Goal: Information Seeking & Learning: Find specific fact

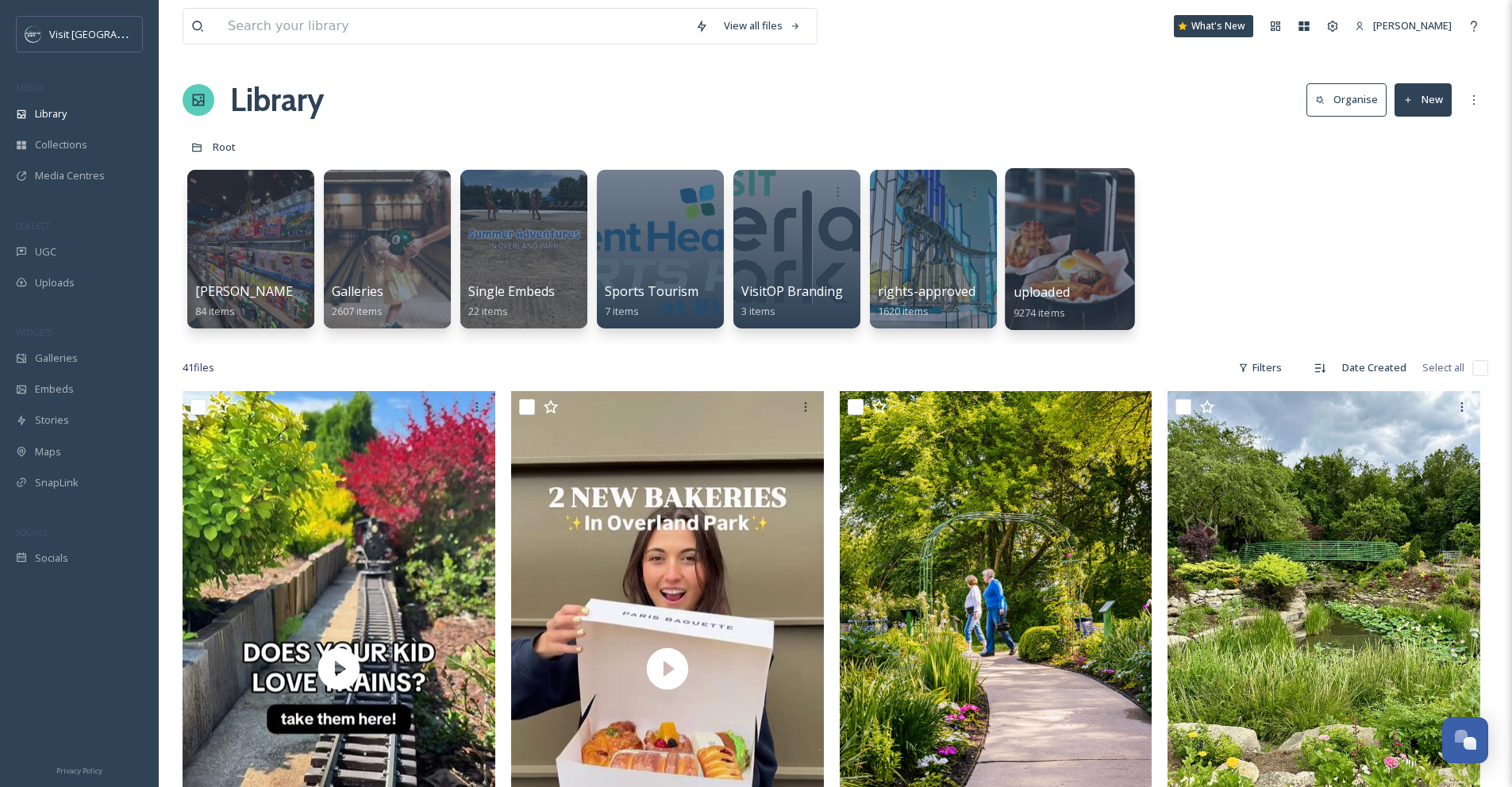
click at [1108, 254] on div at bounding box center [1069, 249] width 129 height 162
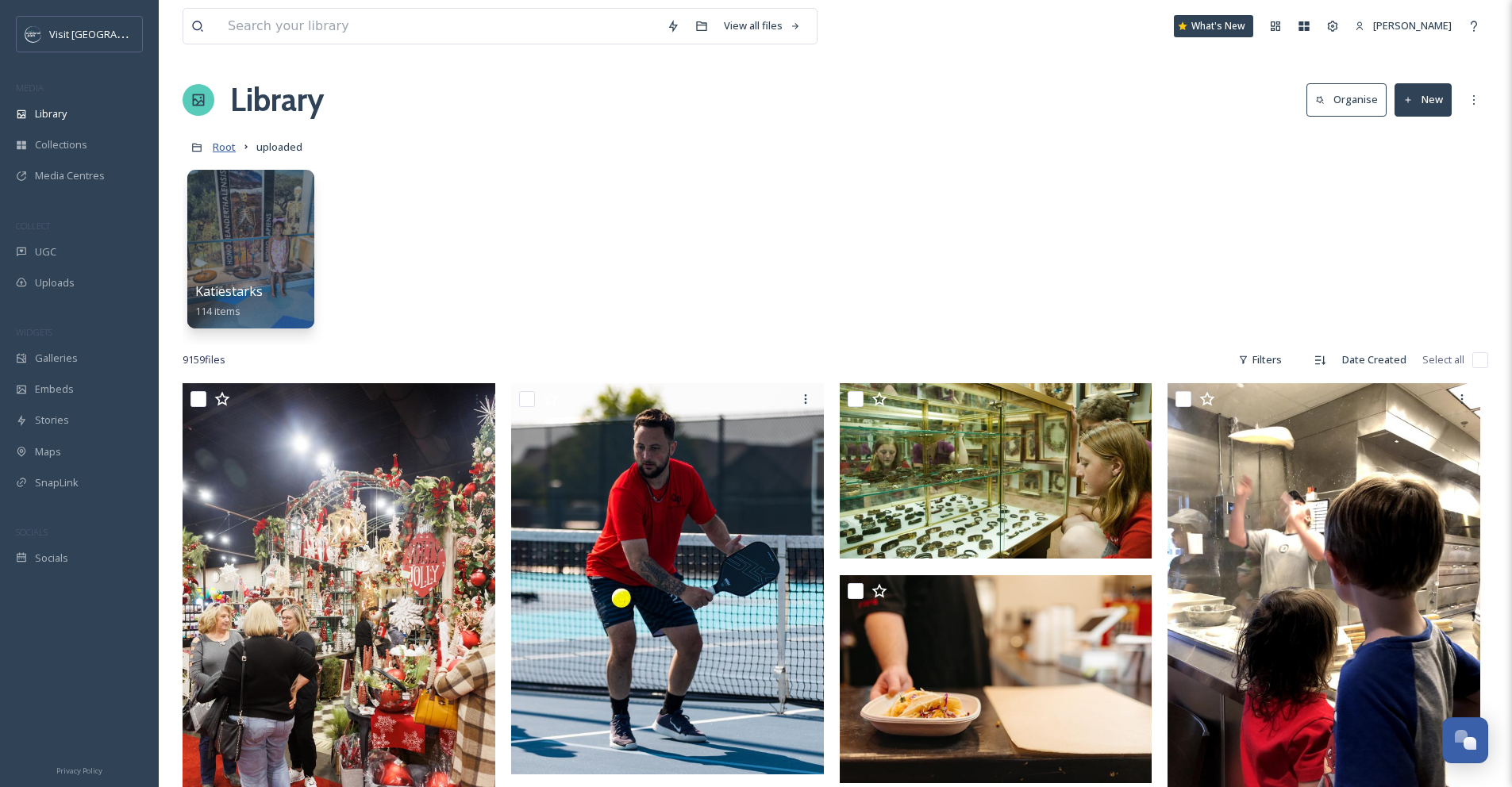
click at [222, 148] on span "Root" at bounding box center [224, 147] width 23 height 14
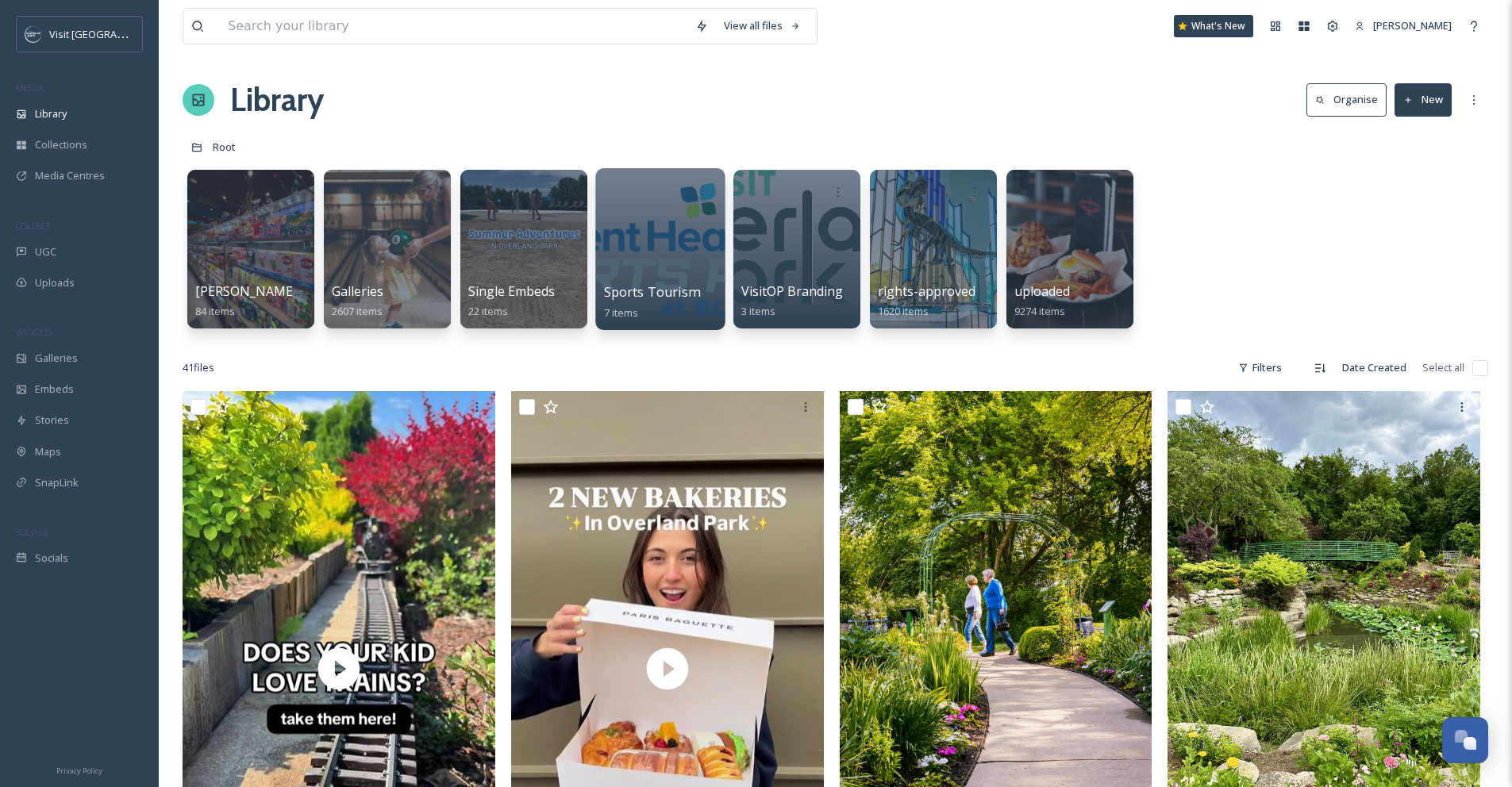
click at [679, 231] on div at bounding box center [659, 249] width 129 height 162
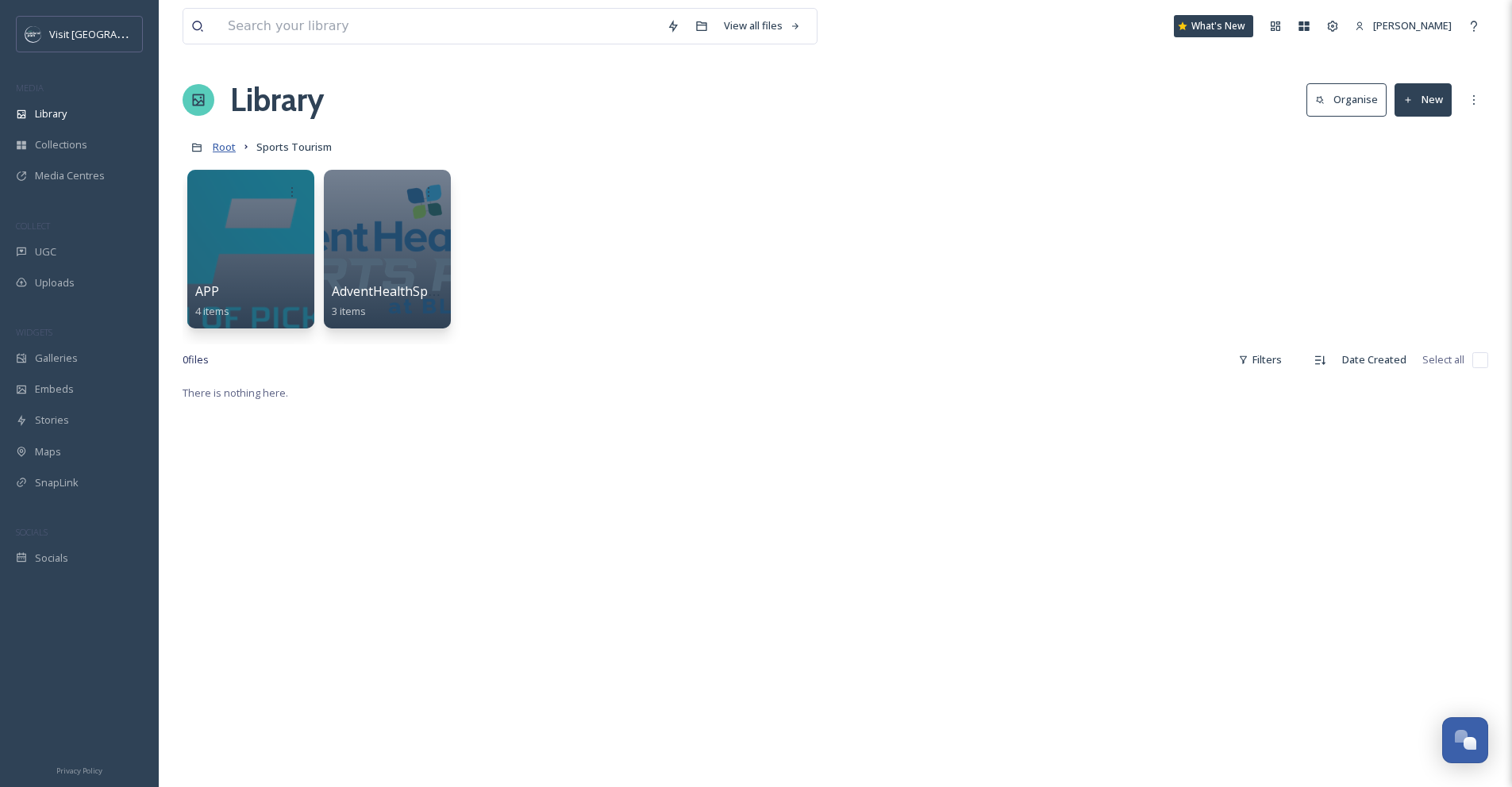
click at [221, 146] on span "Root" at bounding box center [224, 147] width 23 height 14
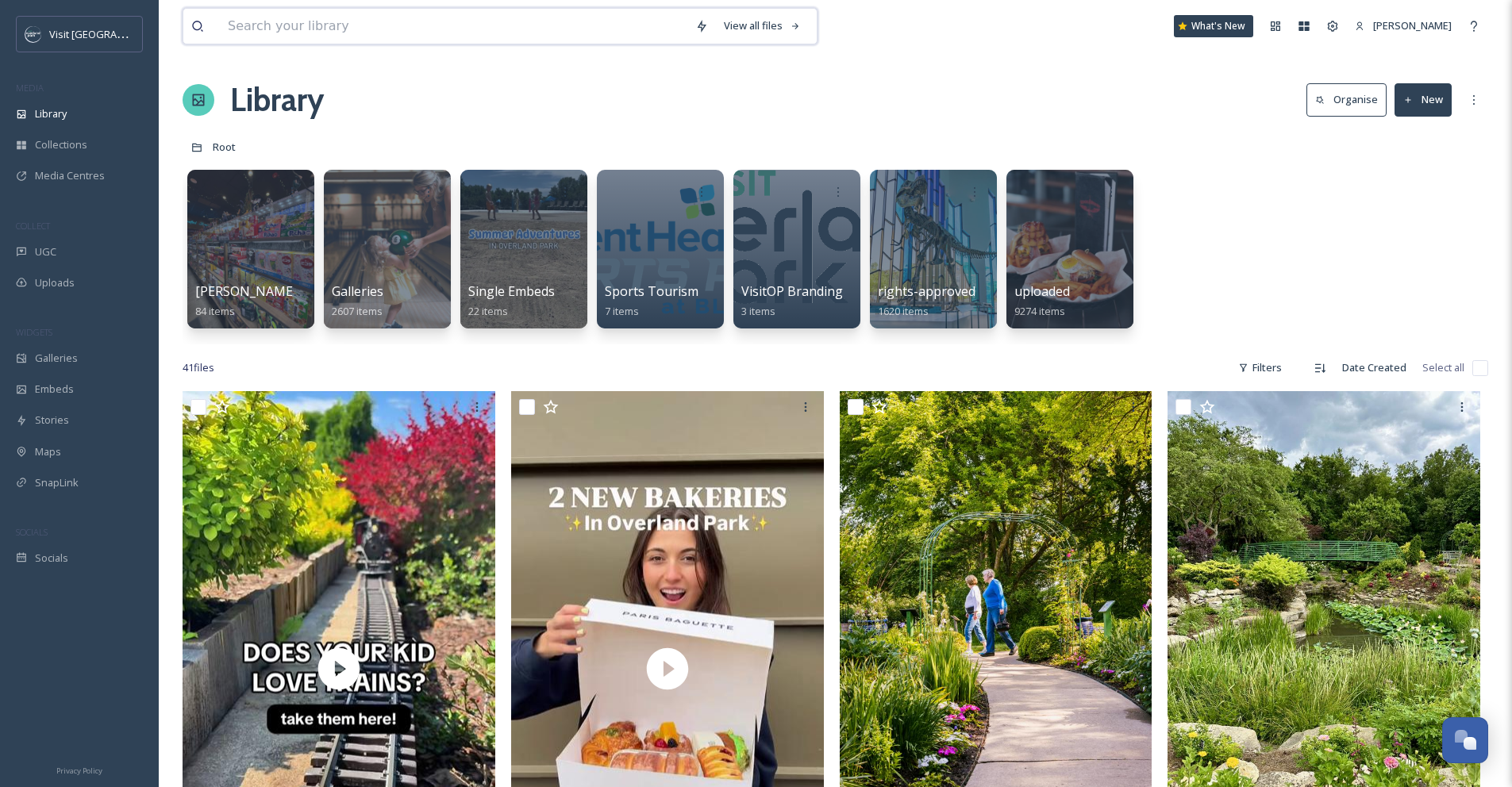
click at [599, 24] on input at bounding box center [454, 26] width 468 height 35
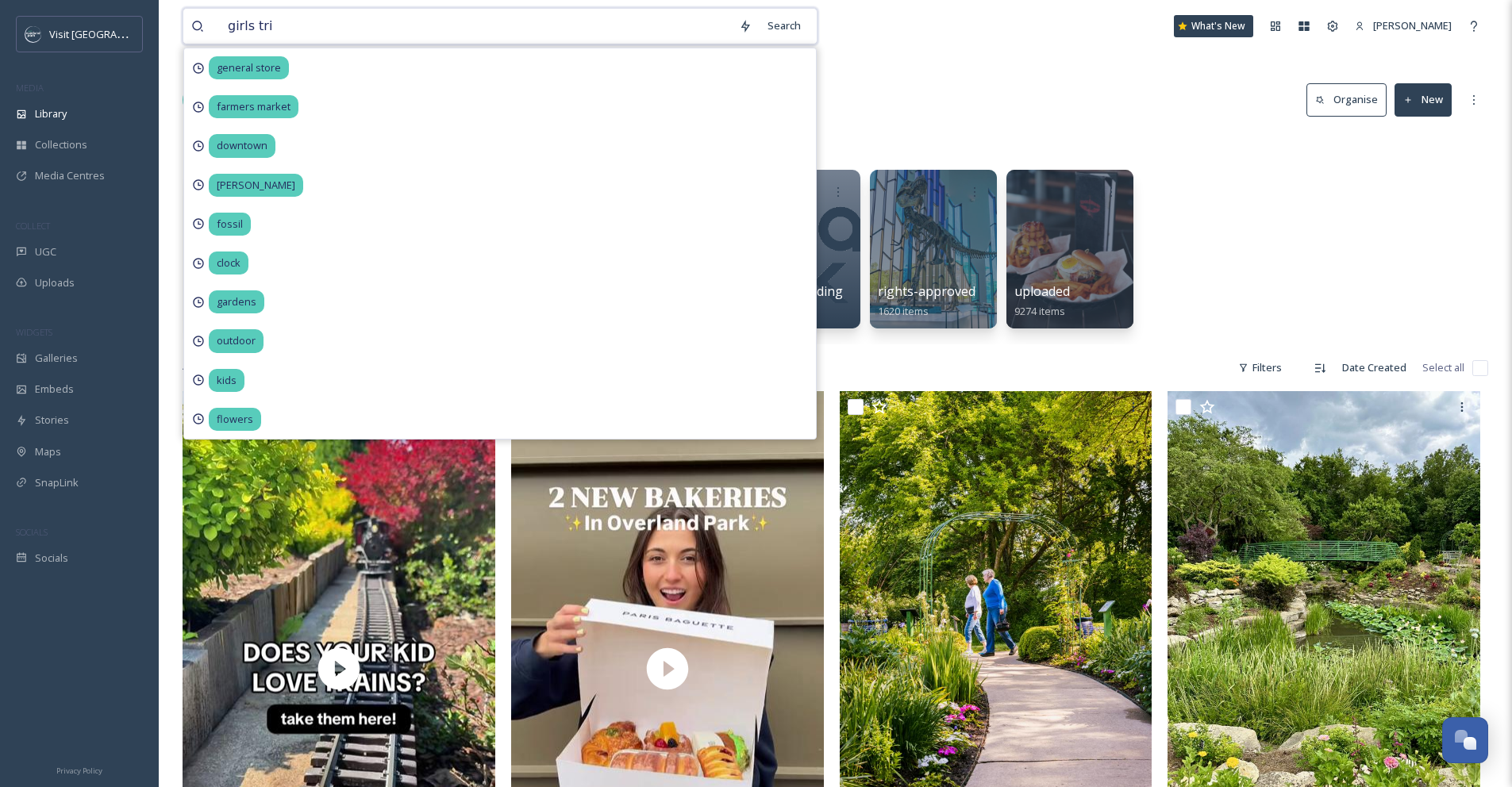
type input "girls trip"
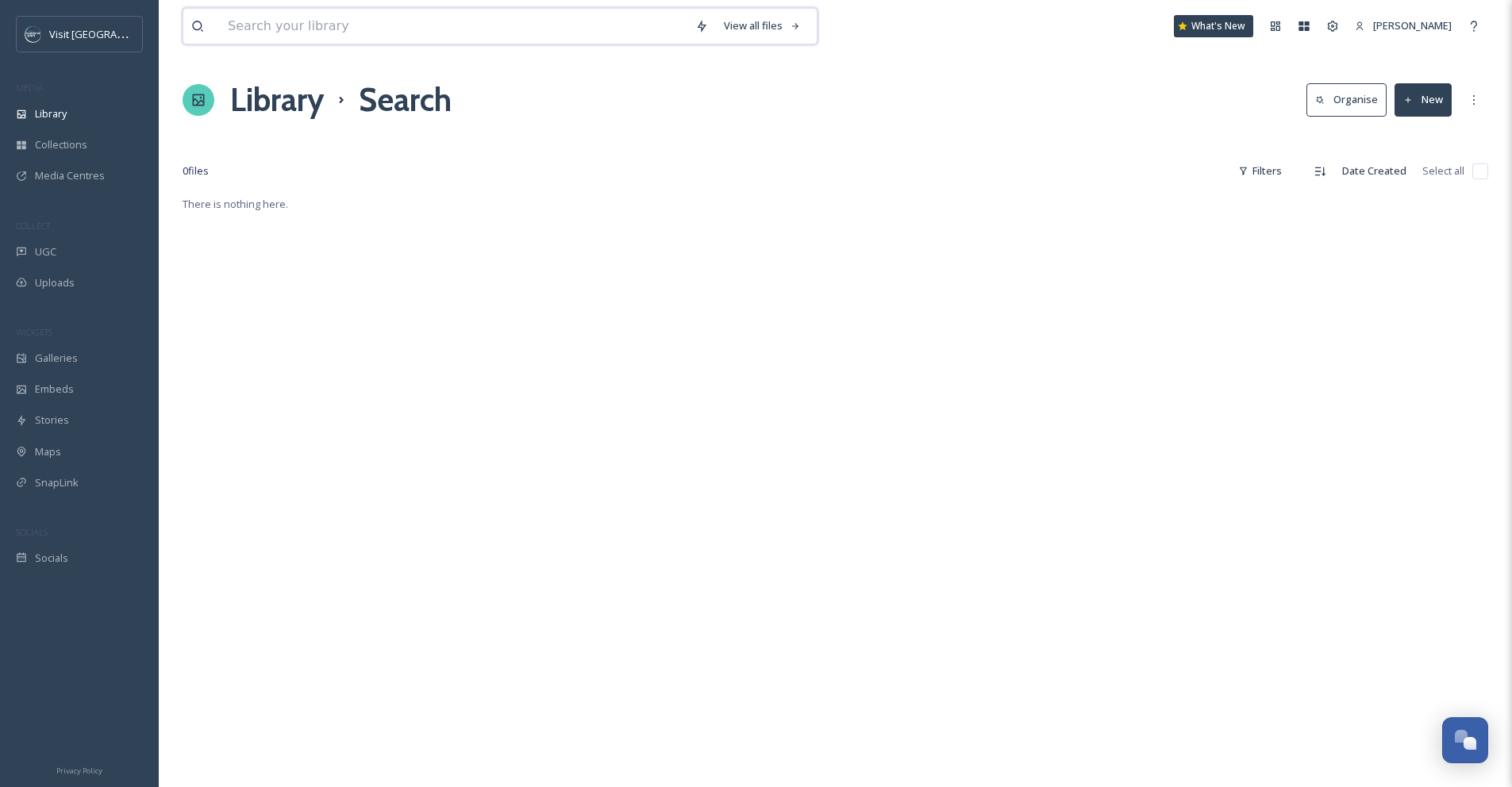
click at [600, 32] on input at bounding box center [454, 26] width 468 height 35
type input "l"
type input "women"
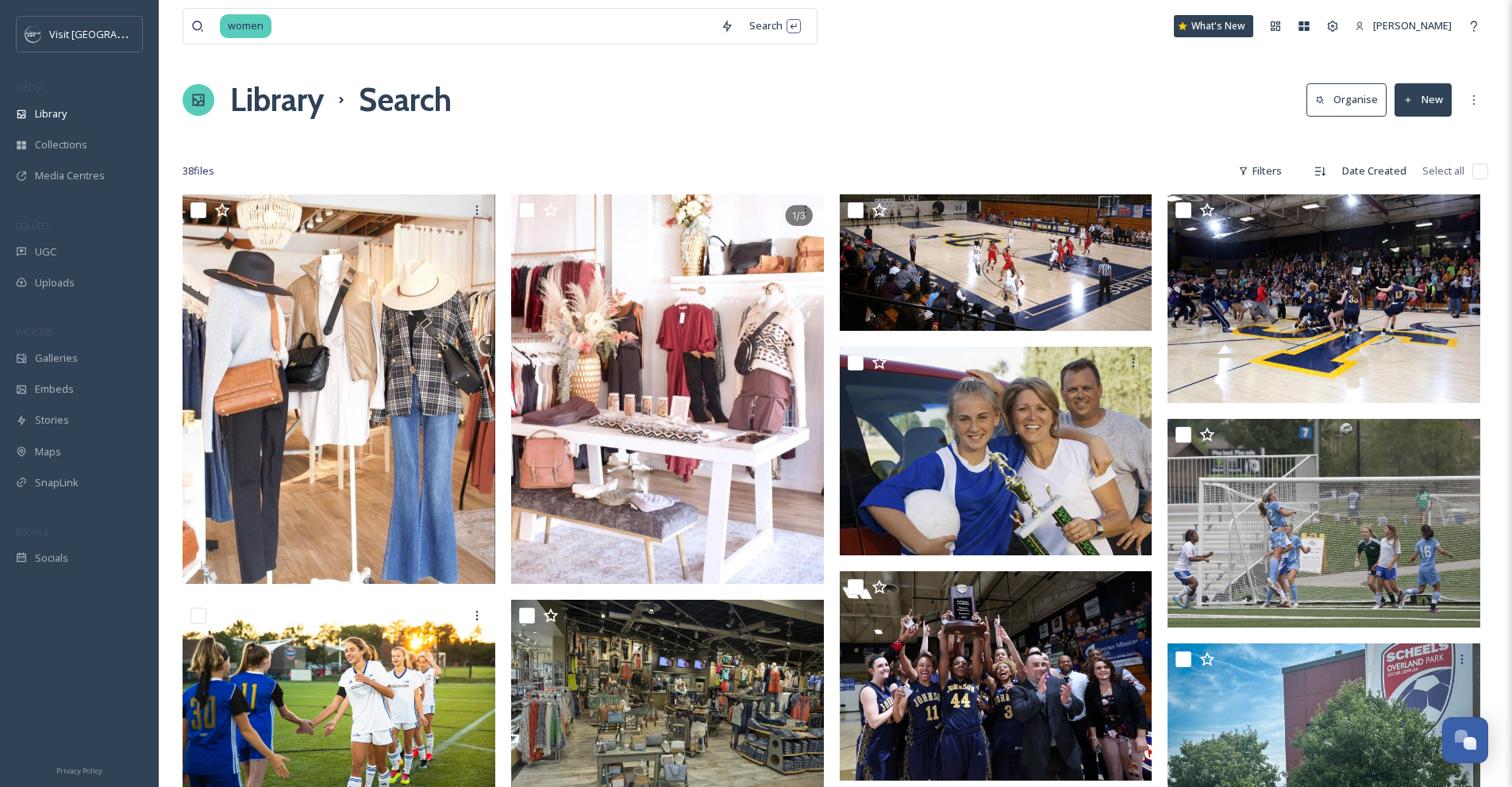
click at [972, 91] on div "Library Search Organise New" at bounding box center [836, 100] width 1306 height 48
click at [497, 33] on input at bounding box center [493, 26] width 440 height 35
type input "w"
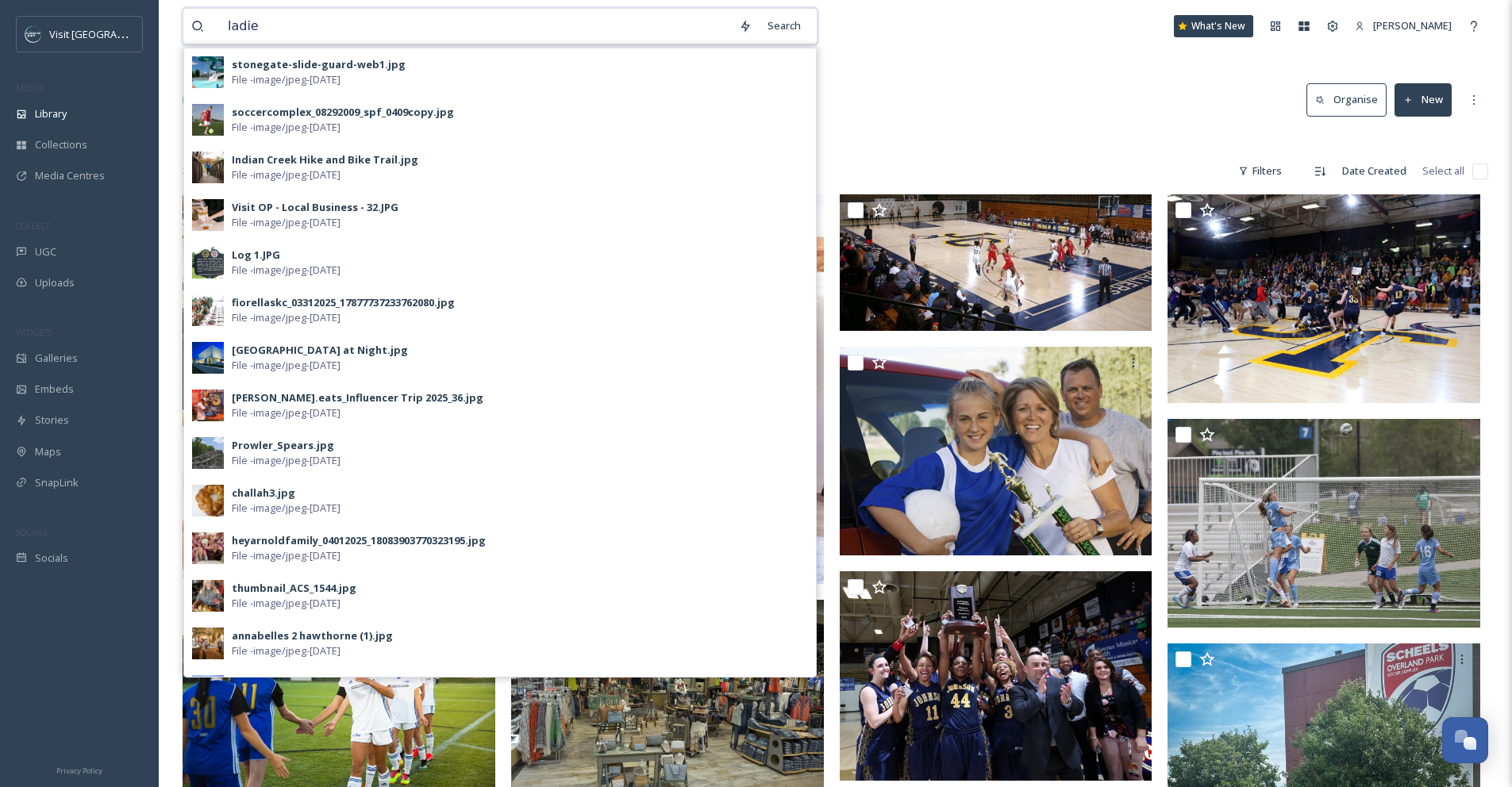
type input "[DEMOGRAPHIC_DATA]"
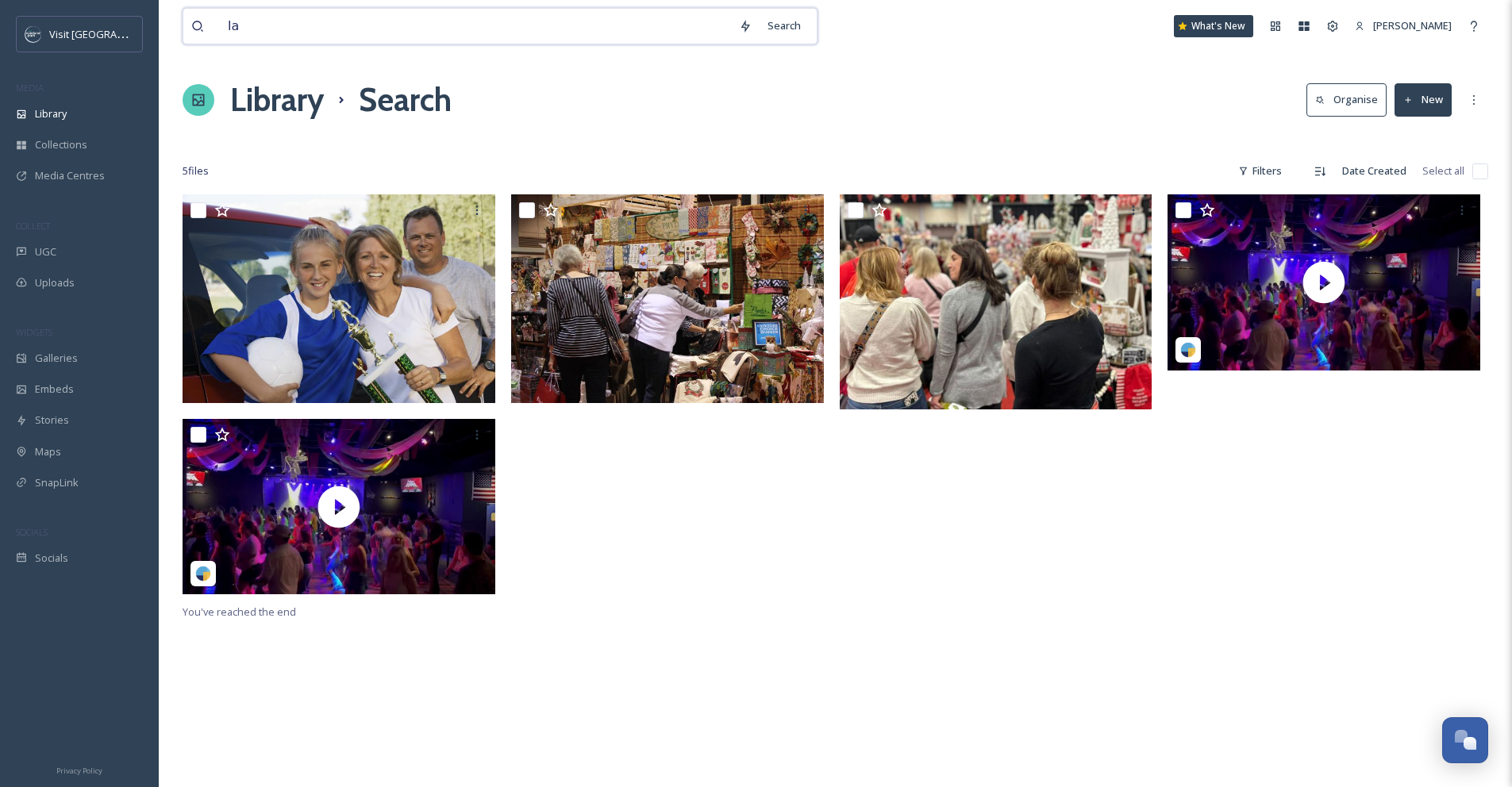
type input "l"
type input "s"
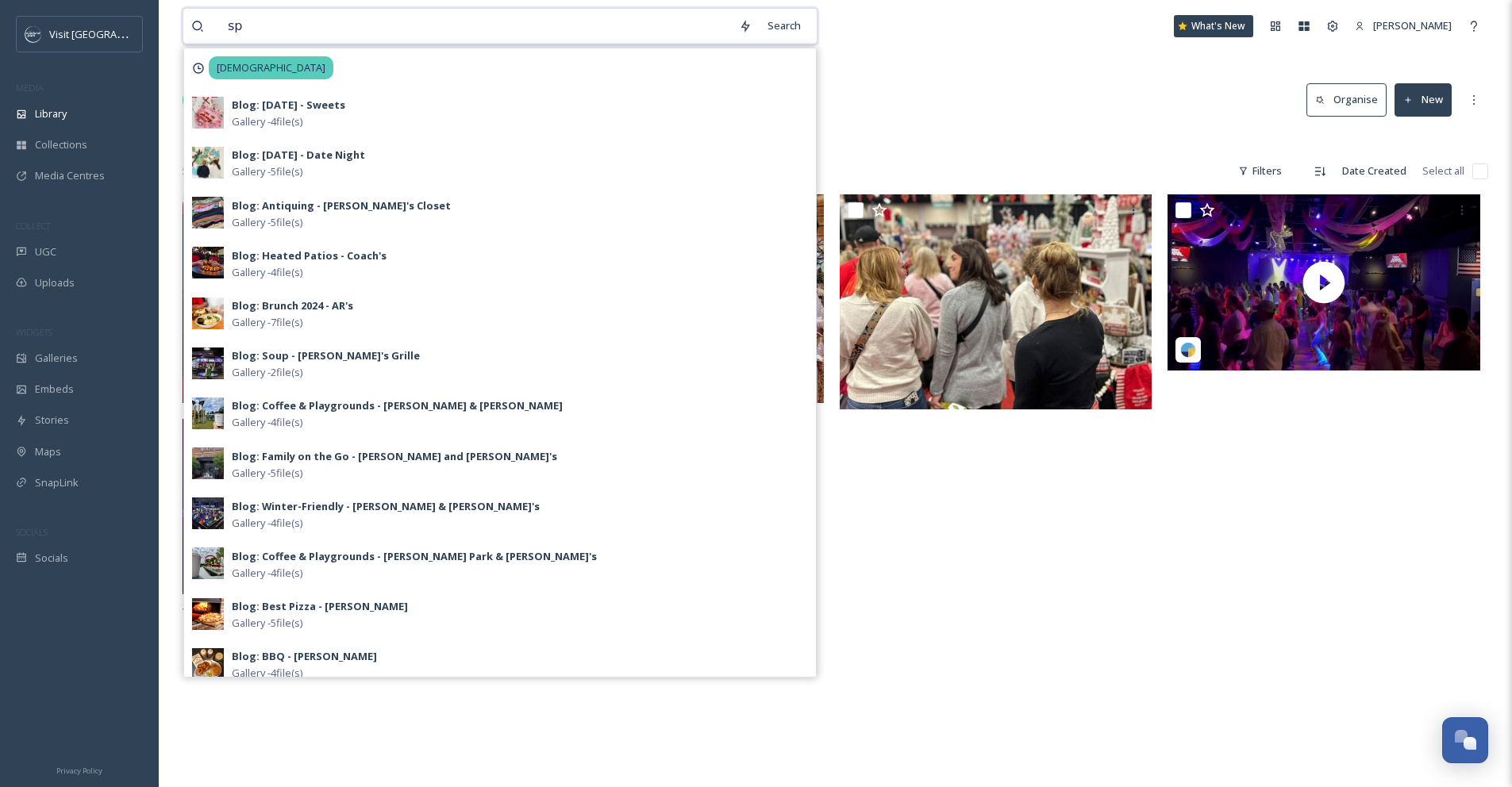
type input "spa"
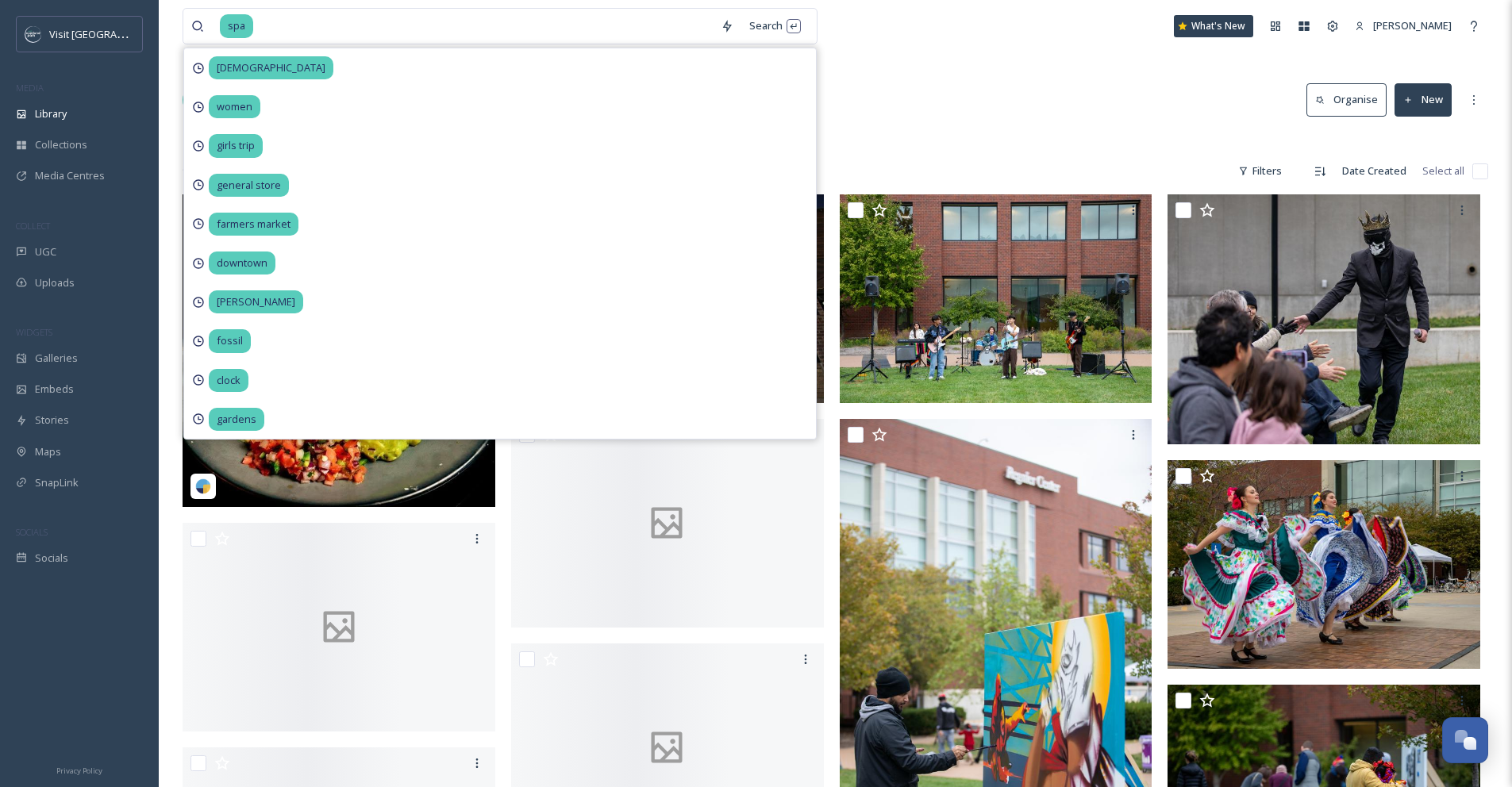
click at [973, 44] on div "spa Search [DEMOGRAPHIC_DATA] women girls trip general store farmers market dow…" at bounding box center [836, 26] width 1306 height 52
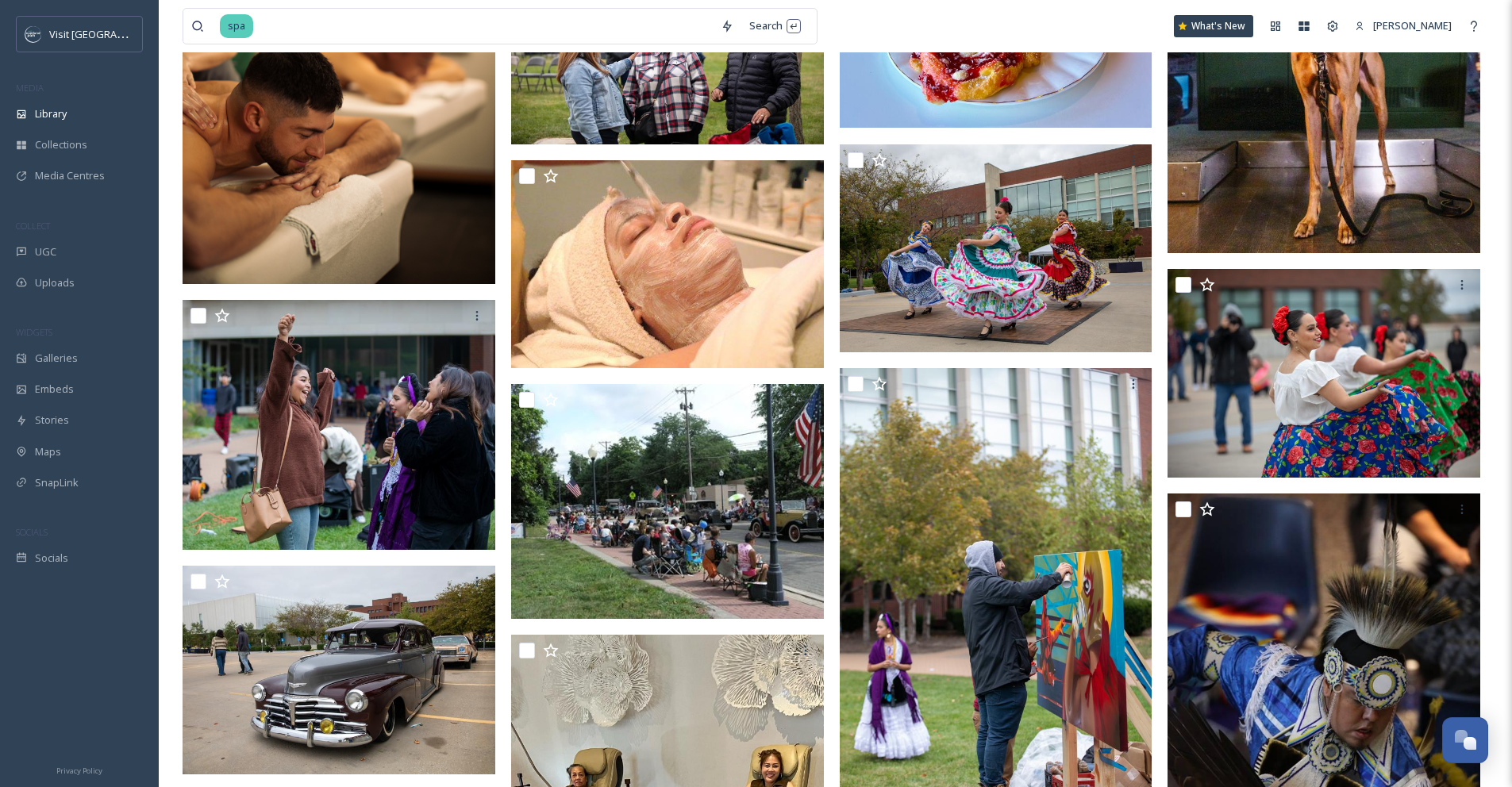
scroll to position [3551, 0]
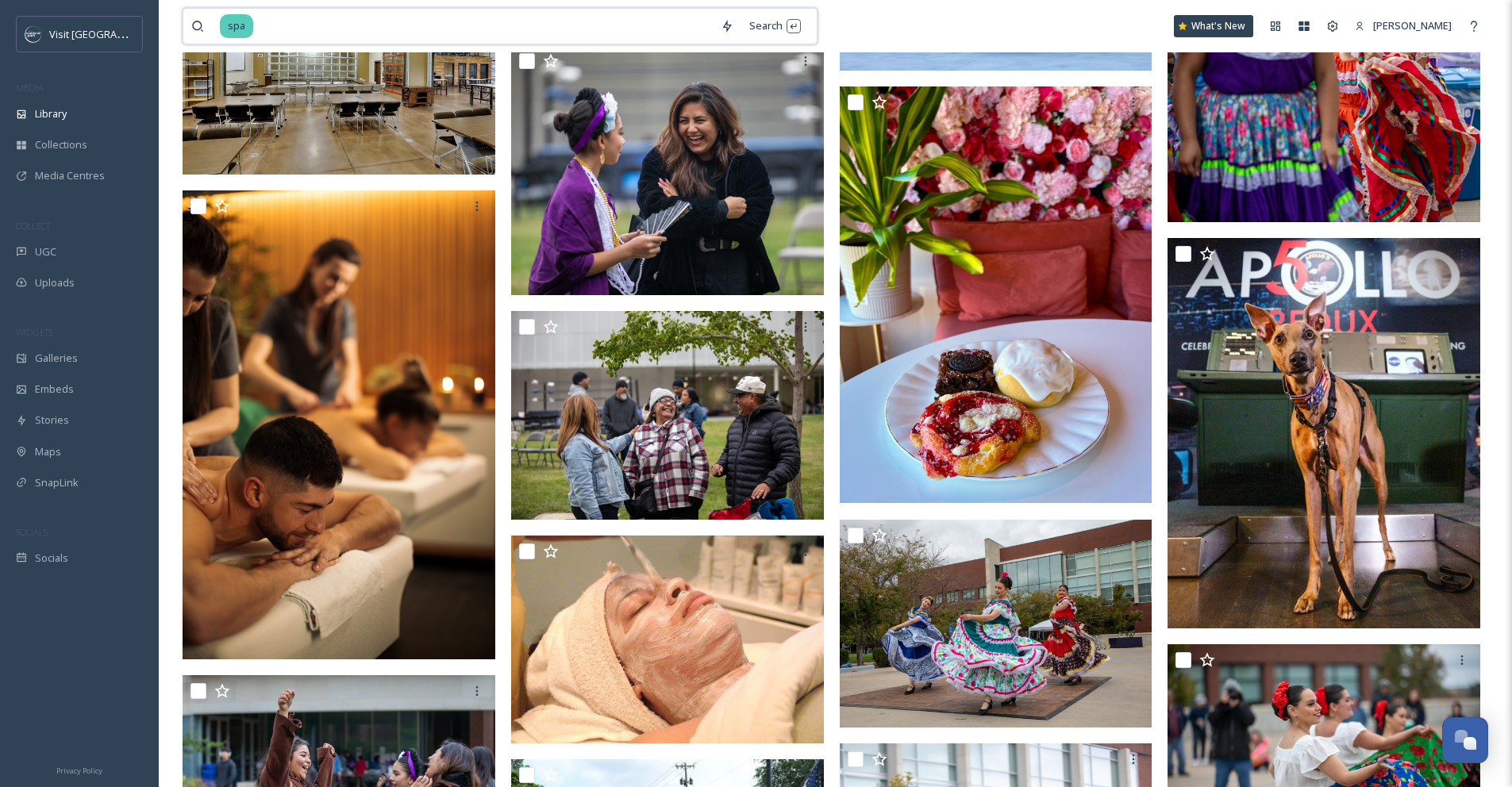
click at [292, 30] on input at bounding box center [484, 26] width 458 height 35
type input "s"
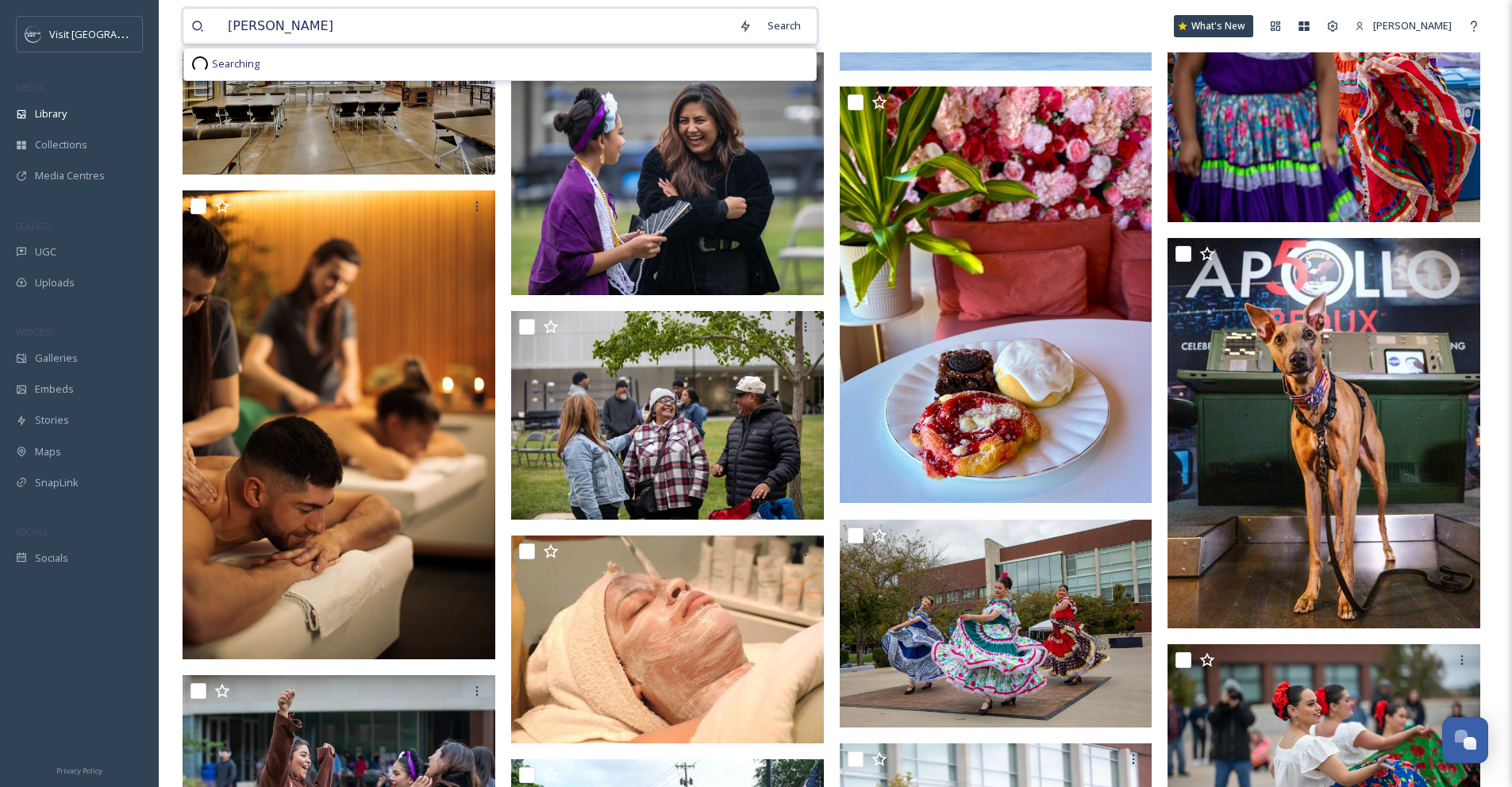
type input "salon"
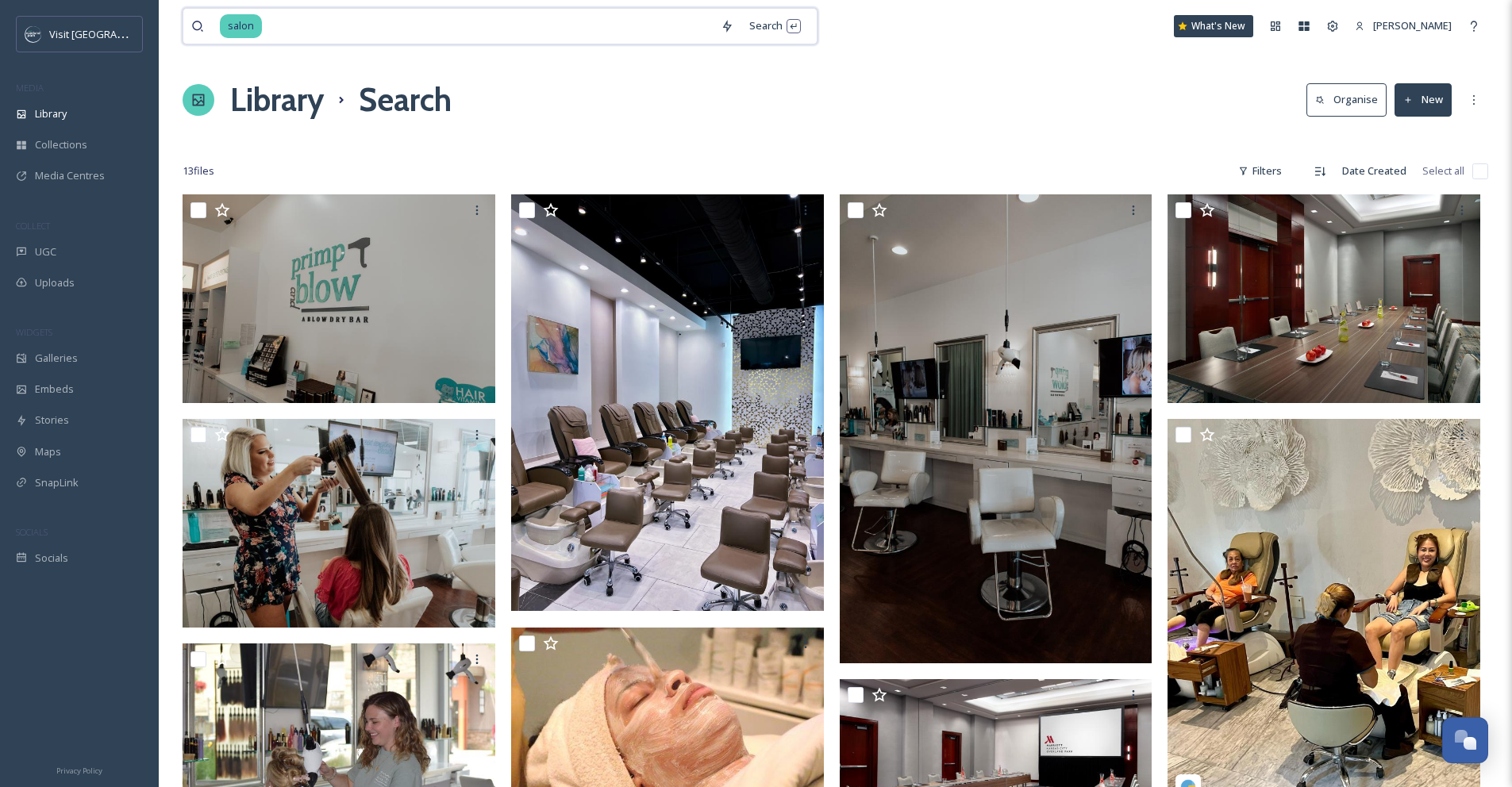
drag, startPoint x: 429, startPoint y: 31, endPoint x: 293, endPoint y: 28, distance: 135.8
click at [348, 29] on input at bounding box center [488, 26] width 449 height 35
click at [48, 128] on div "Library" at bounding box center [79, 113] width 159 height 31
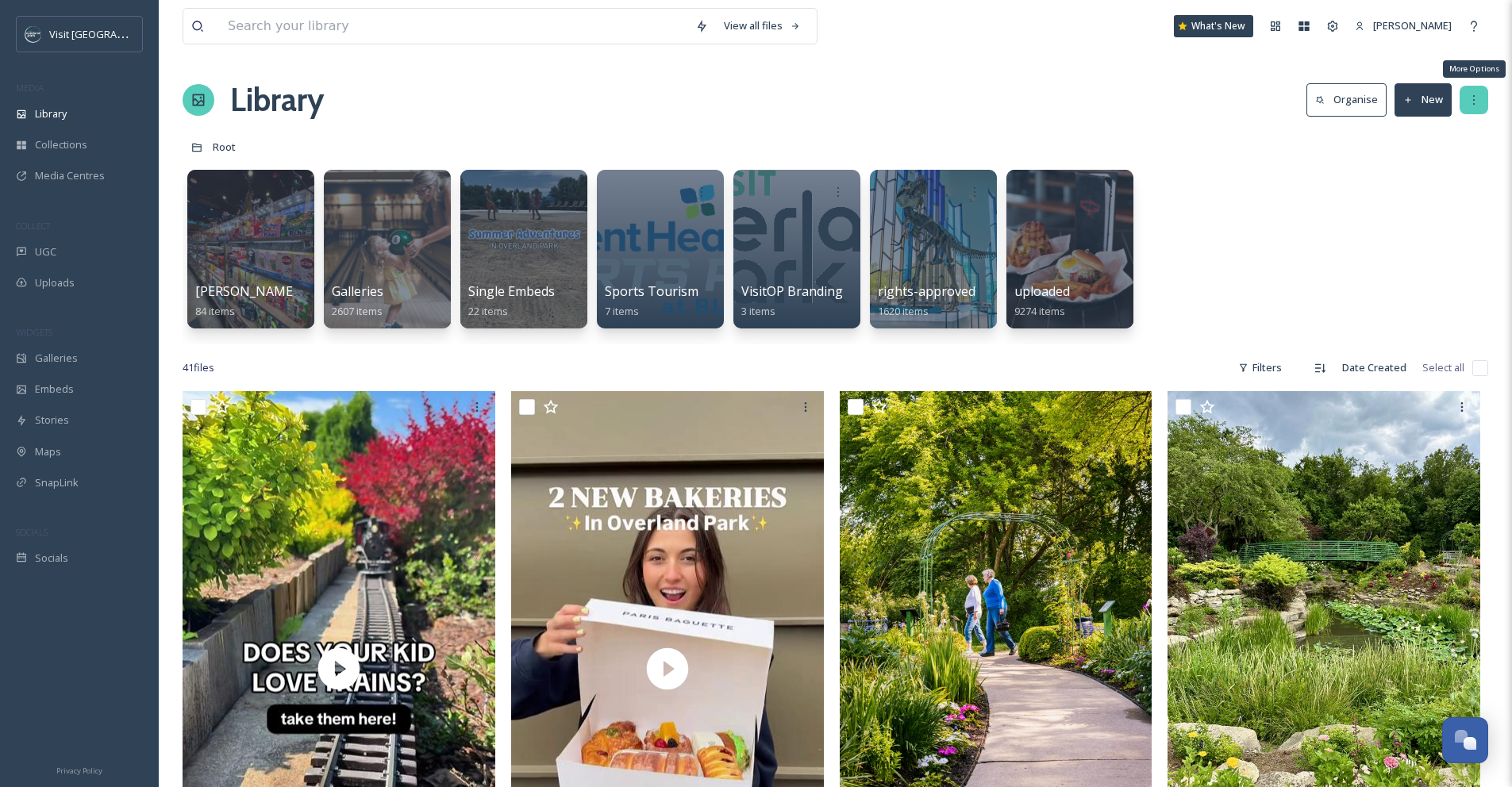
click at [1476, 108] on div "More Options" at bounding box center [1474, 100] width 29 height 29
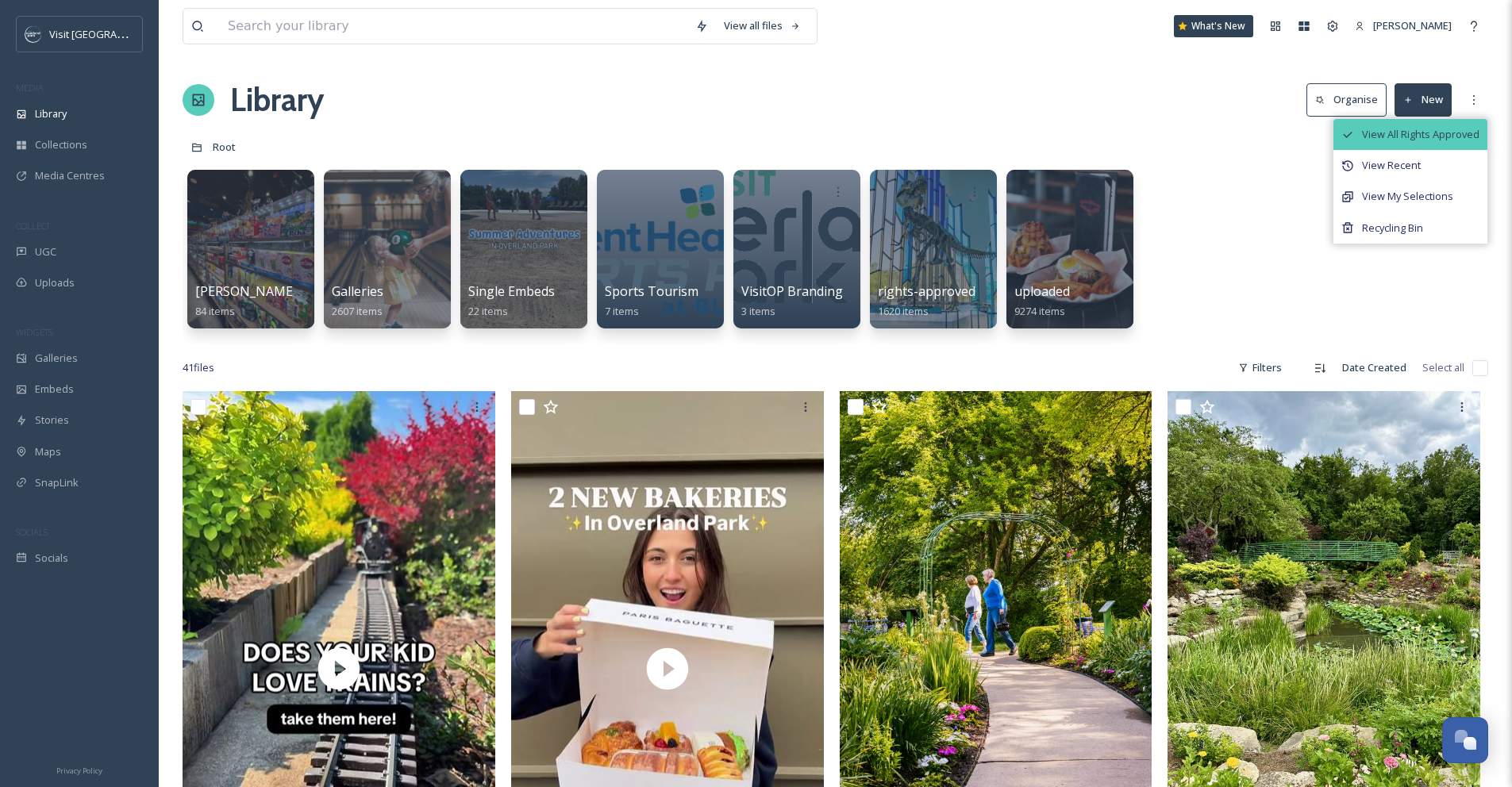
click at [1460, 136] on span "View All Rights Approved" at bounding box center [1420, 134] width 117 height 15
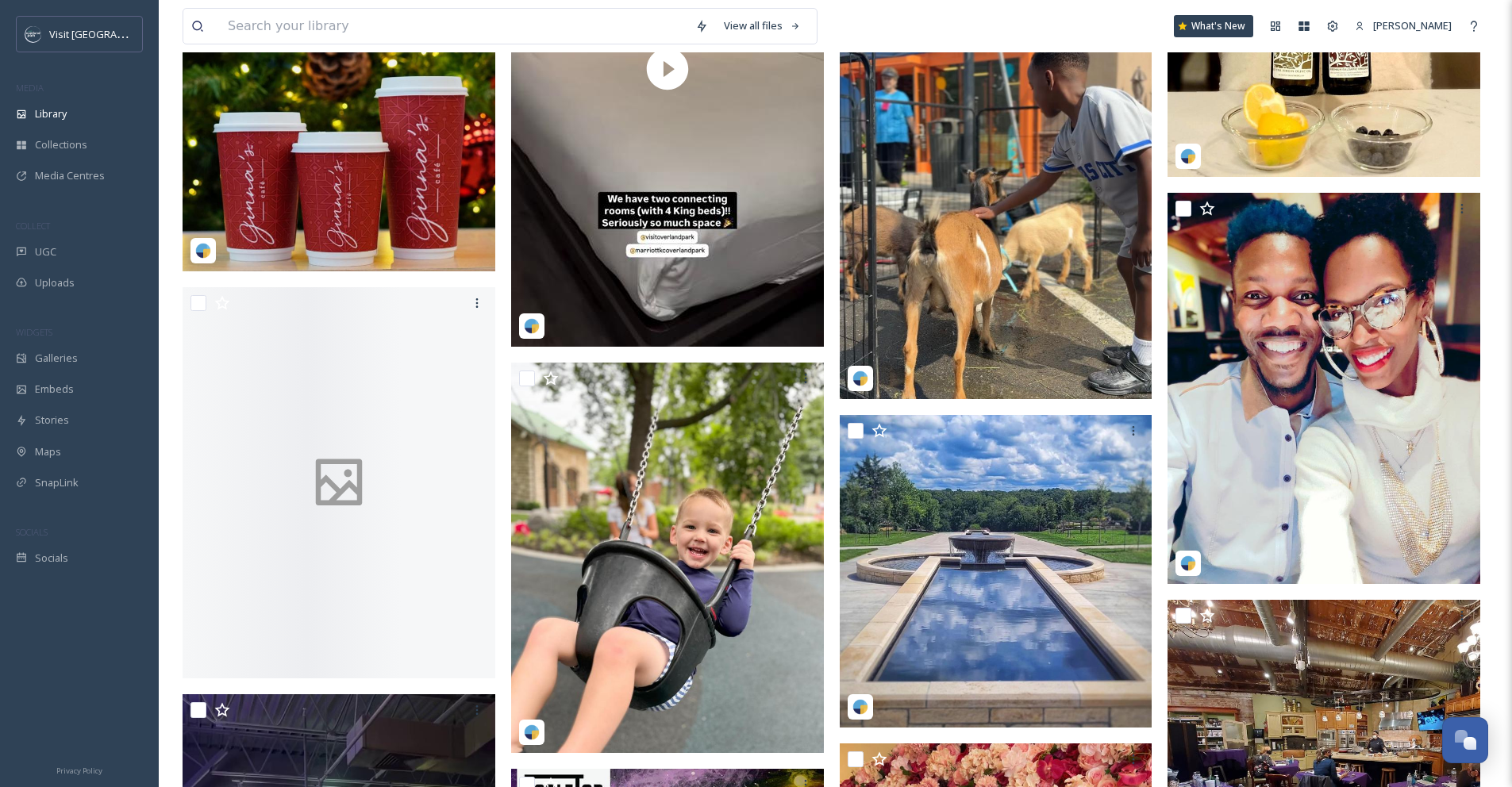
scroll to position [21279, 0]
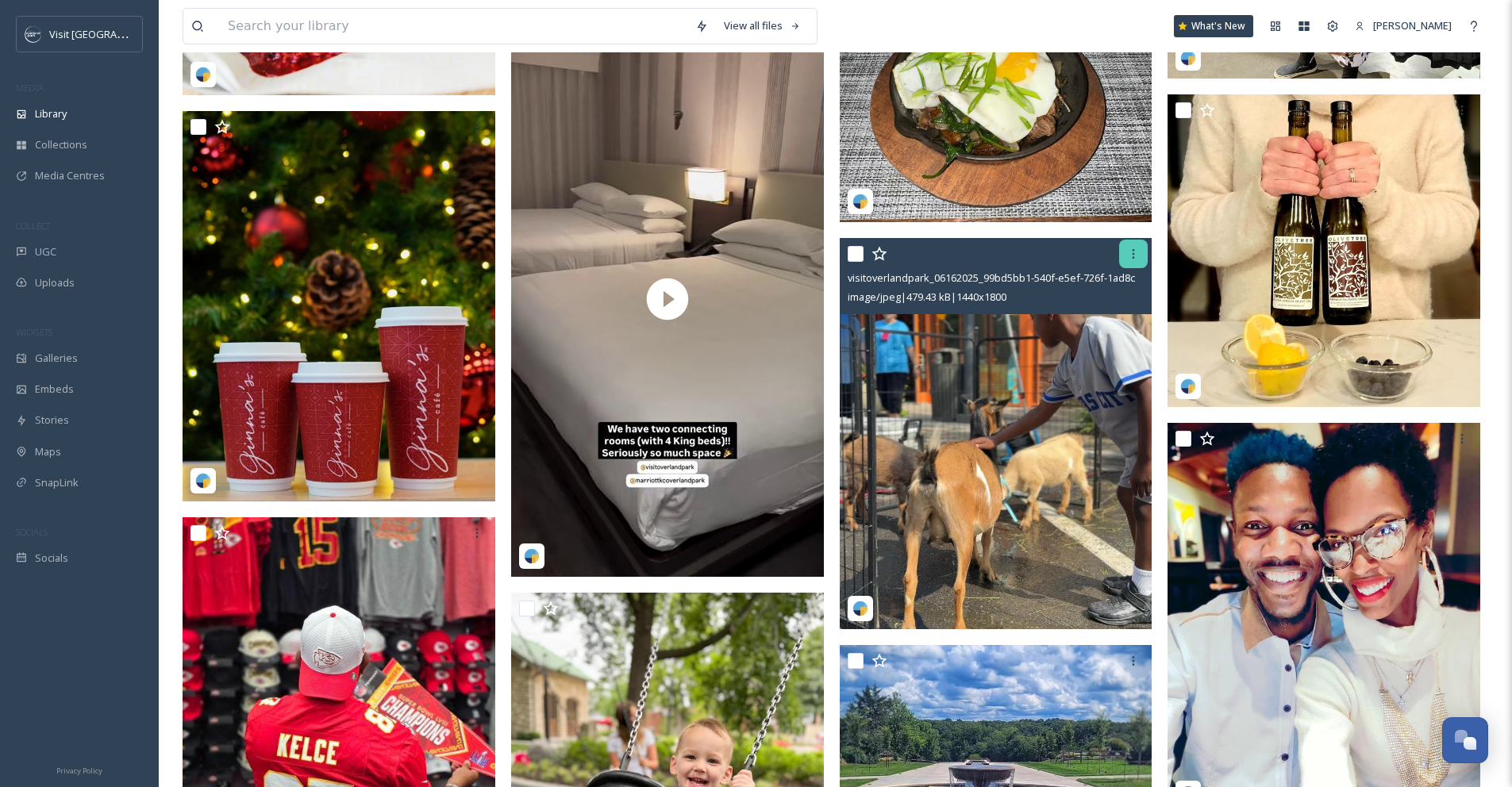
click at [1130, 255] on icon at bounding box center [1133, 254] width 13 height 13
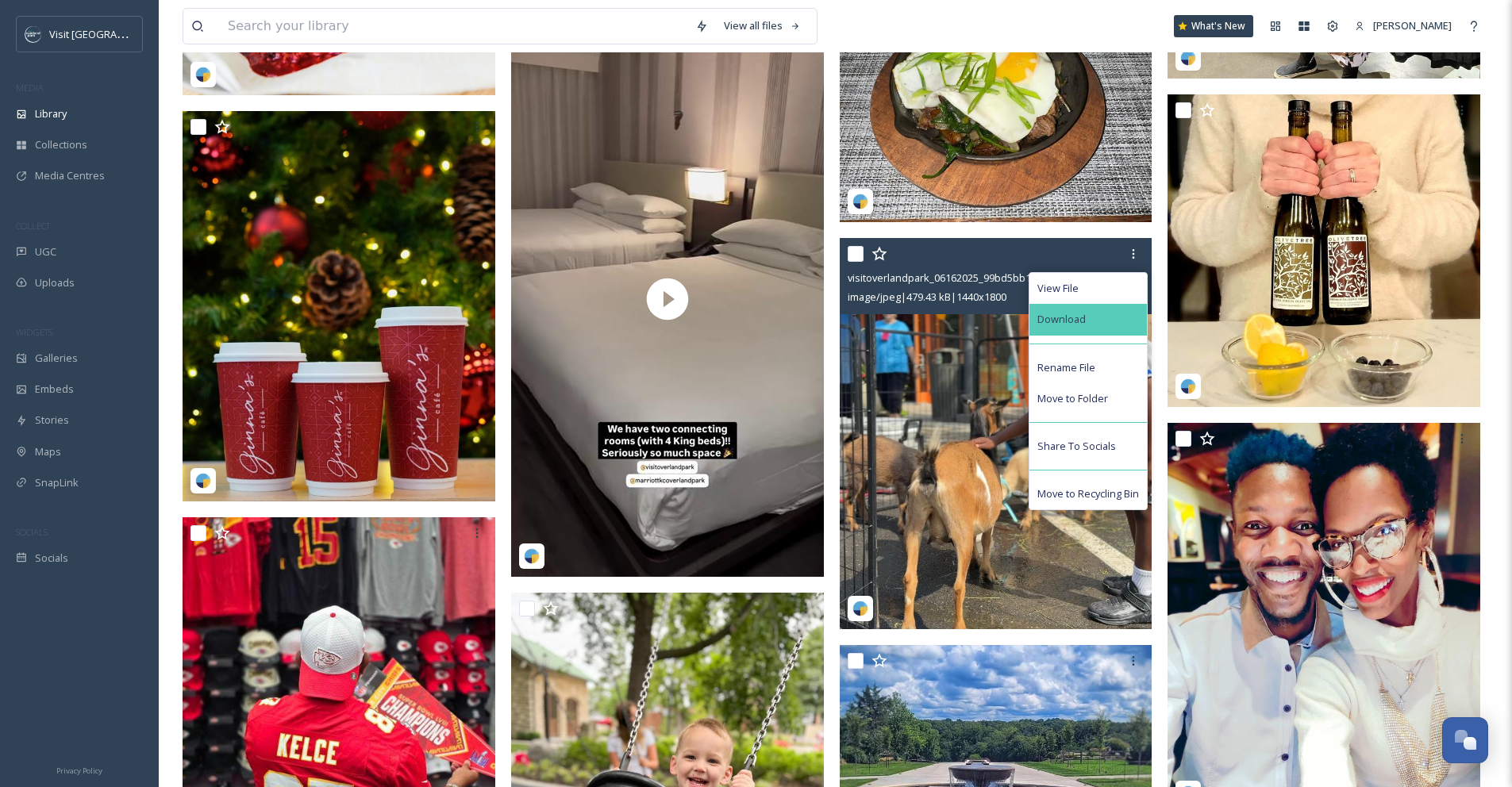
click at [1122, 328] on div "Download" at bounding box center [1087, 319] width 117 height 31
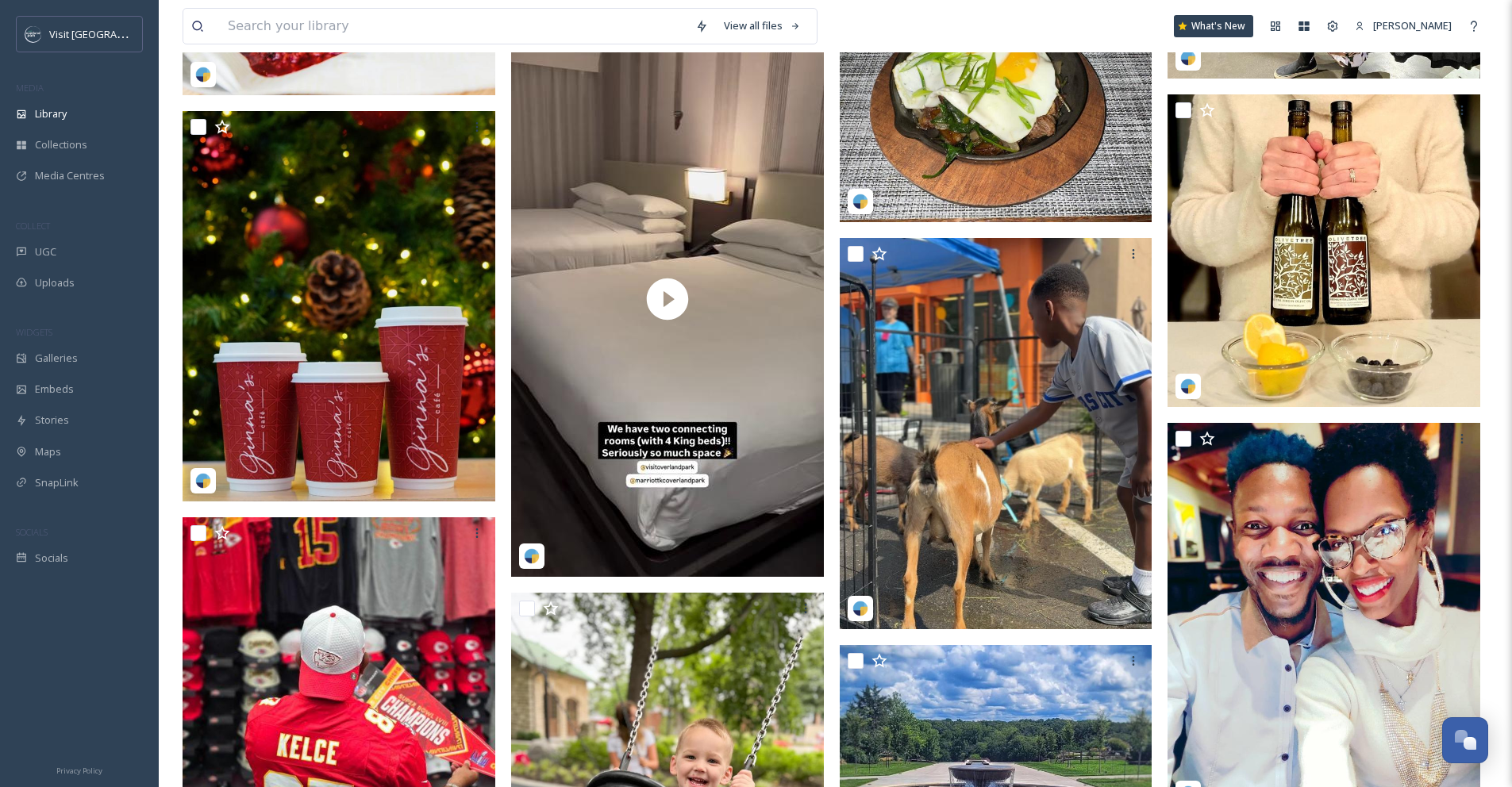
click at [1199, 13] on div "View all files What's New [PERSON_NAME]" at bounding box center [836, 26] width 1306 height 52
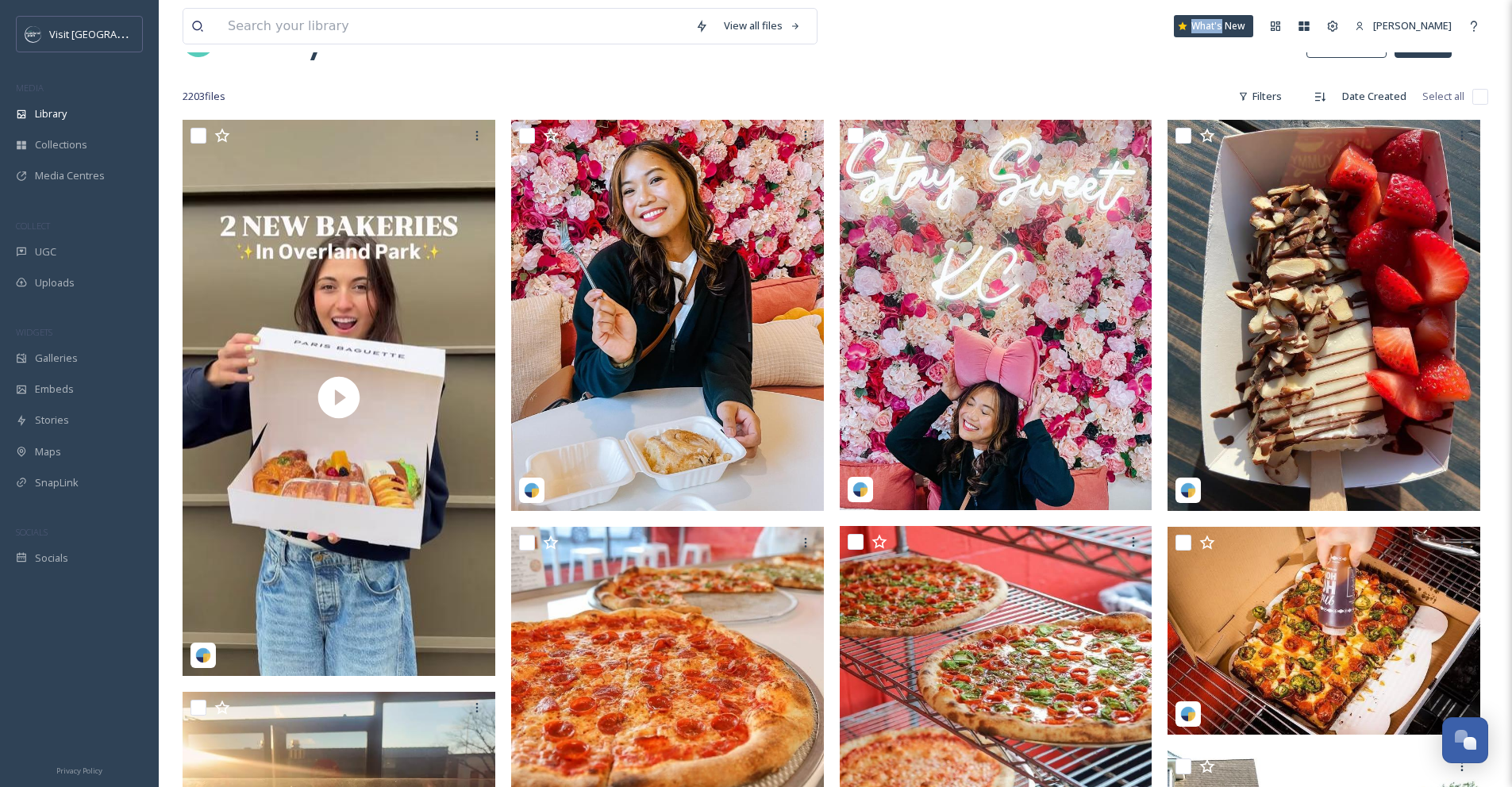
scroll to position [0, 0]
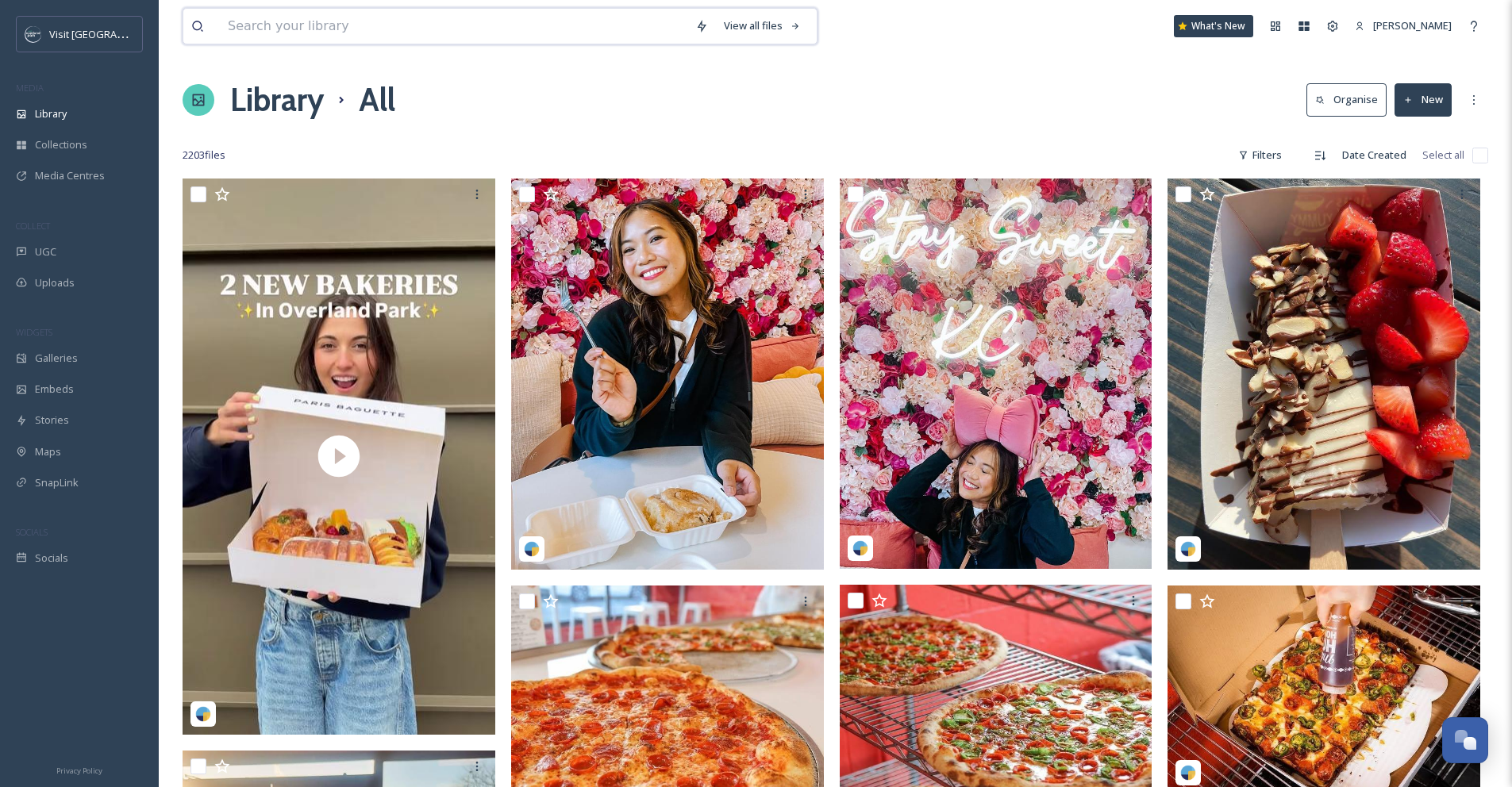
click at [498, 21] on input at bounding box center [454, 26] width 468 height 35
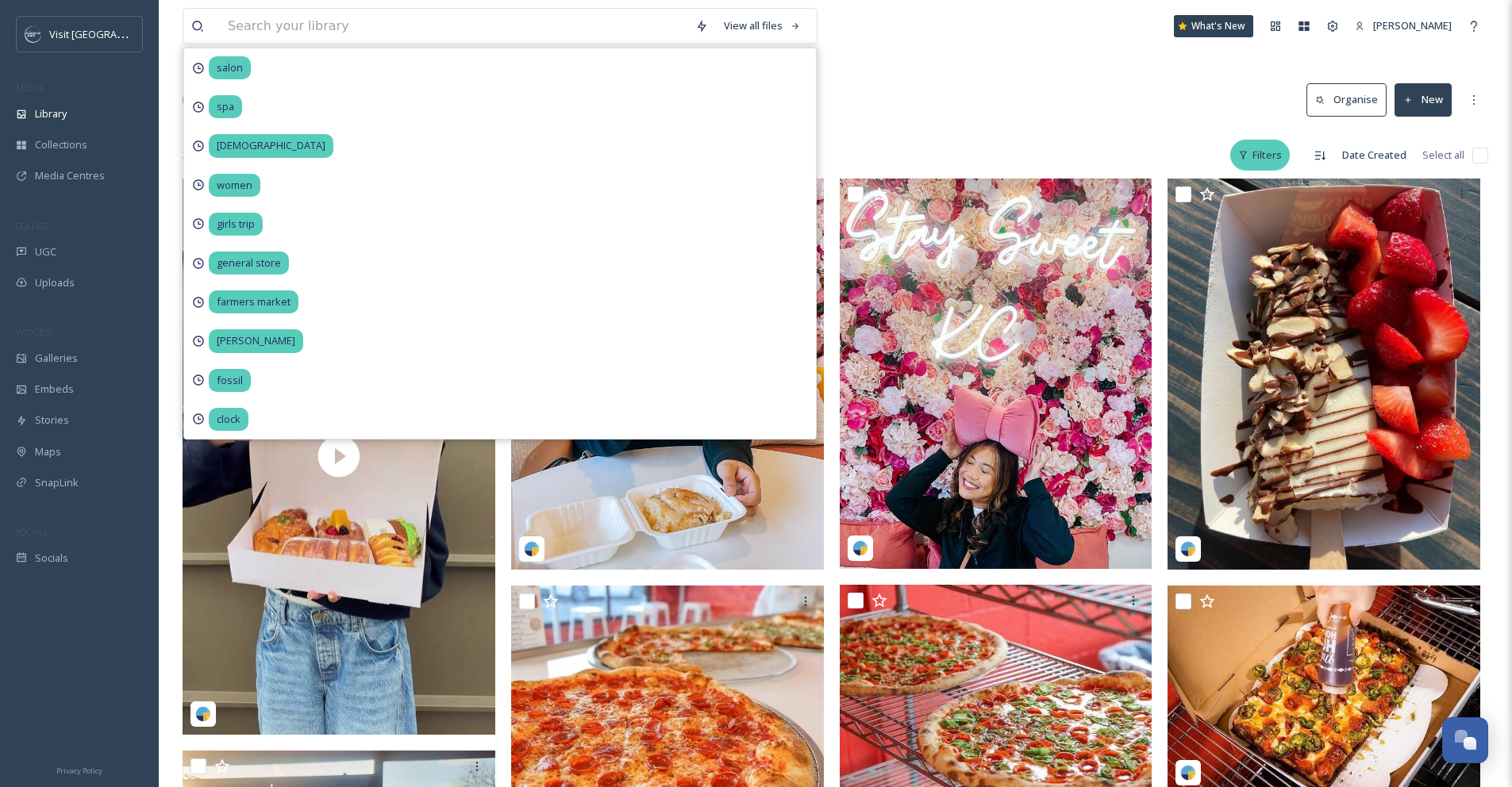
click at [1256, 146] on div "Filters" at bounding box center [1260, 155] width 60 height 31
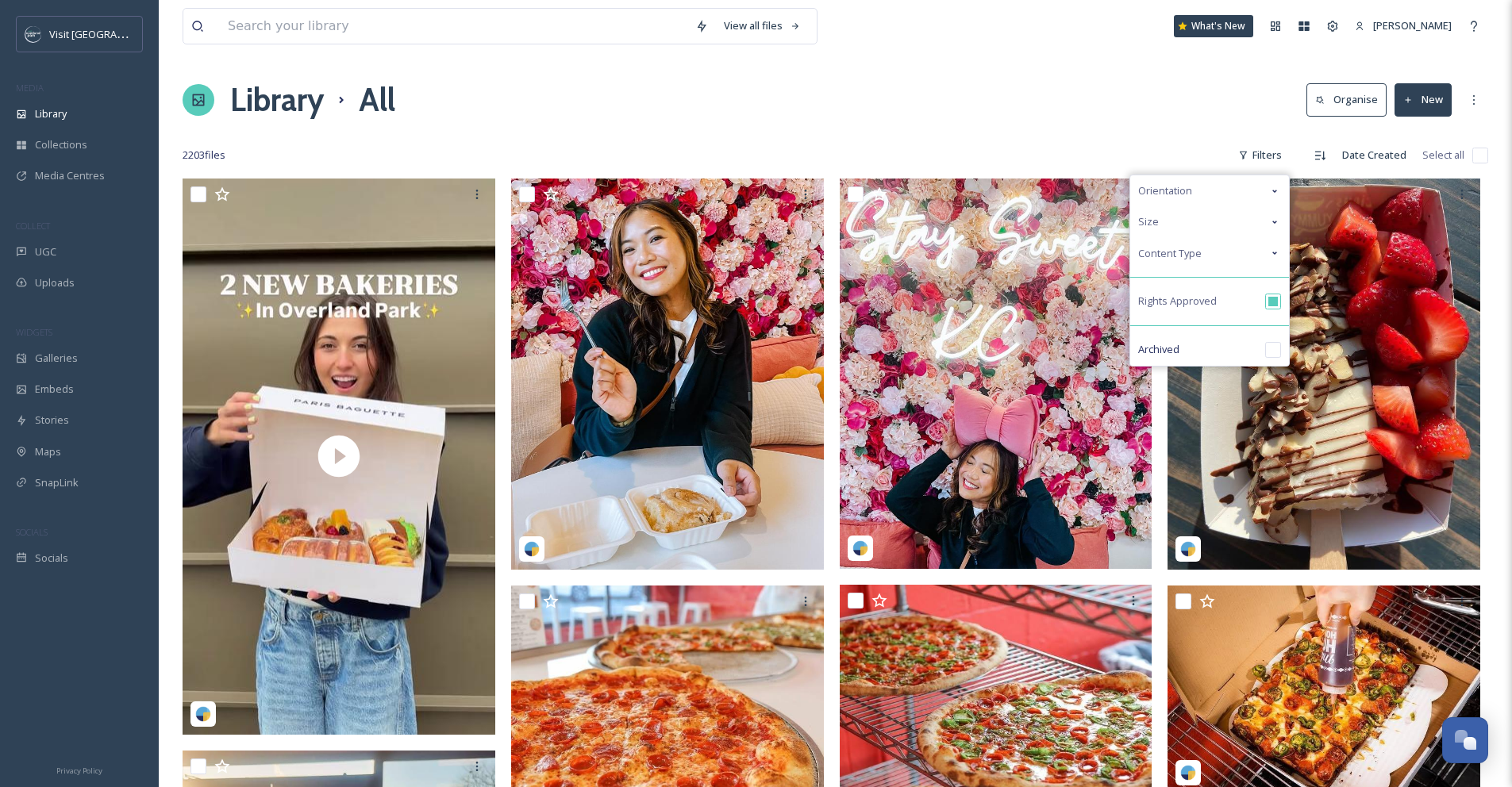
click at [1011, 110] on div "Library All Organise New" at bounding box center [836, 100] width 1306 height 48
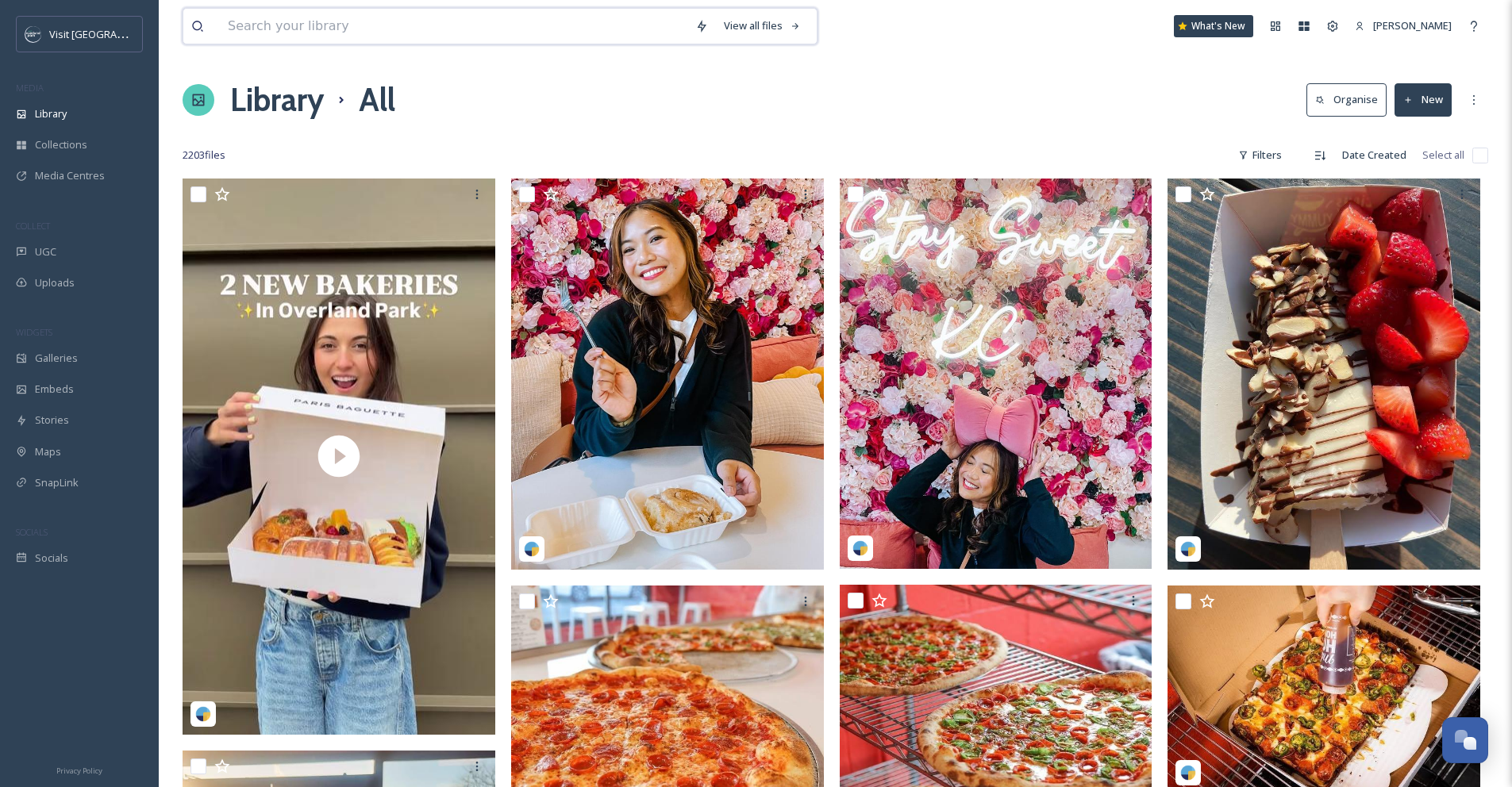
click at [528, 30] on input at bounding box center [454, 26] width 468 height 35
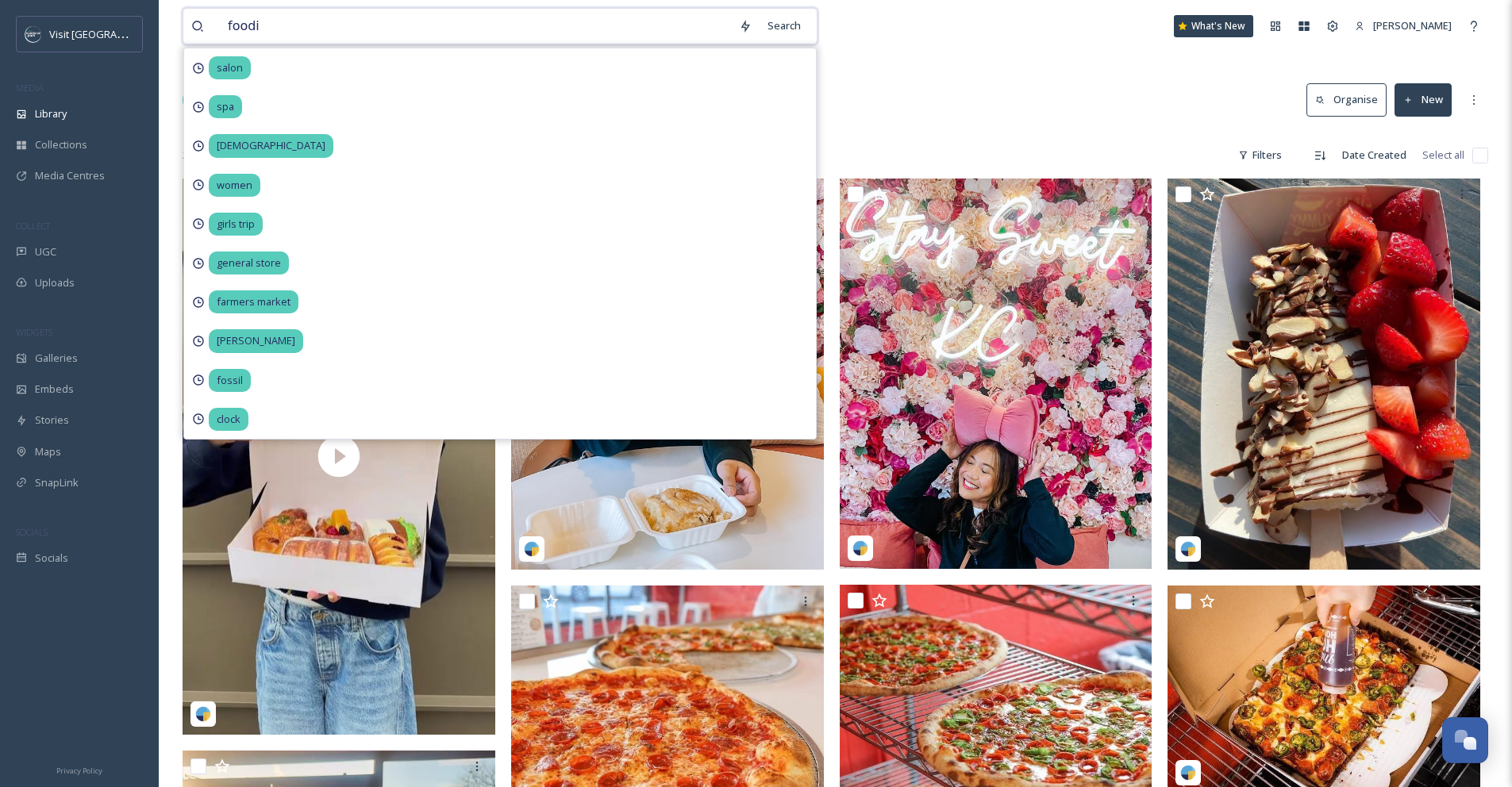
type input "foodie"
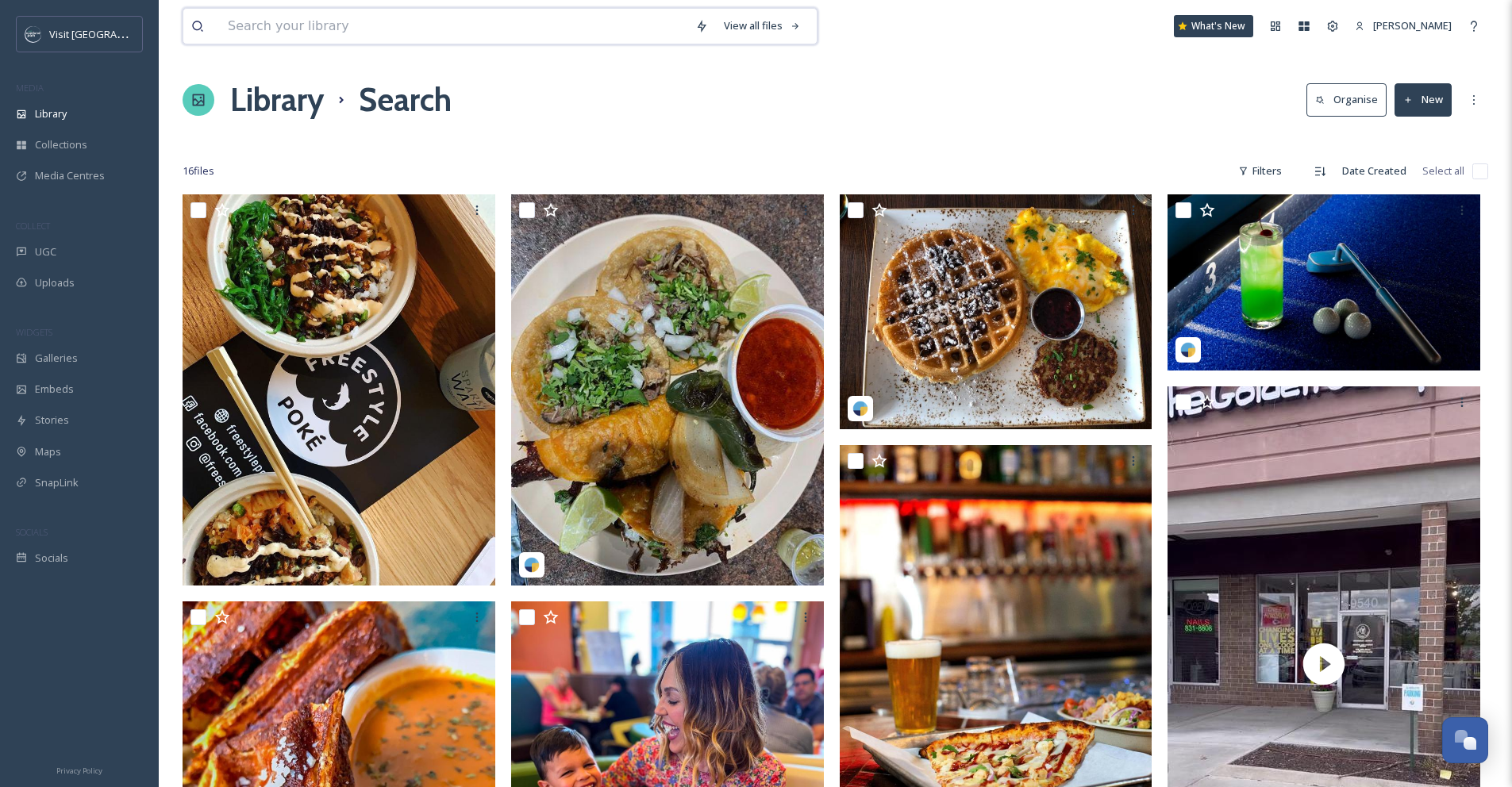
click at [461, 25] on input at bounding box center [454, 26] width 468 height 35
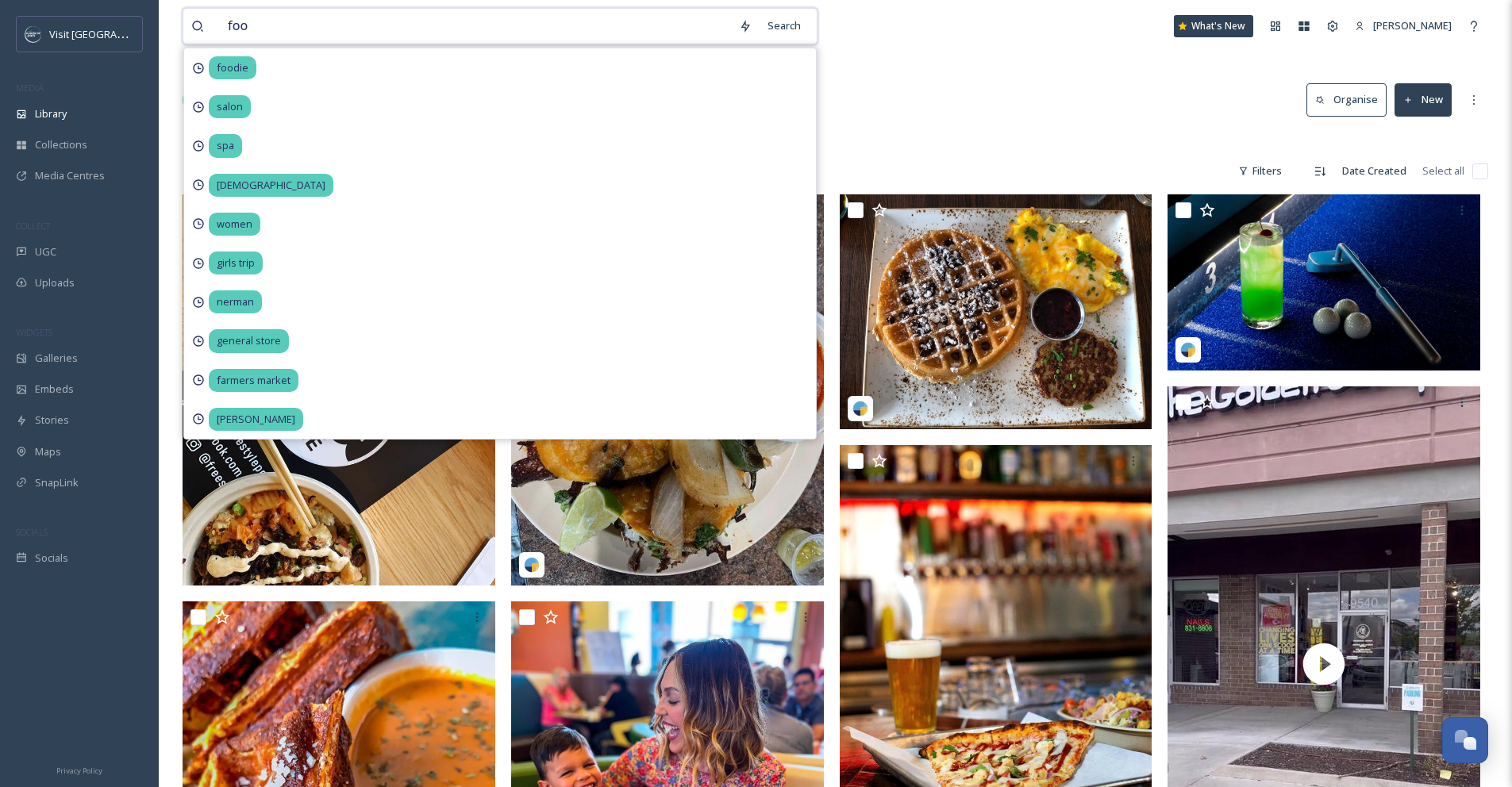
type input "food"
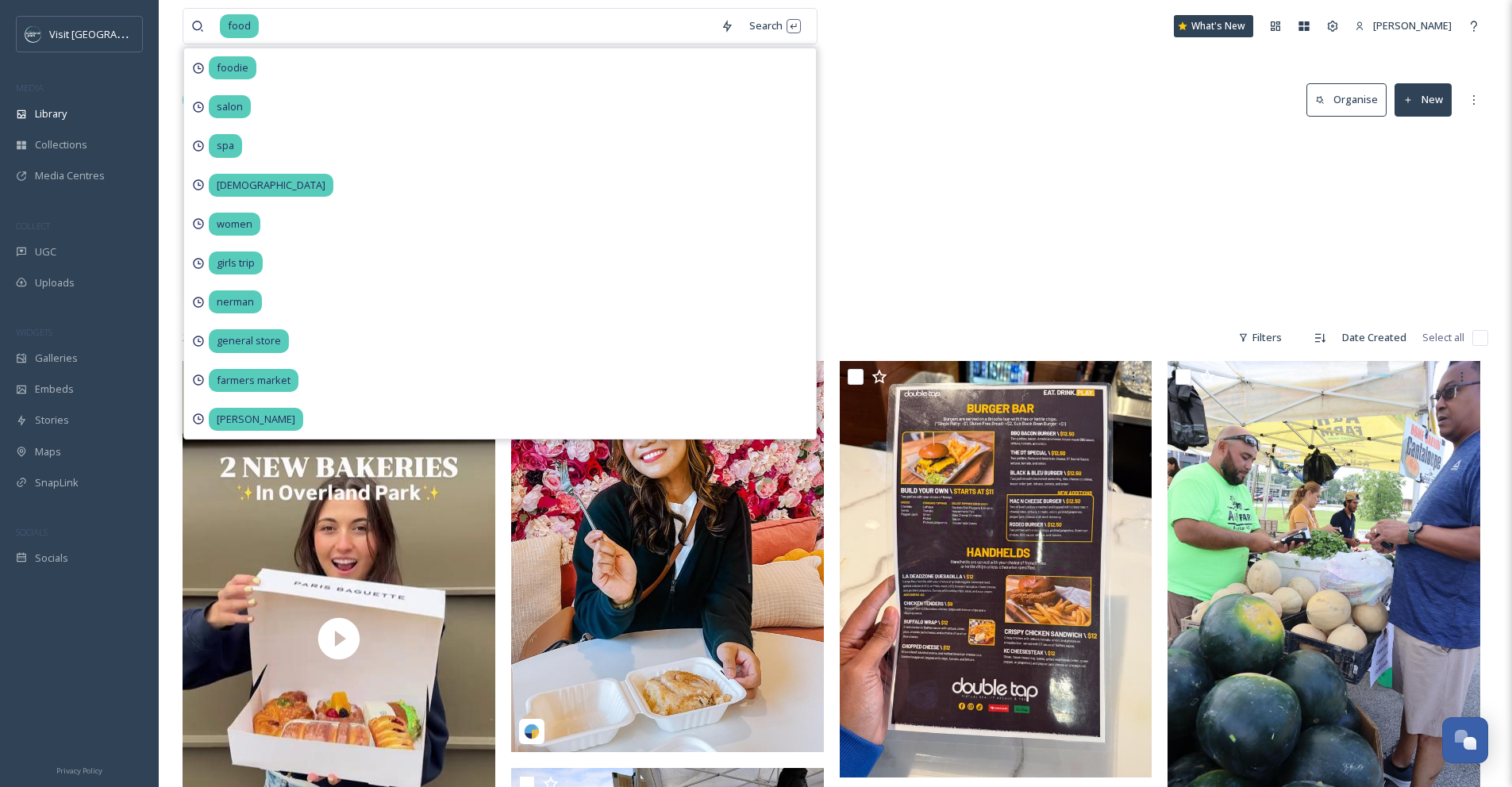
click at [964, 85] on div "Library Search Organise New" at bounding box center [836, 100] width 1306 height 48
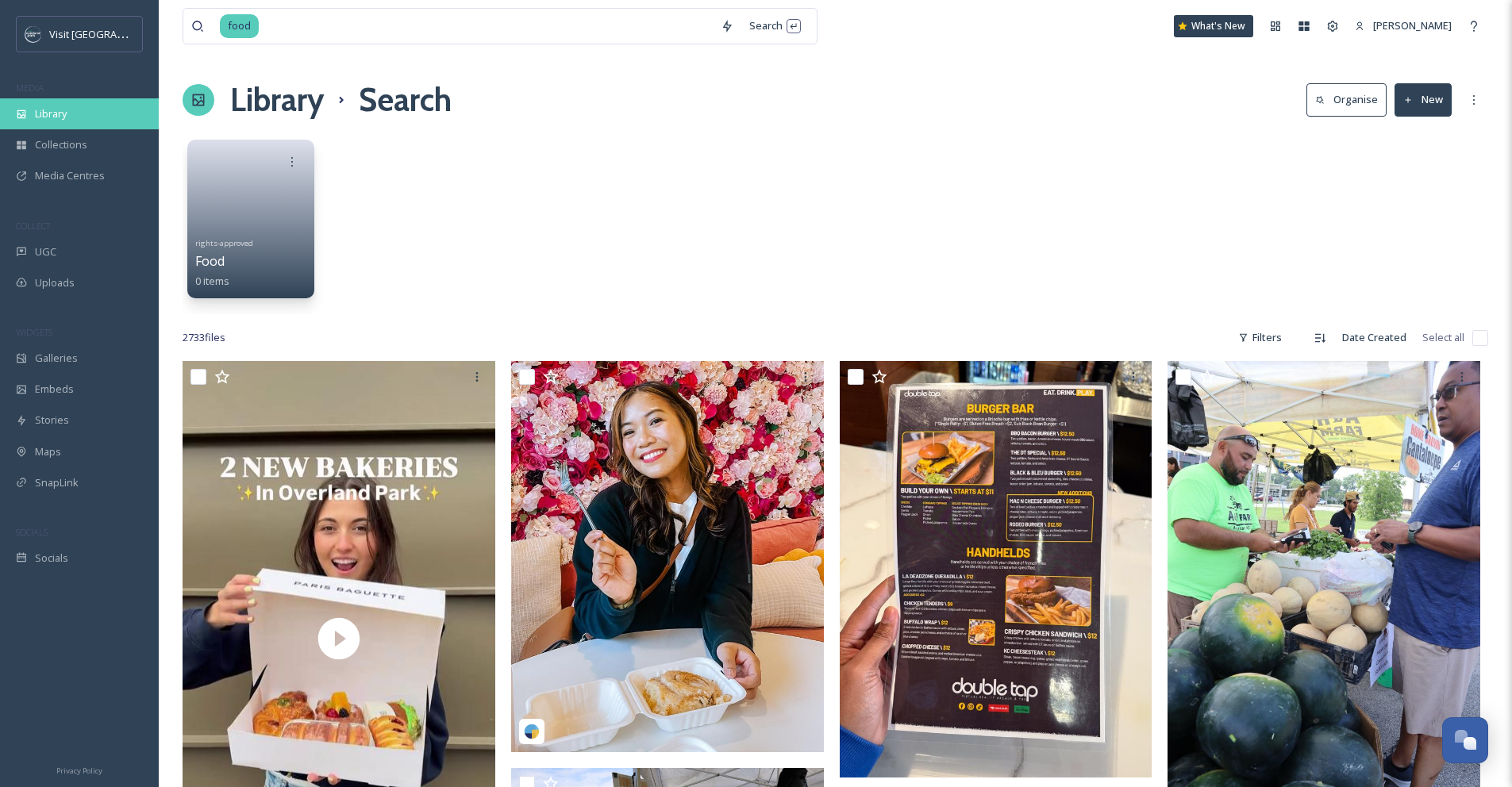
click at [82, 114] on div "Library" at bounding box center [79, 113] width 159 height 31
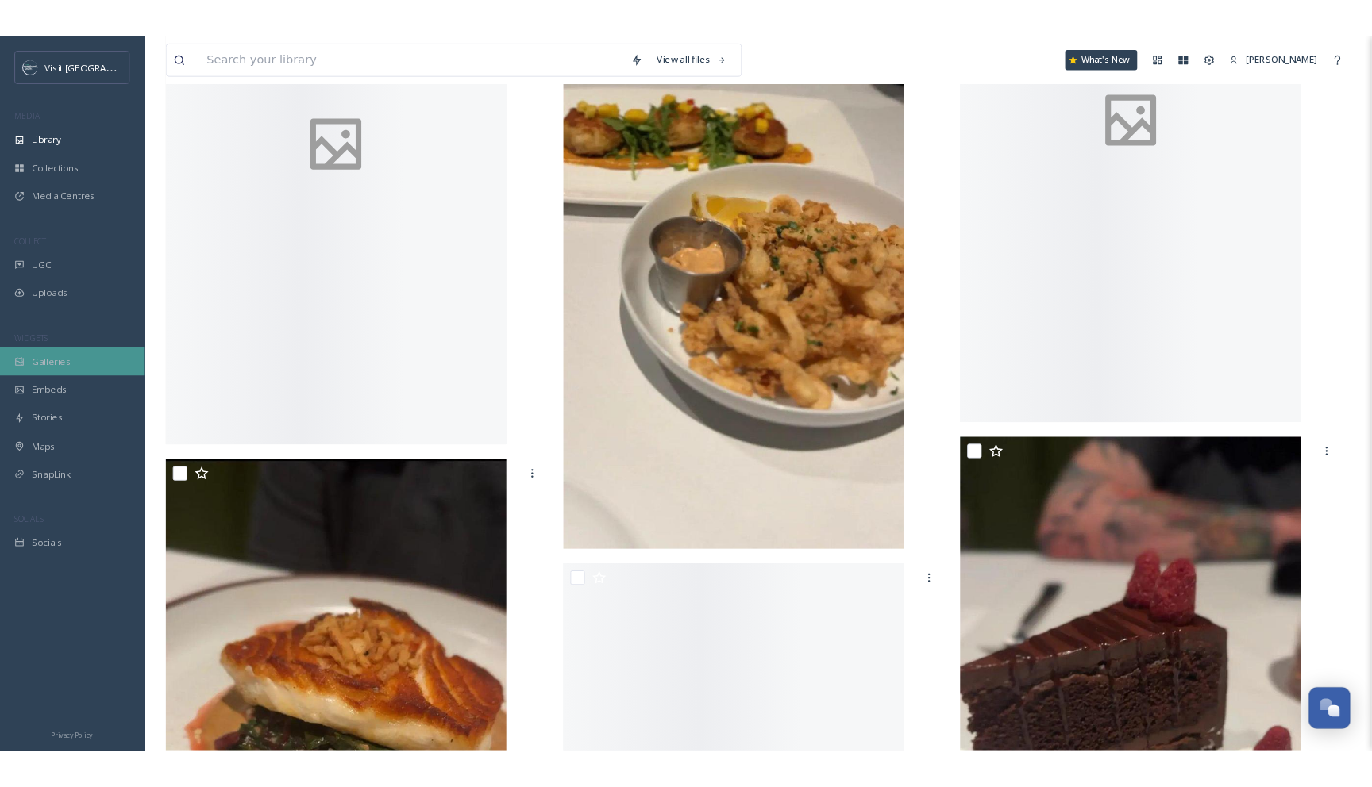
scroll to position [18115, 0]
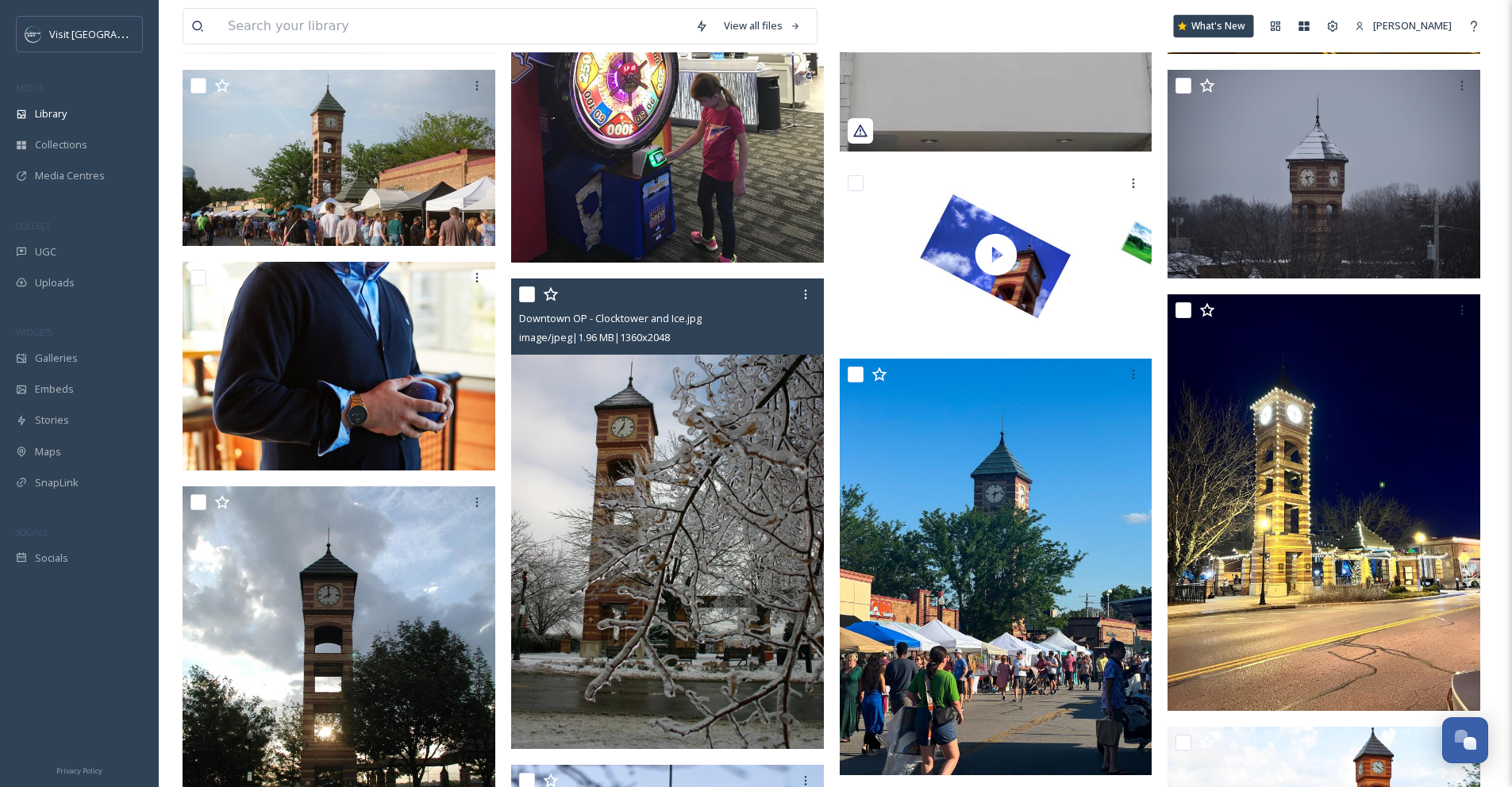
scroll to position [592, 0]
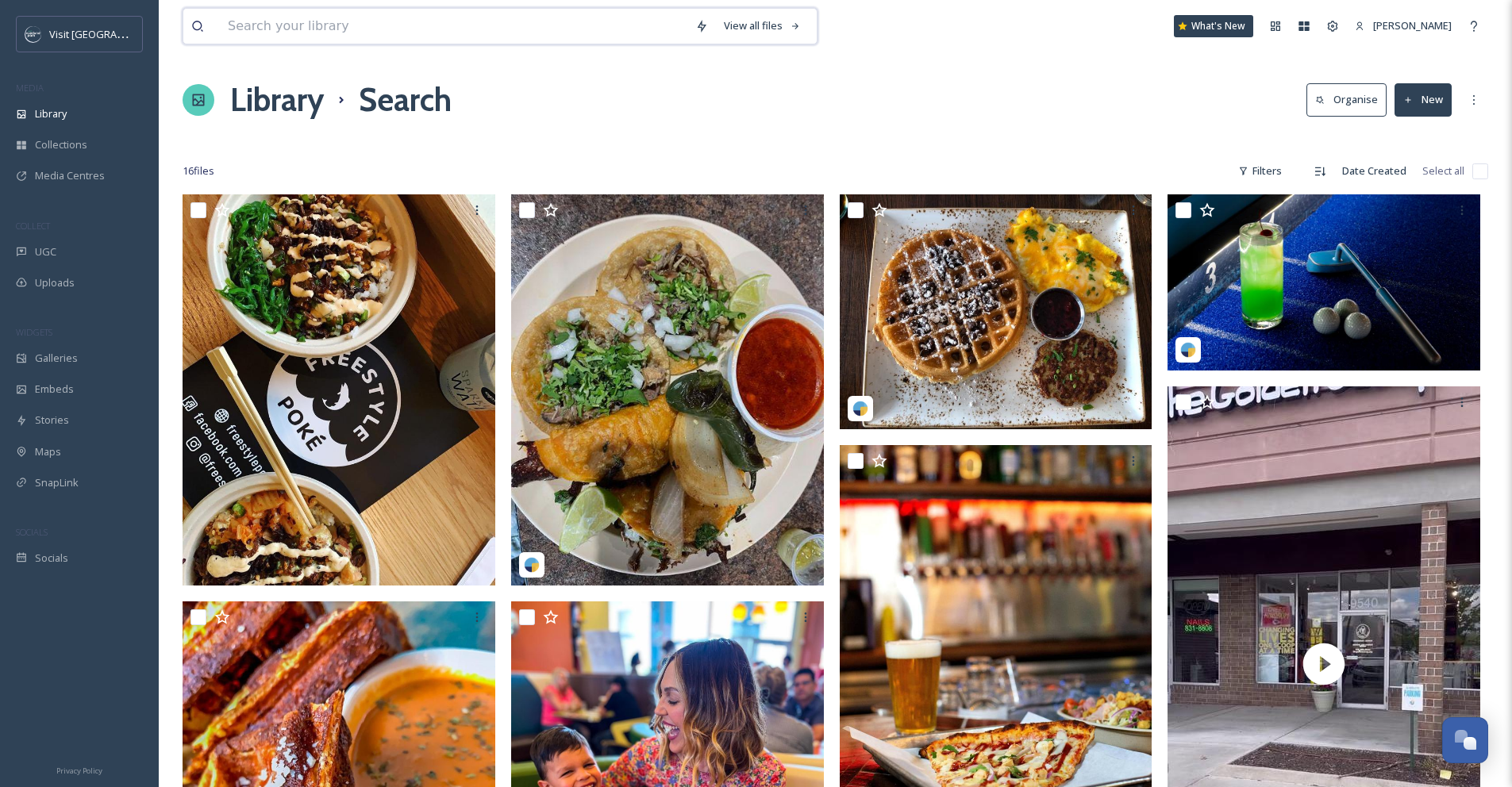
click at [353, 39] on input at bounding box center [454, 26] width 468 height 35
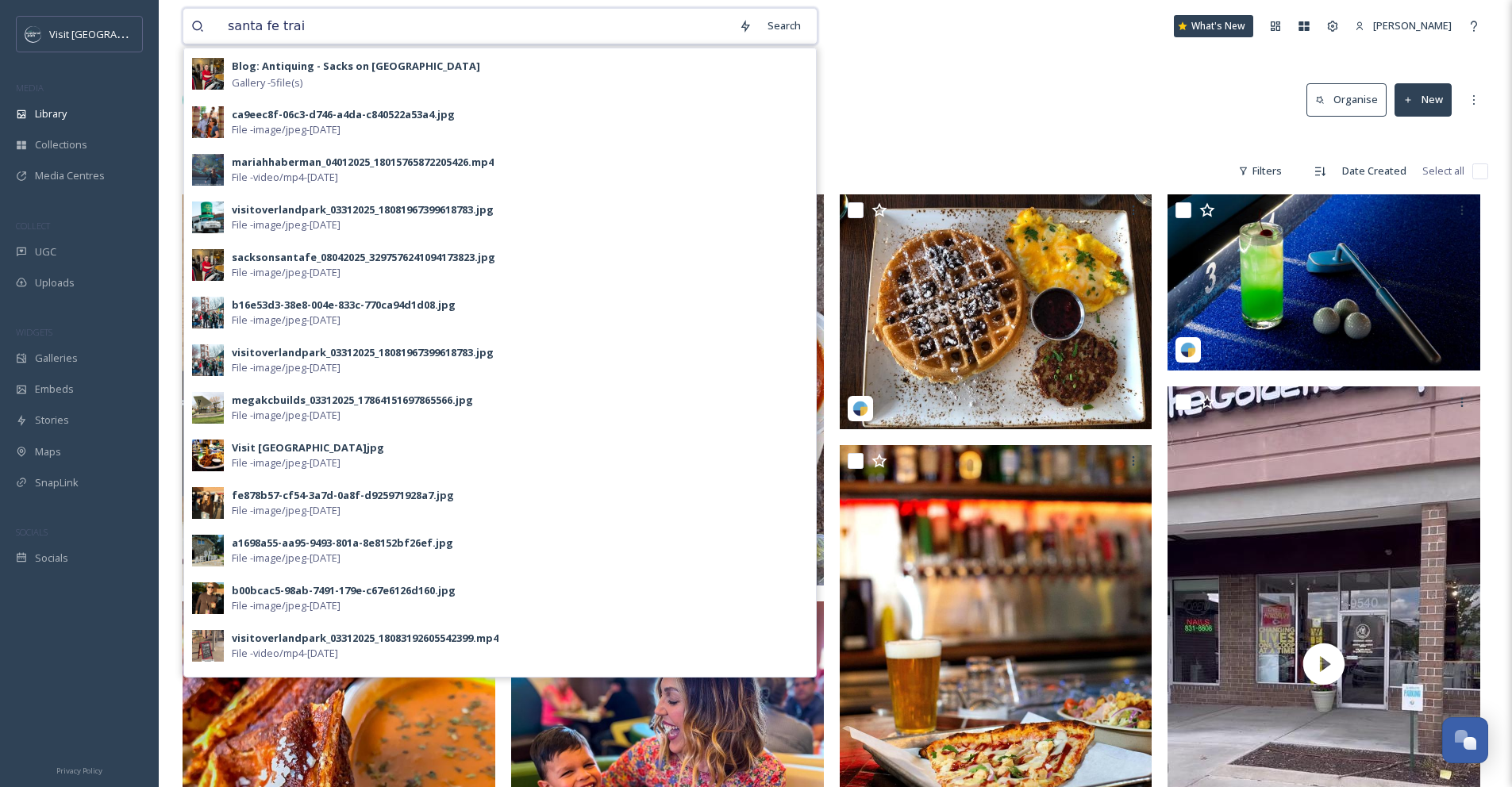
type input "santa fe trail"
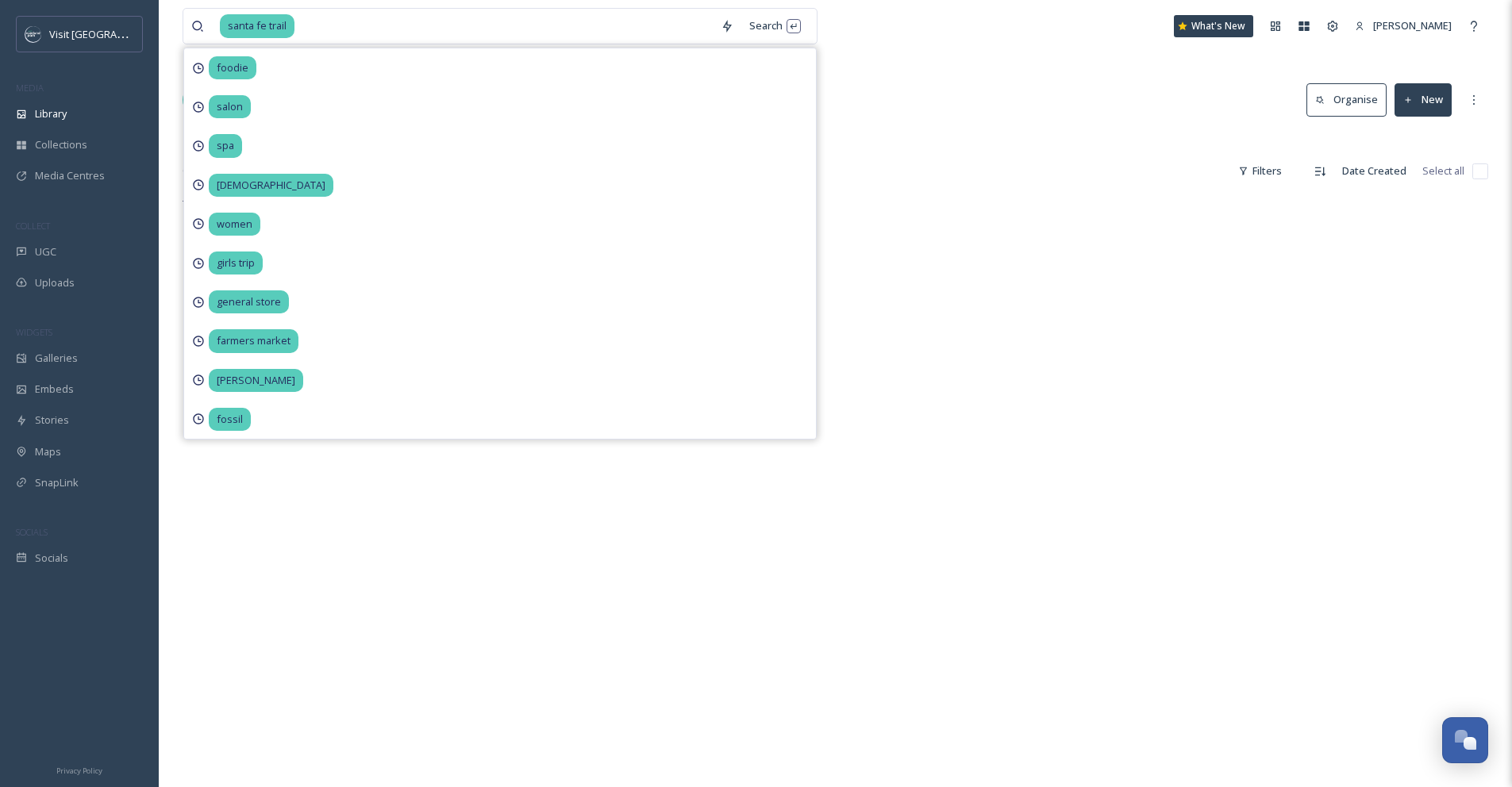
click at [1011, 93] on div "Library Search Organise New" at bounding box center [836, 100] width 1306 height 48
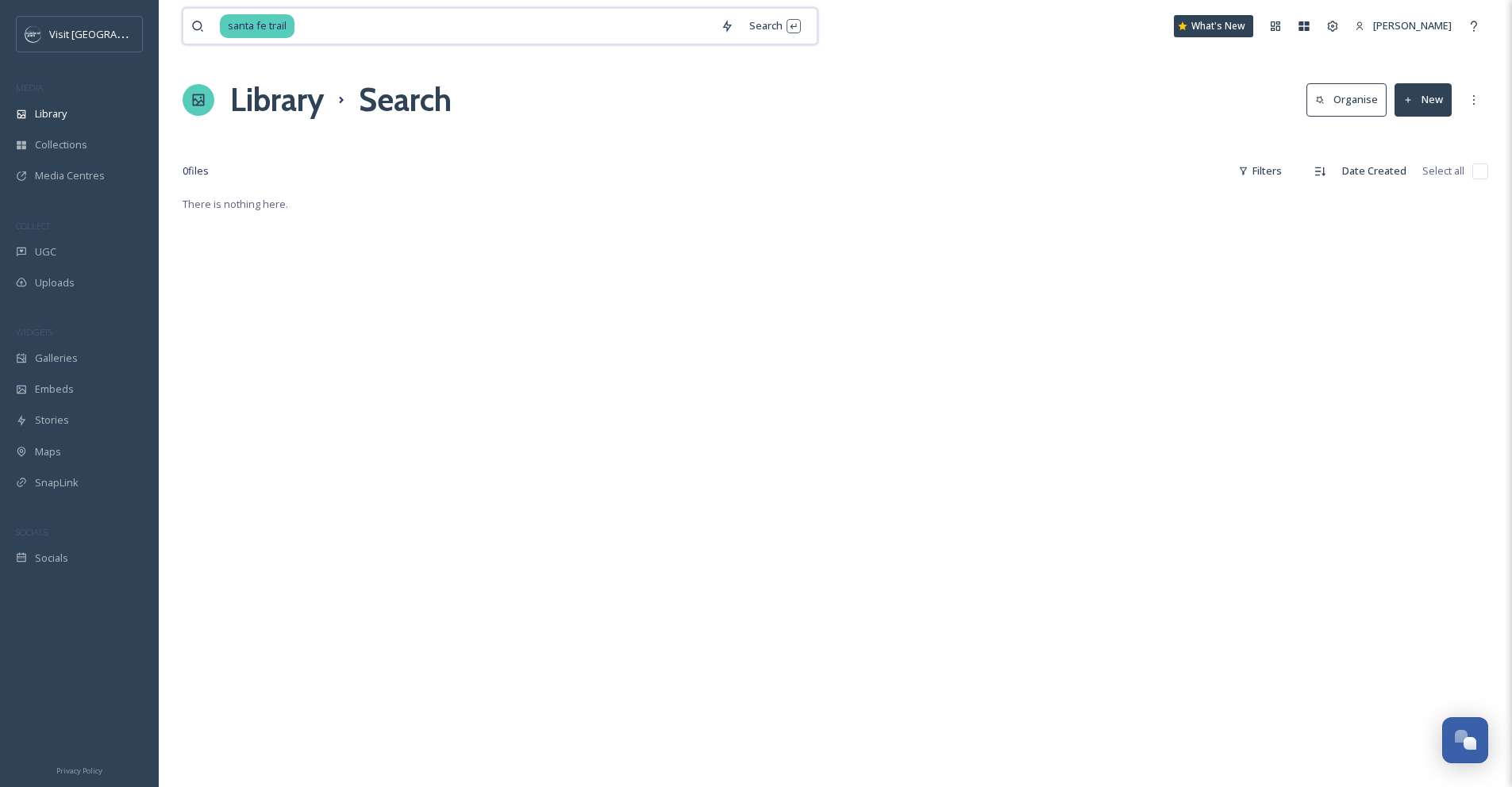
click at [384, 23] on input at bounding box center [504, 26] width 417 height 35
type input "santa fe"
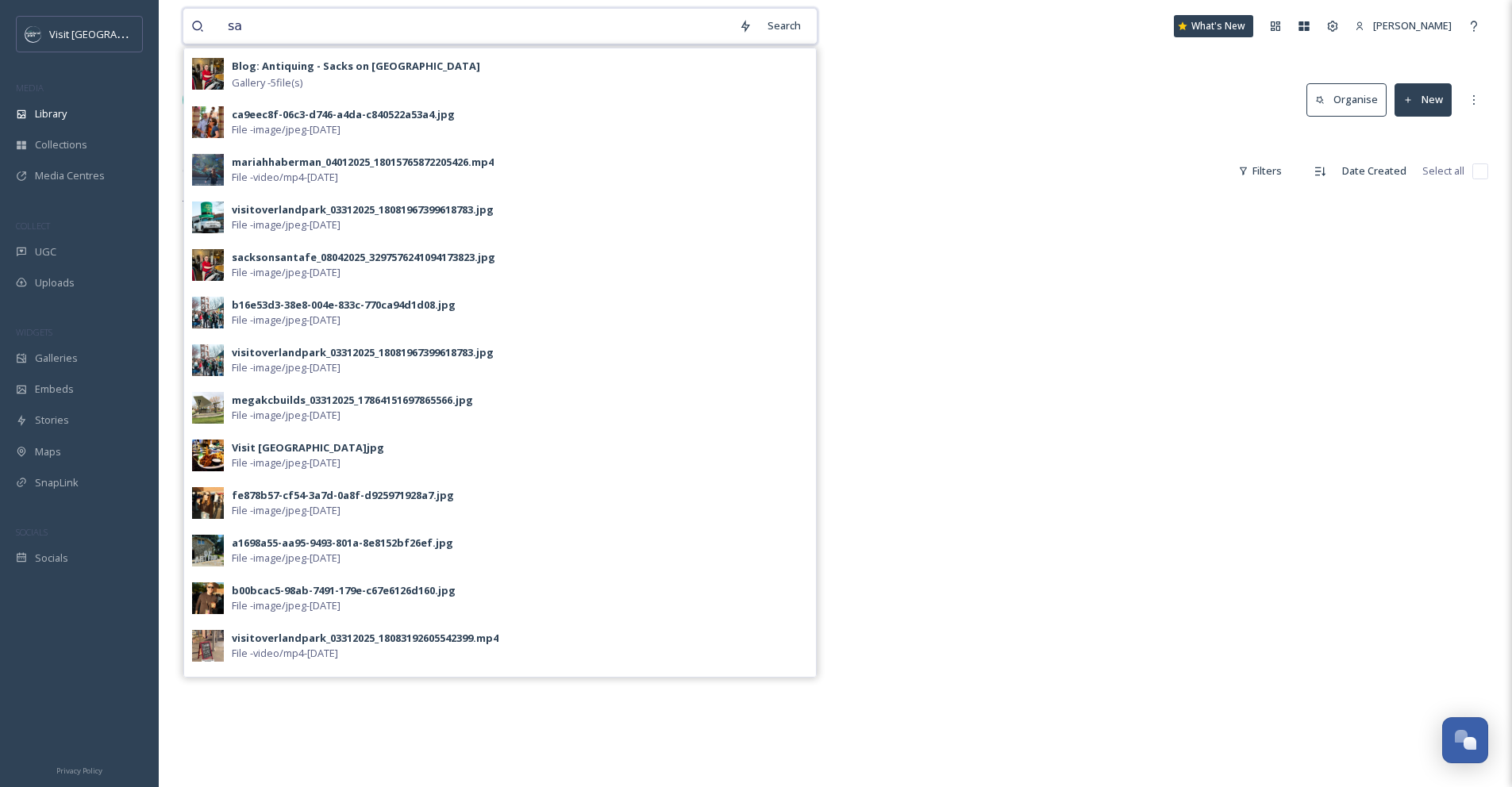
type input "s"
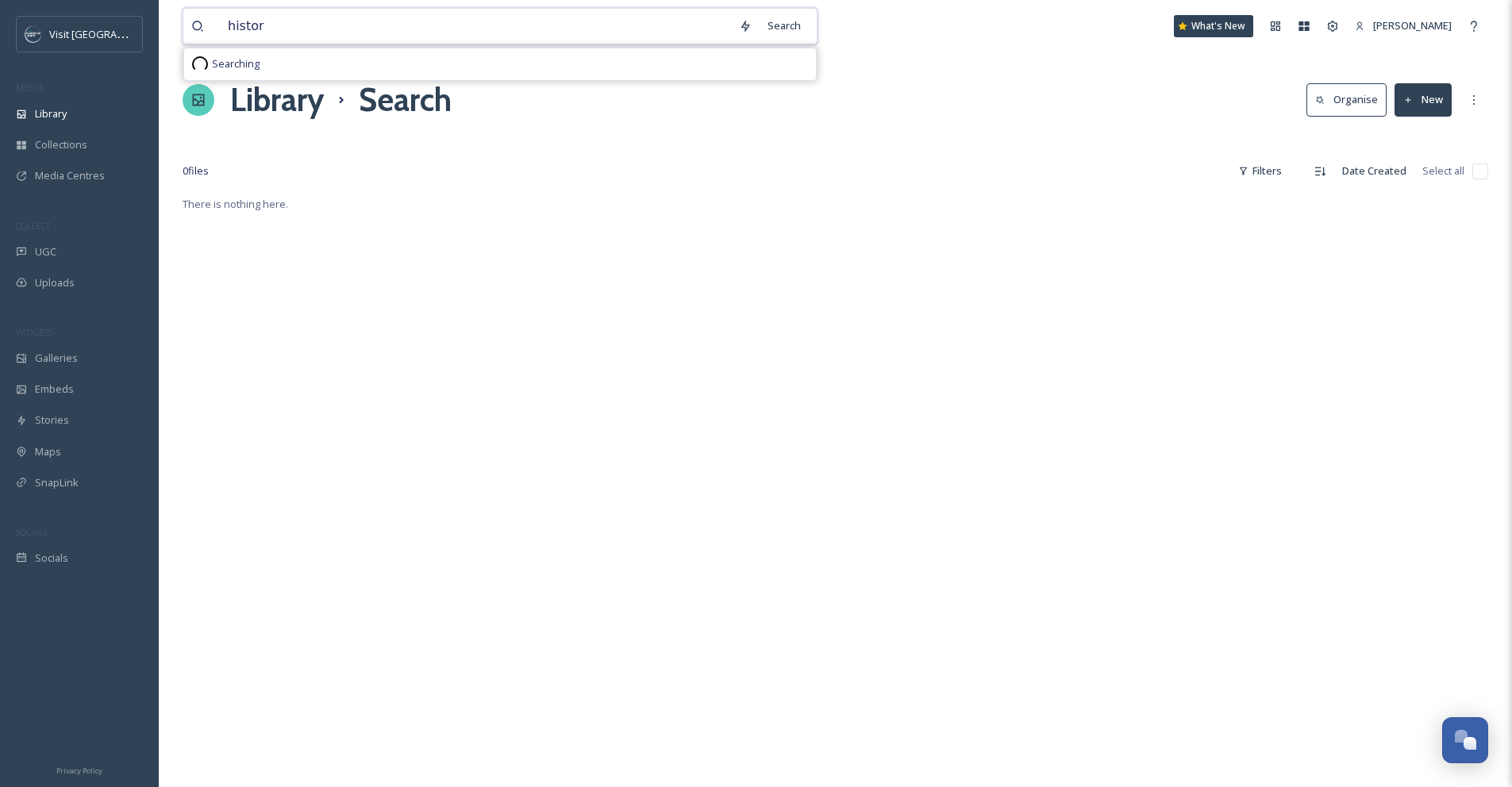
type input "history"
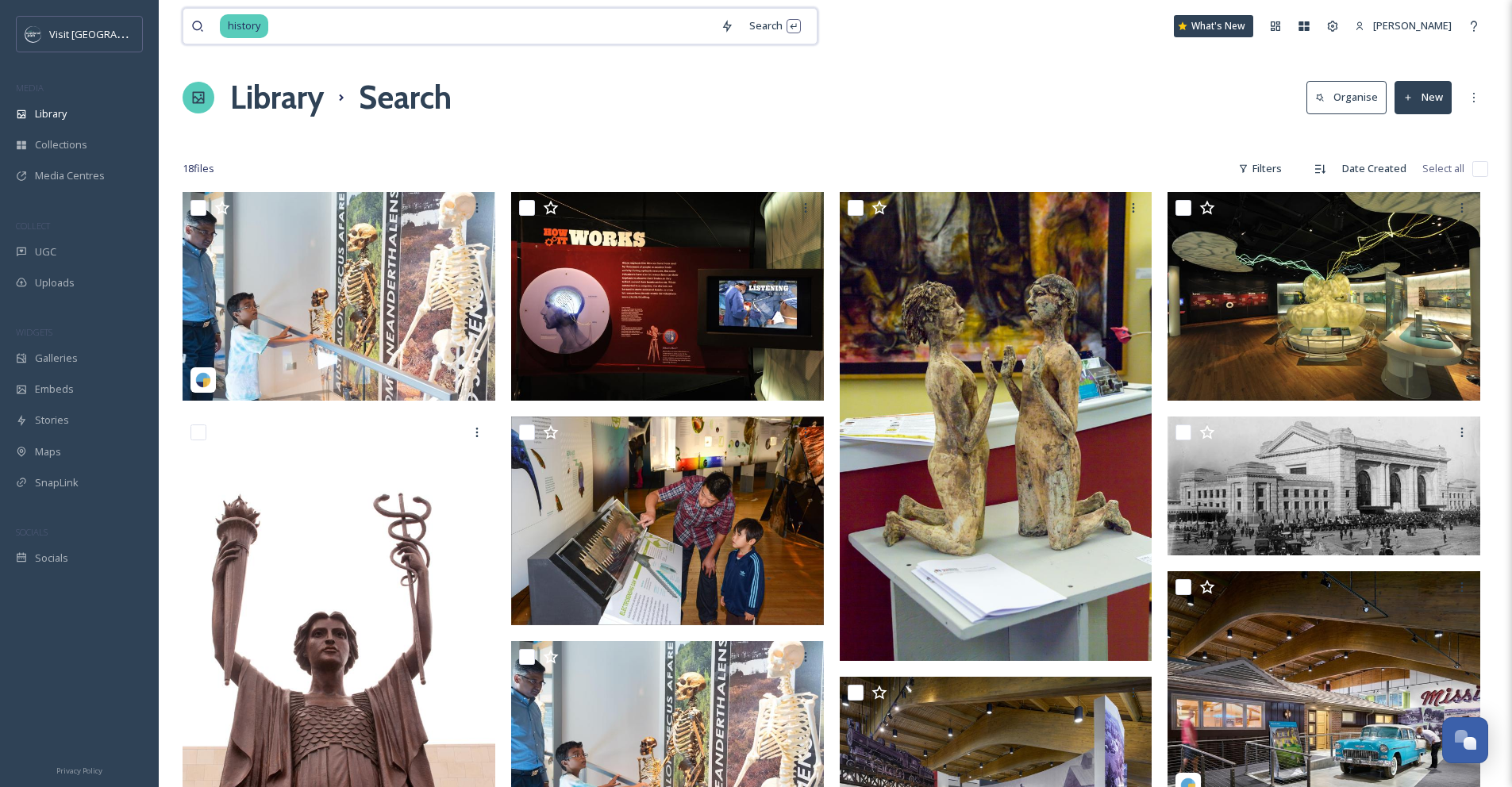
scroll to position [3, 0]
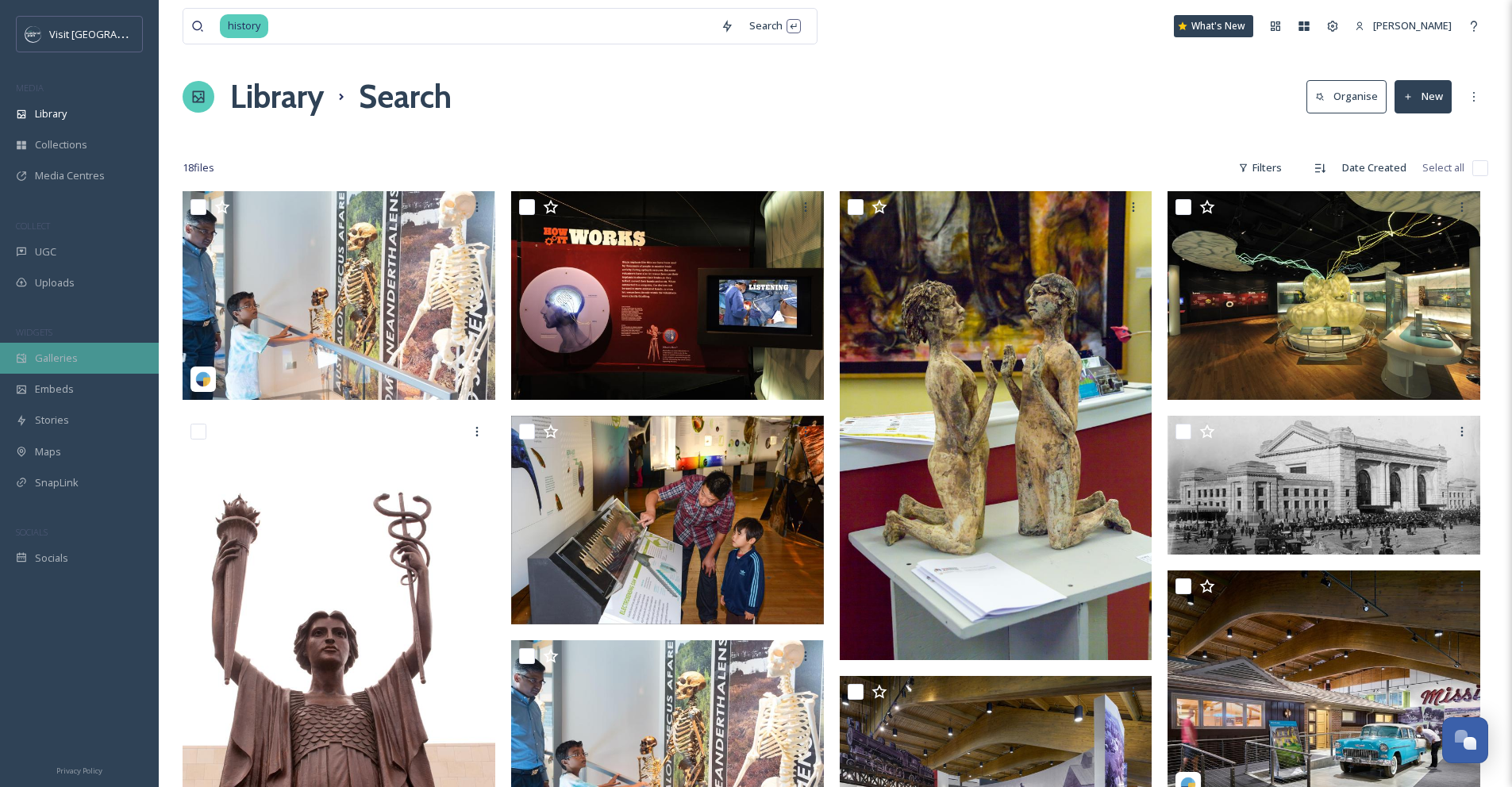
click at [56, 344] on div "Galleries" at bounding box center [79, 358] width 159 height 31
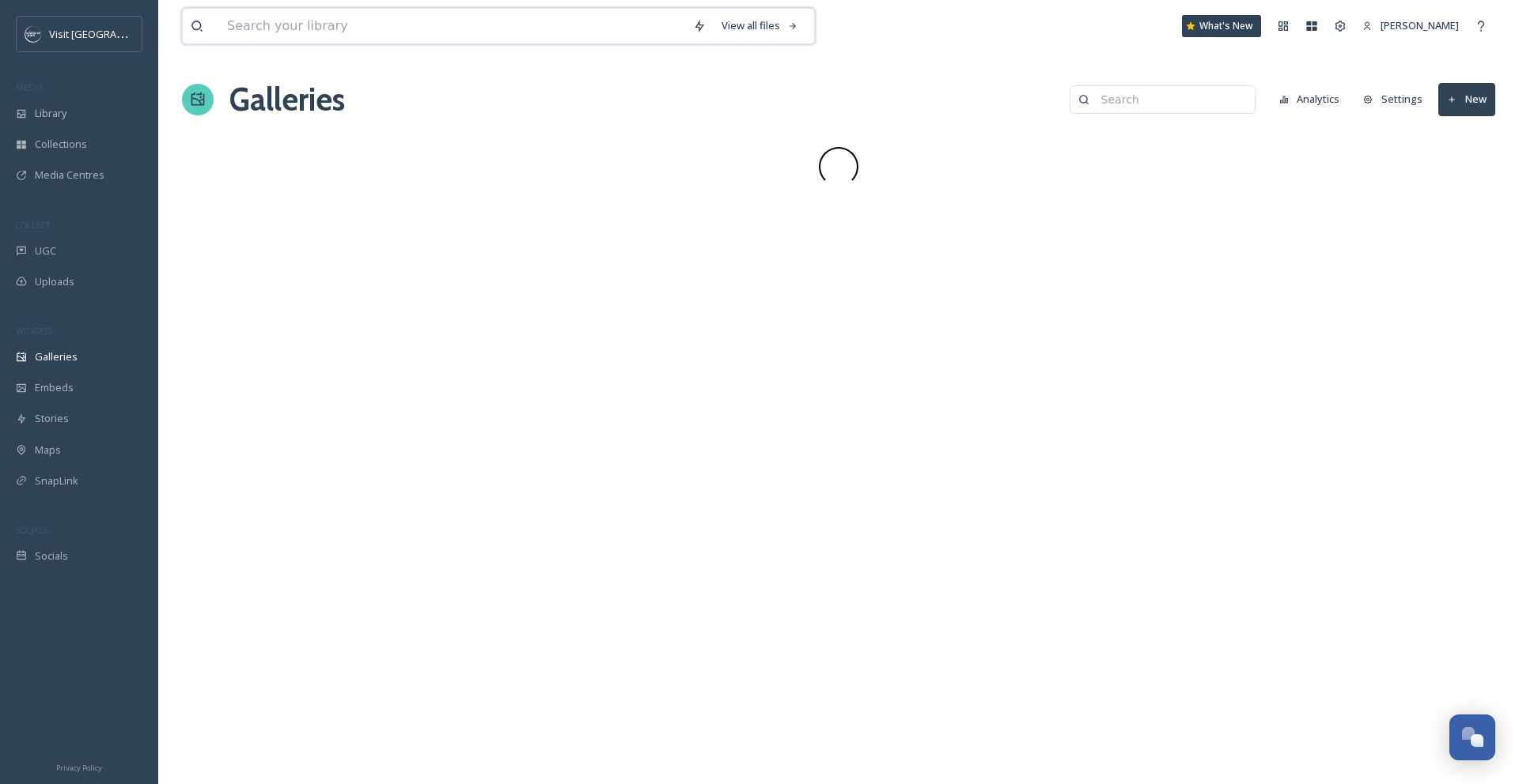
click at [386, 25] on input at bounding box center [453, 26] width 466 height 35
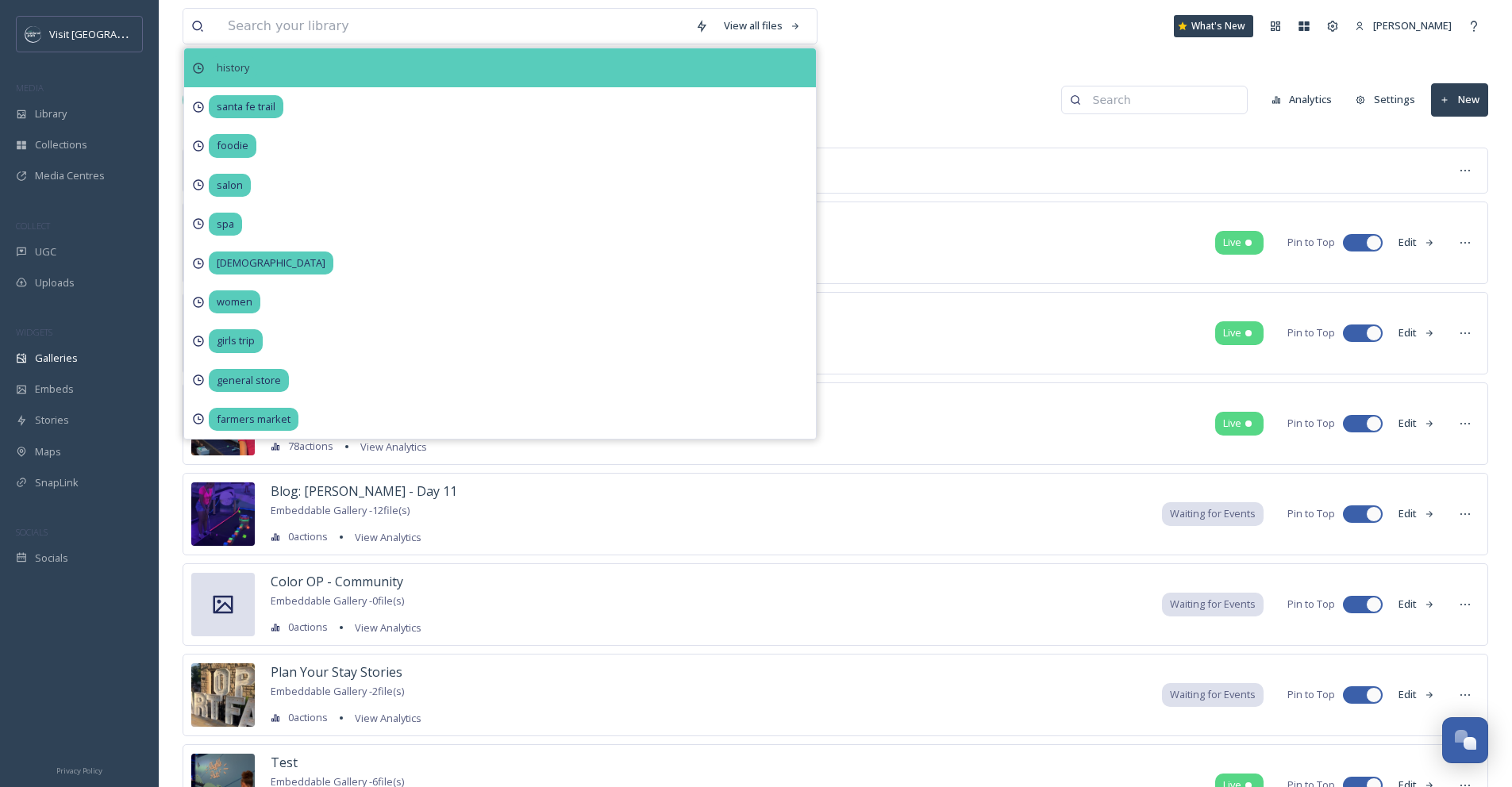
click at [247, 67] on span "history" at bounding box center [233, 67] width 48 height 23
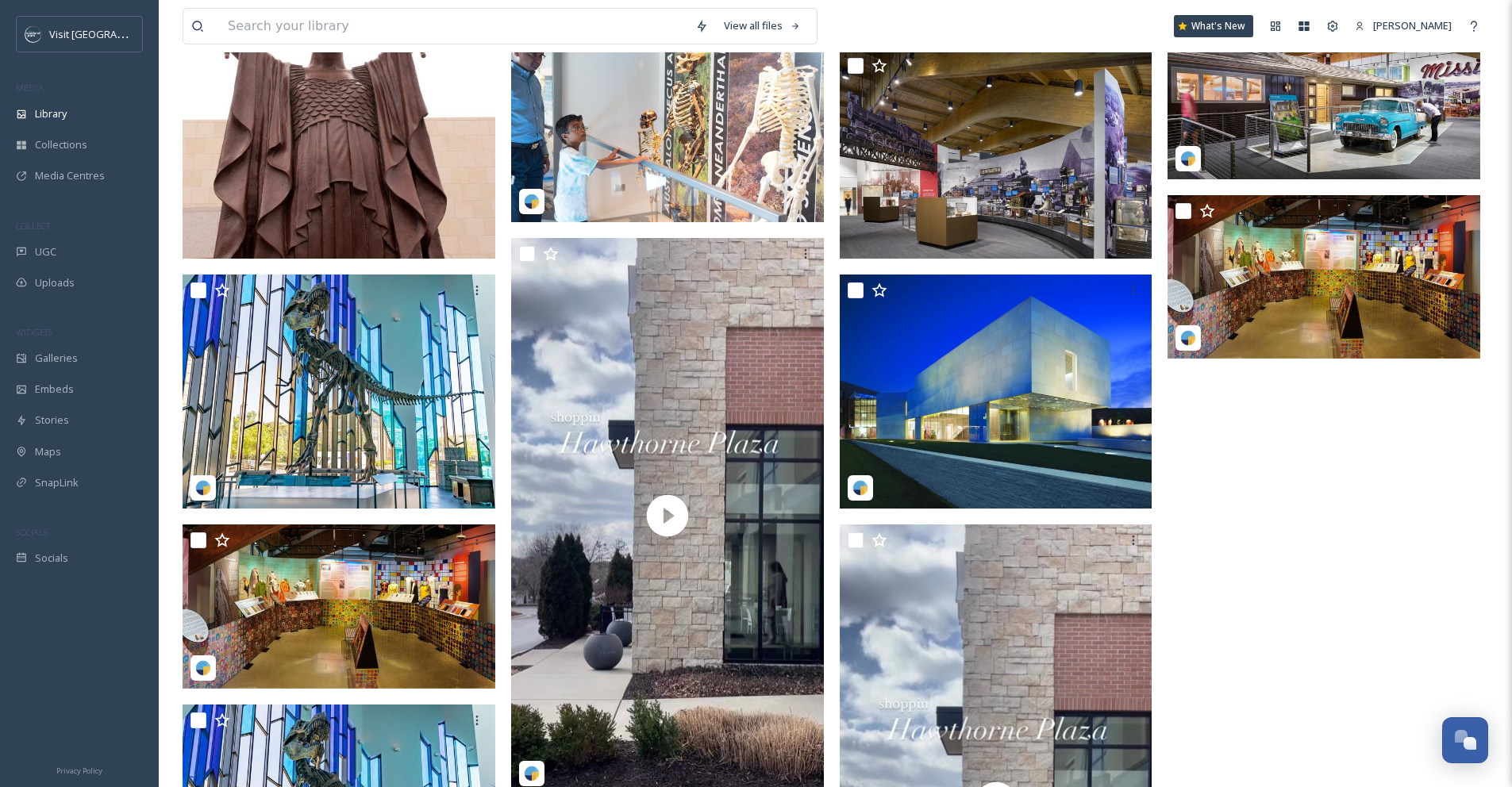
scroll to position [566, 0]
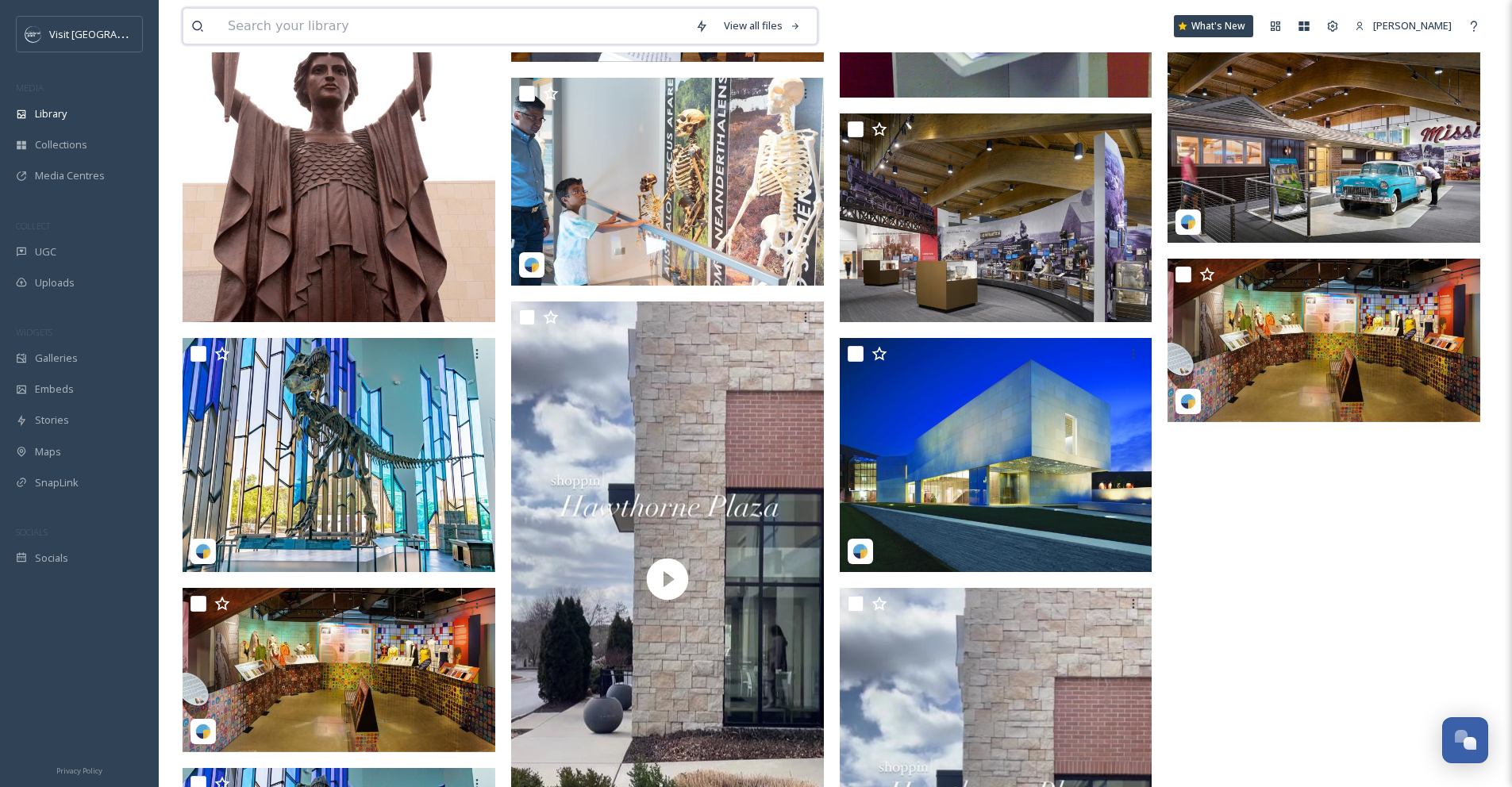
click at [473, 17] on input at bounding box center [454, 26] width 468 height 35
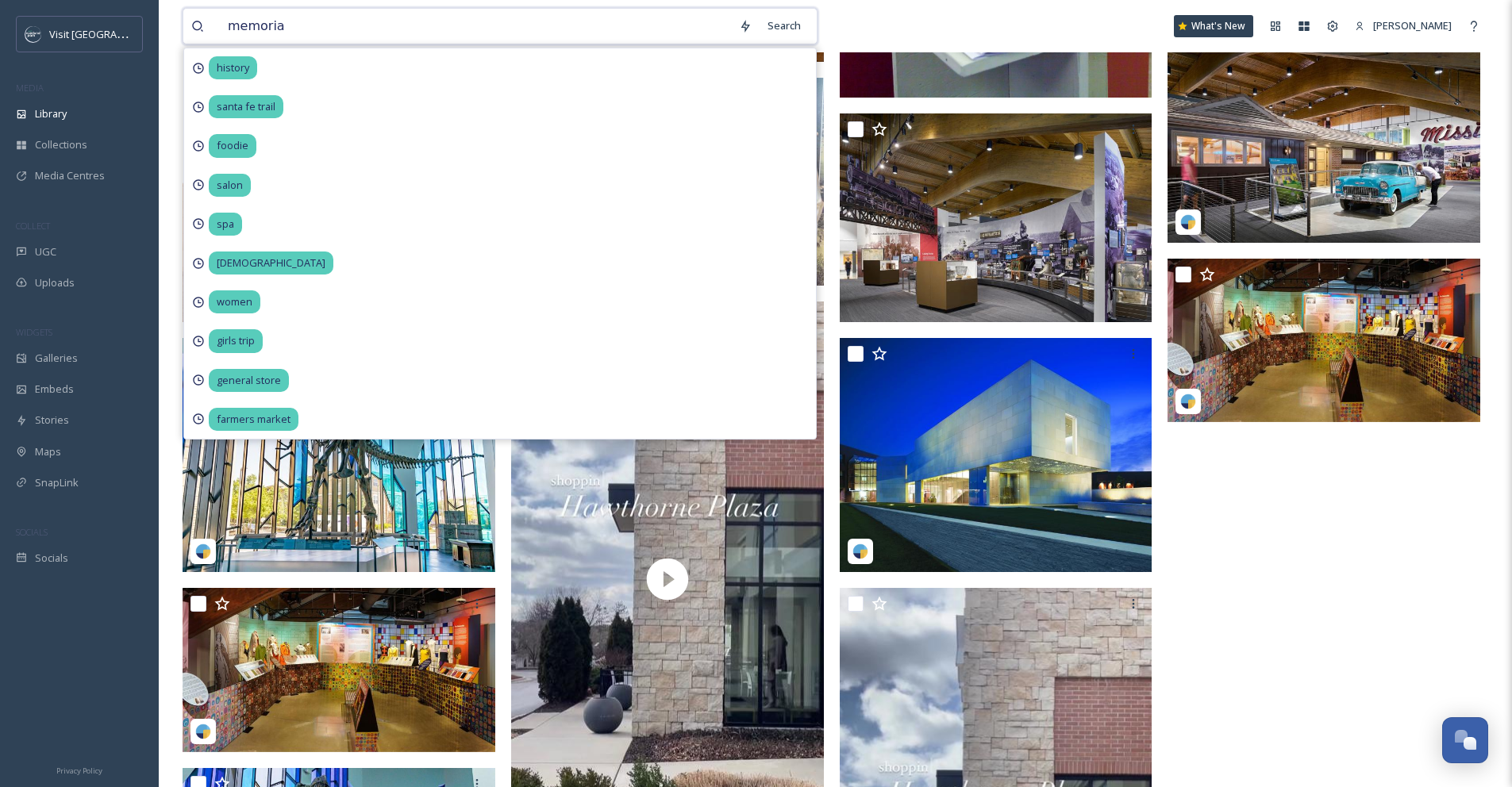
type input "memorial"
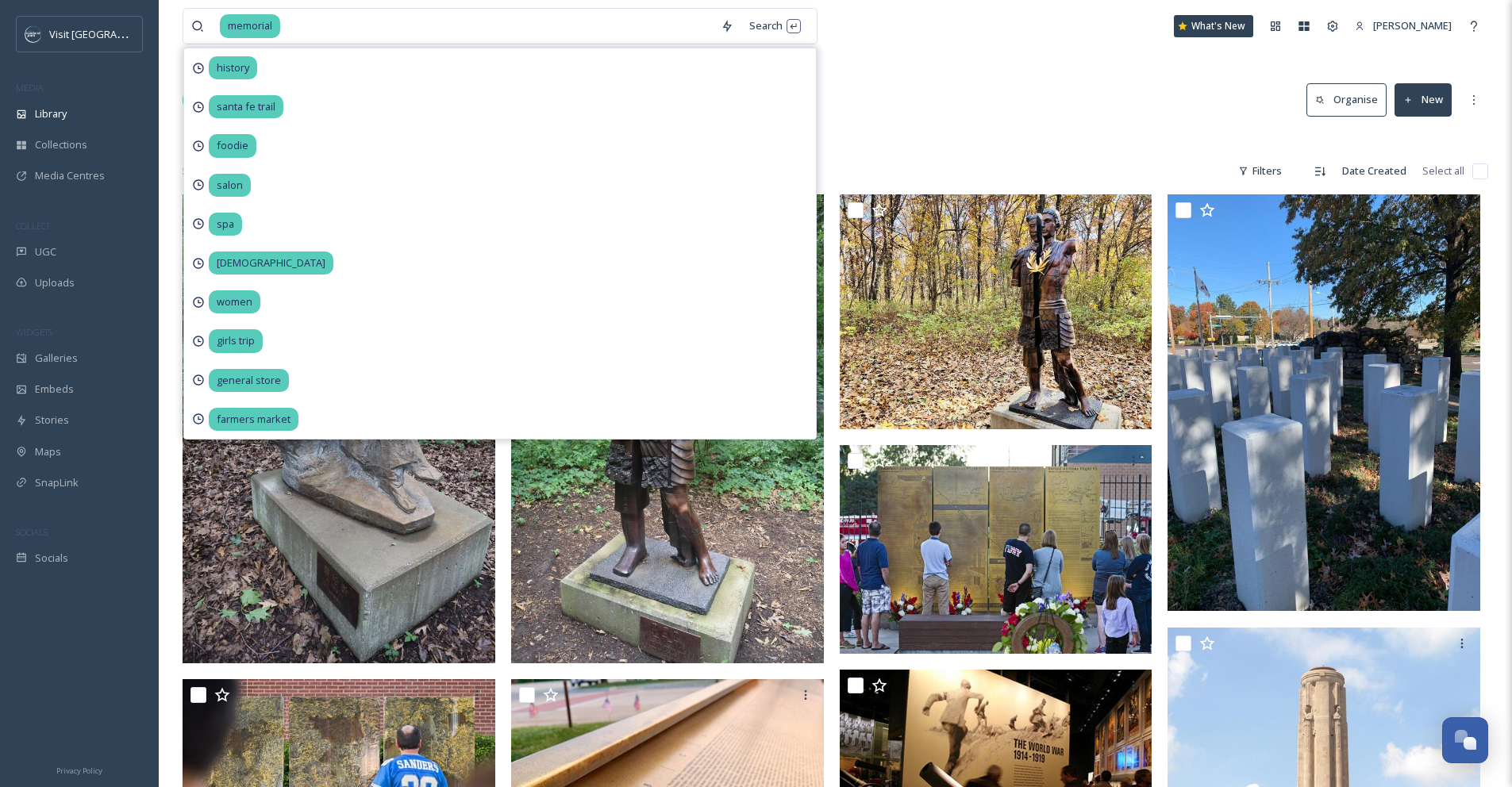
click at [1171, 102] on div "Library Search Organise New" at bounding box center [836, 100] width 1306 height 48
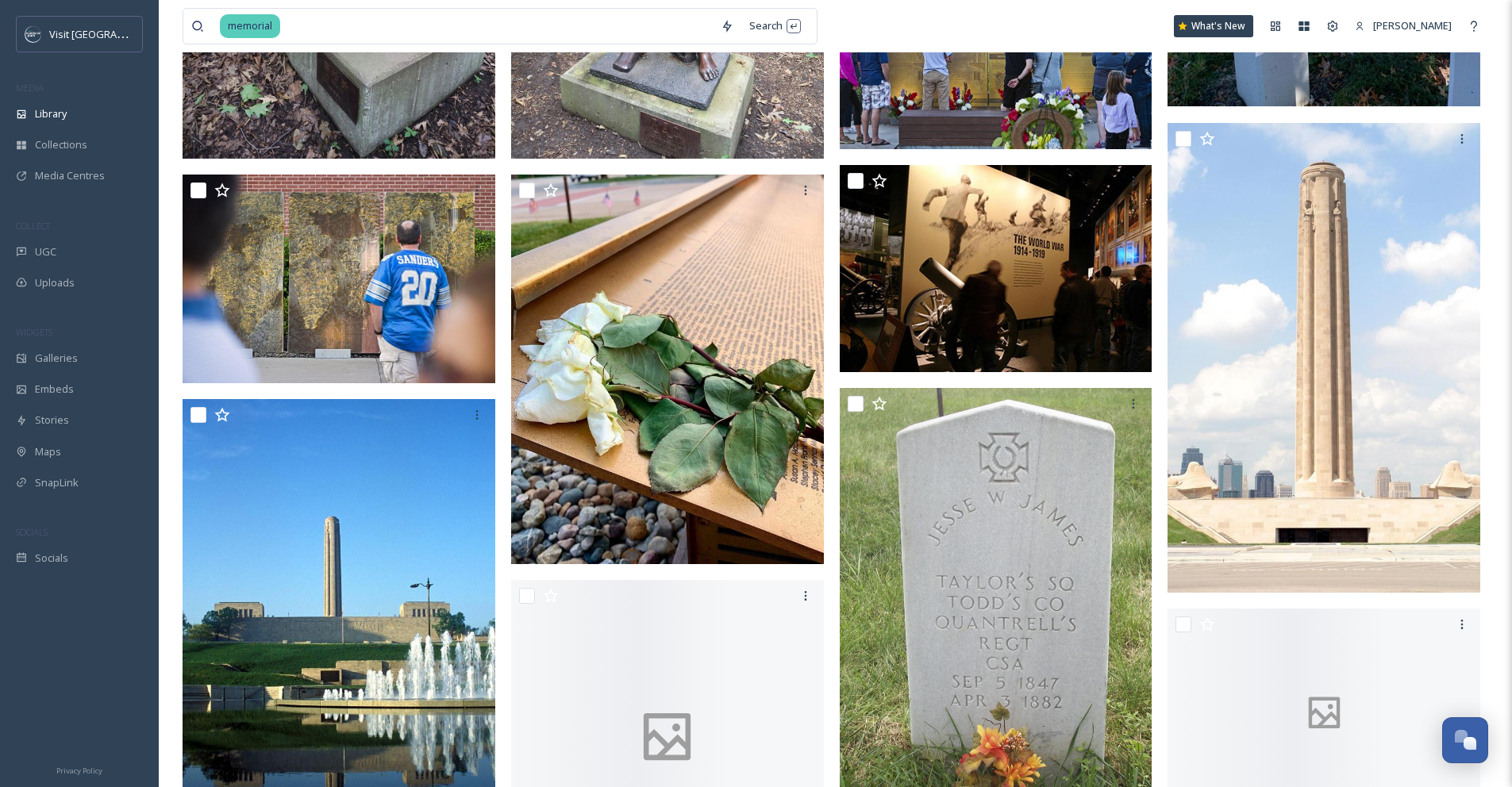
scroll to position [514, 0]
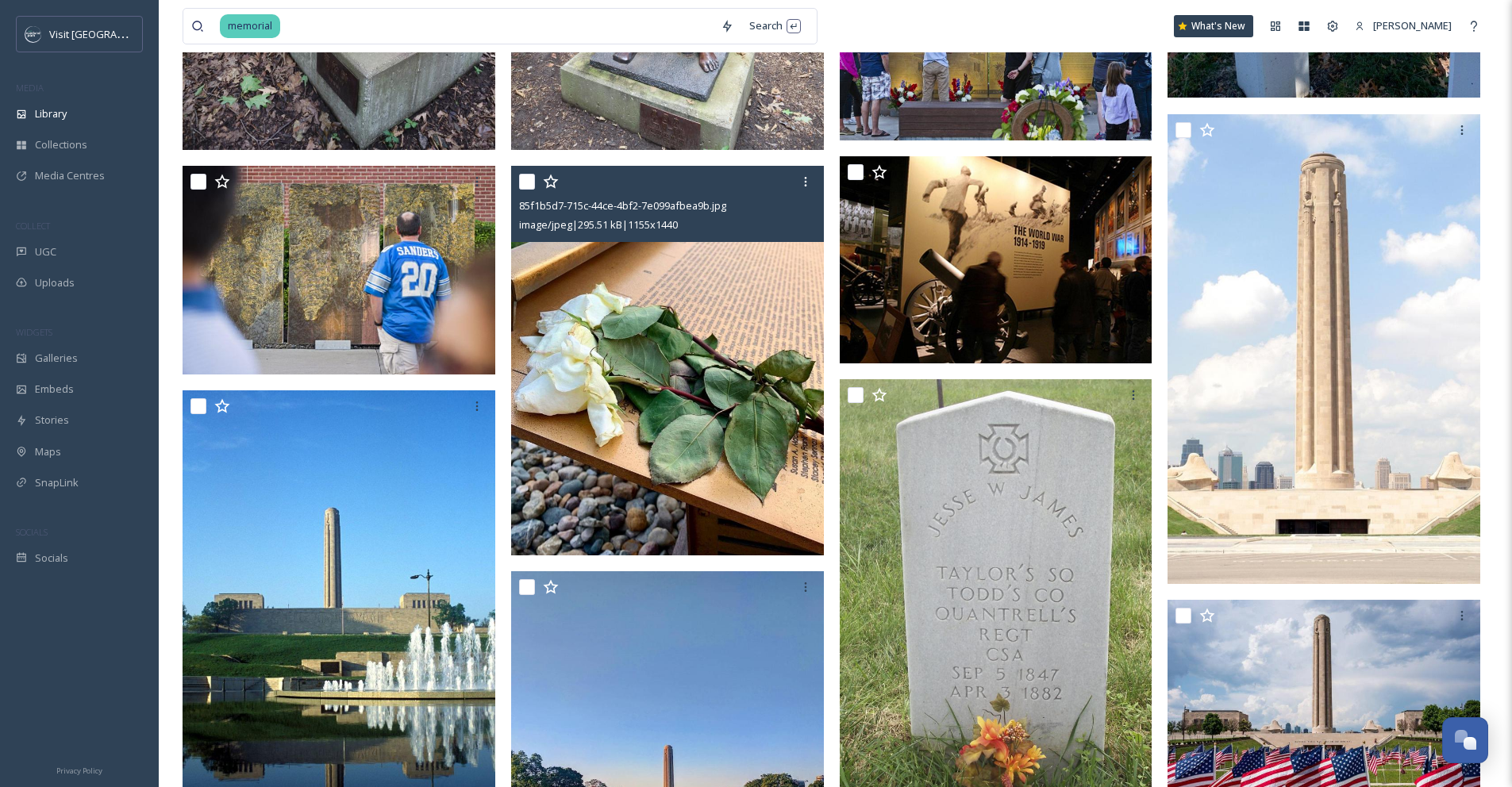
click at [640, 367] on img at bounding box center [667, 361] width 313 height 391
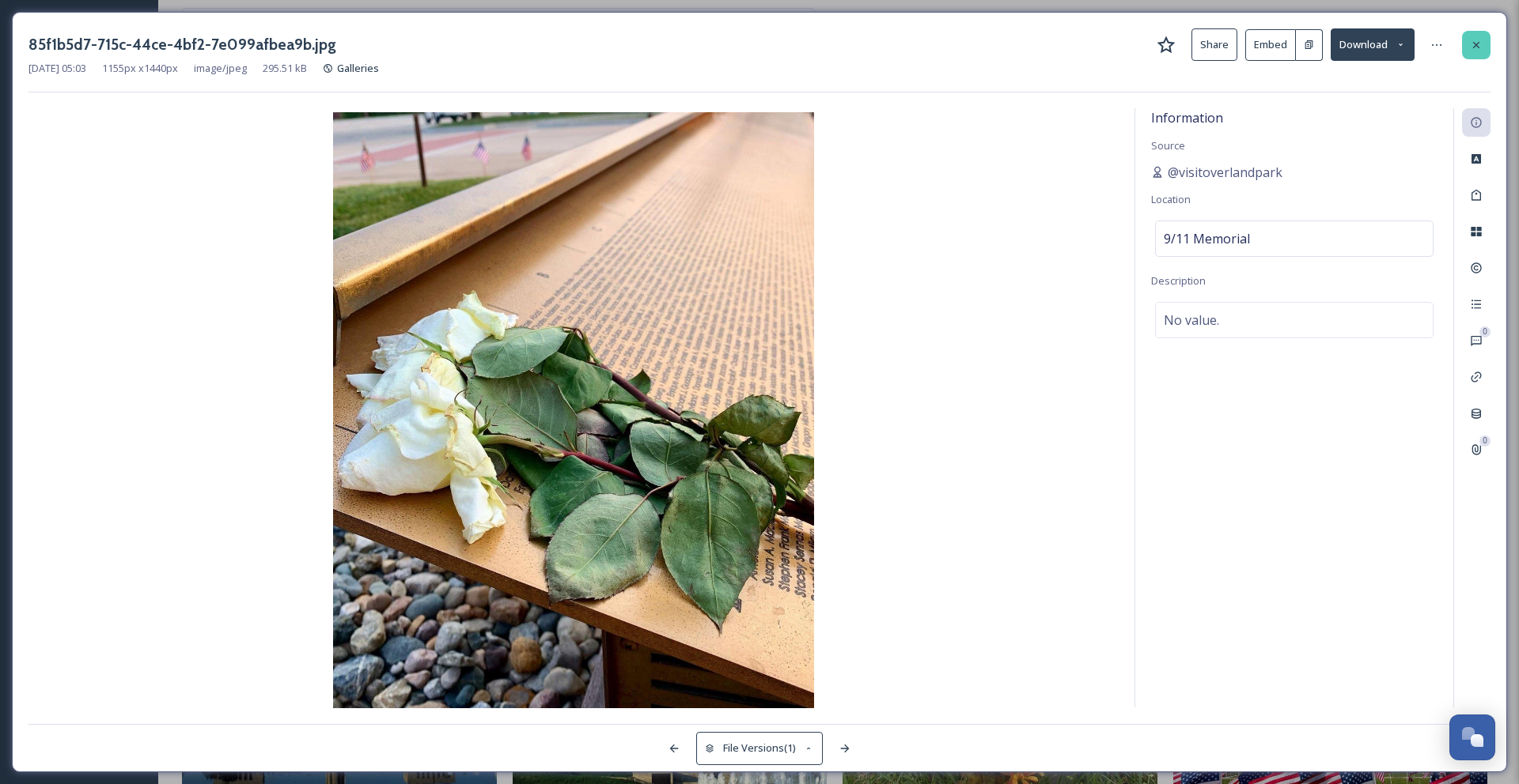
click at [1479, 40] on icon at bounding box center [1476, 45] width 13 height 13
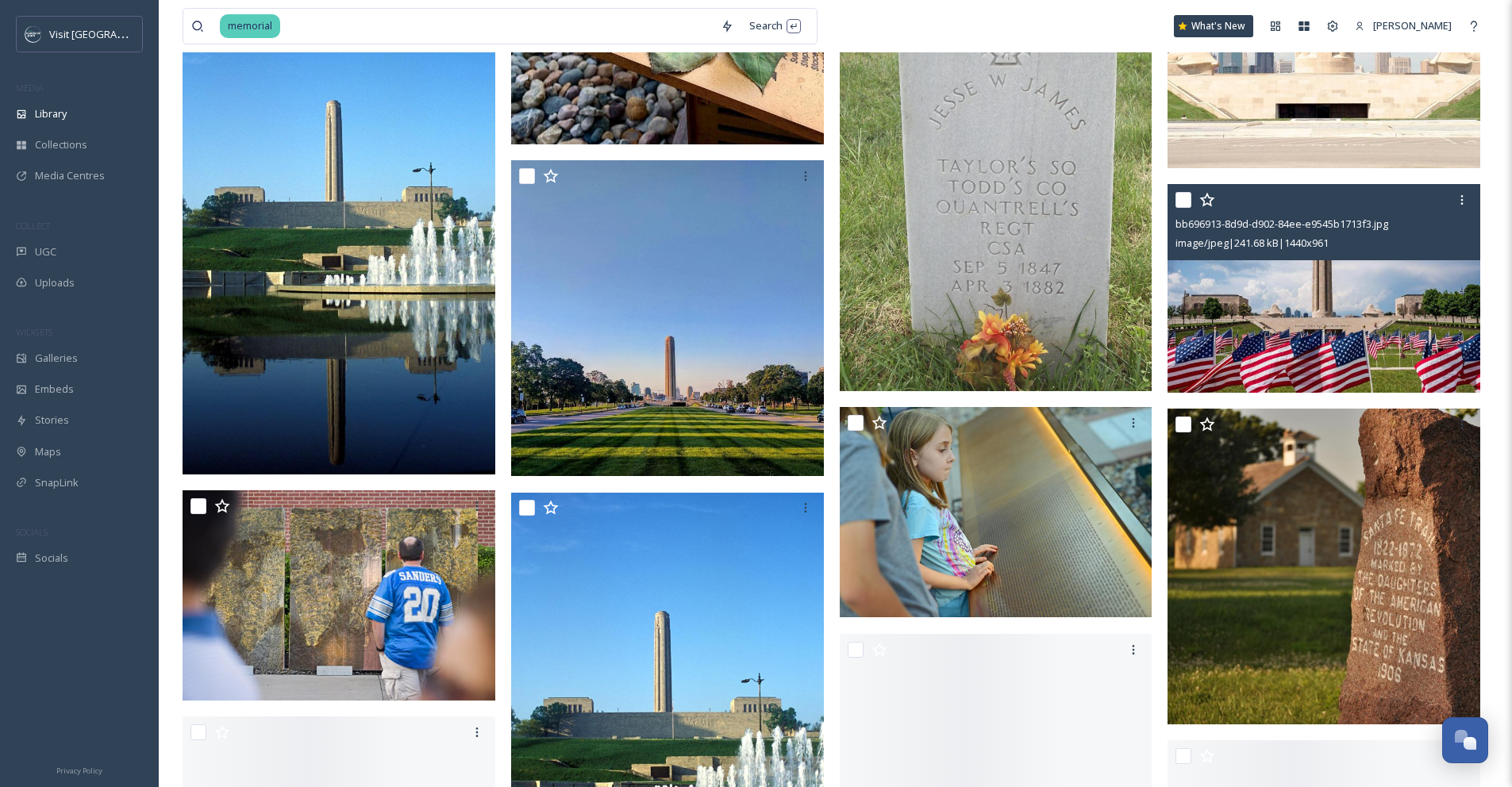
scroll to position [1182, 0]
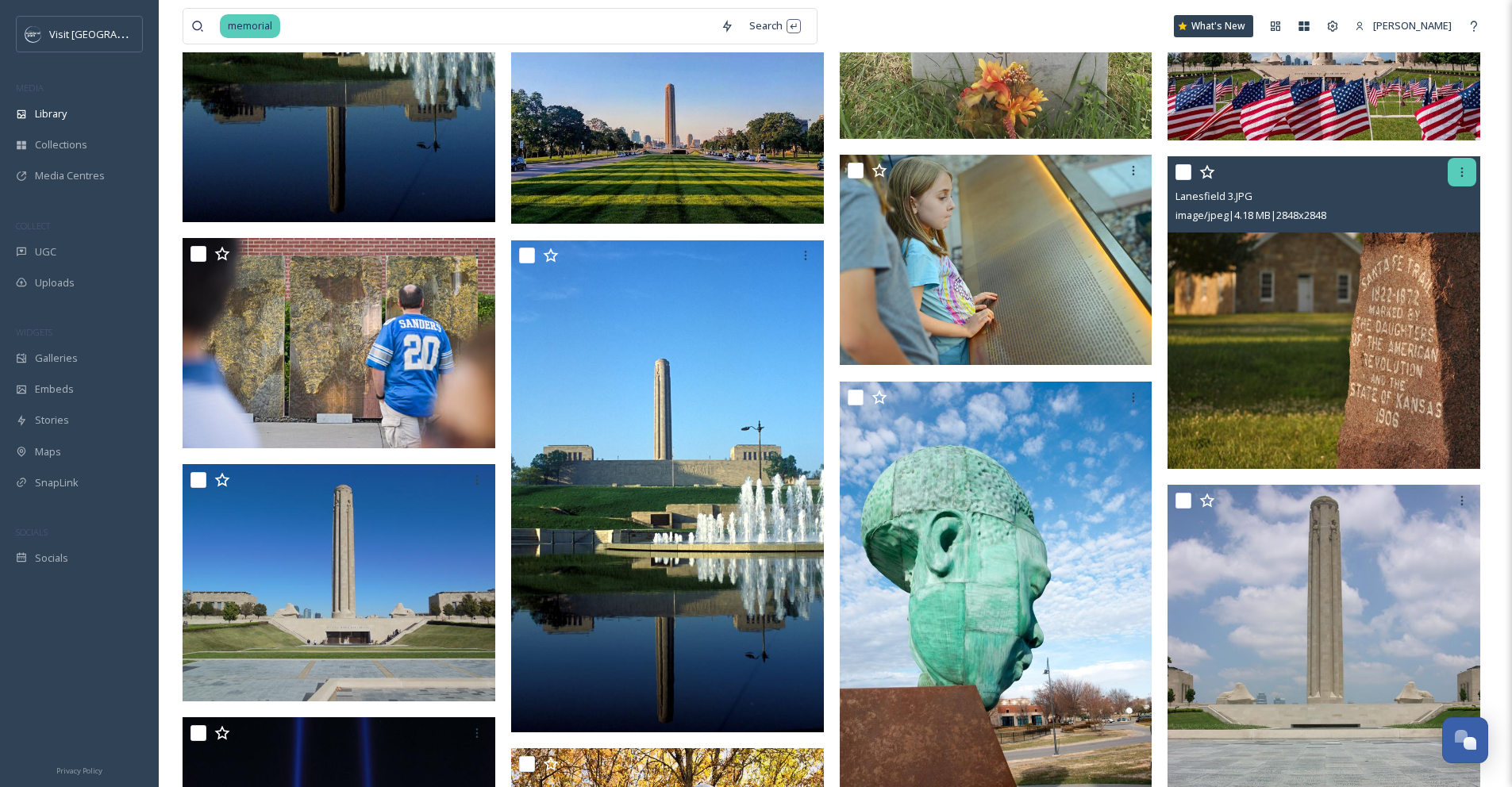
click at [1464, 180] on div at bounding box center [1462, 172] width 29 height 29
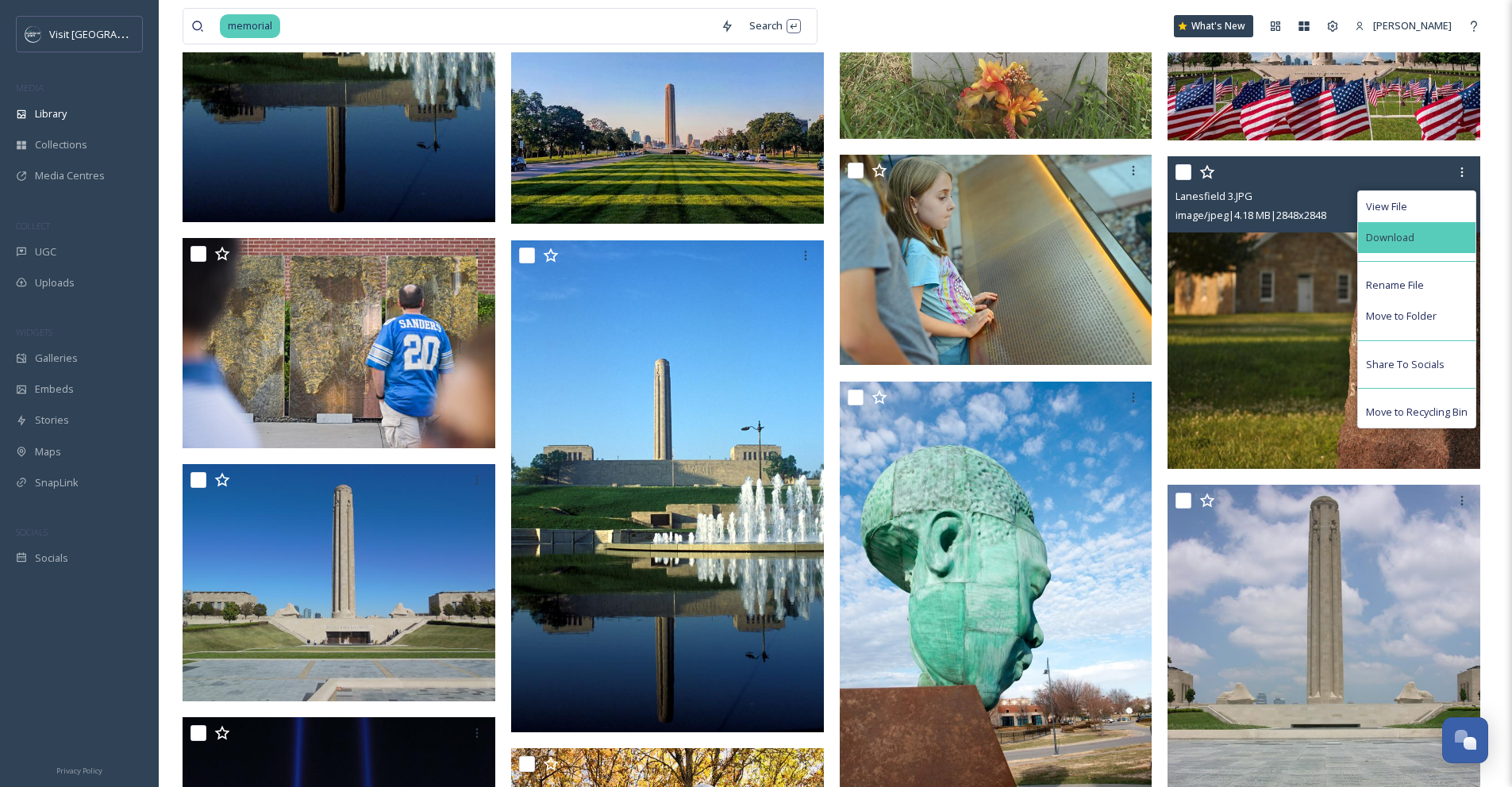
click at [1399, 237] on span "Download" at bounding box center [1390, 237] width 48 height 15
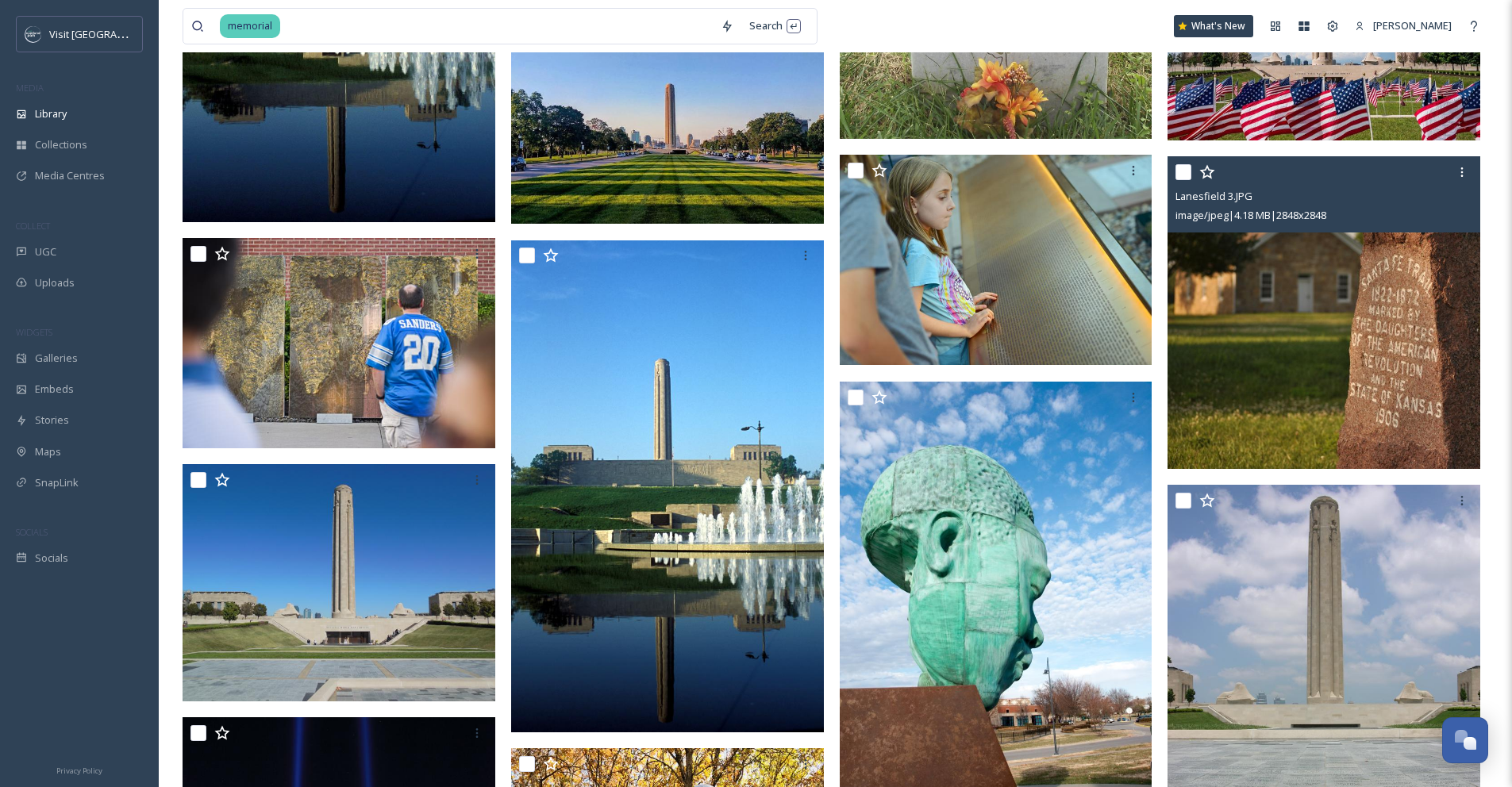
click at [1279, 266] on img at bounding box center [1324, 312] width 313 height 313
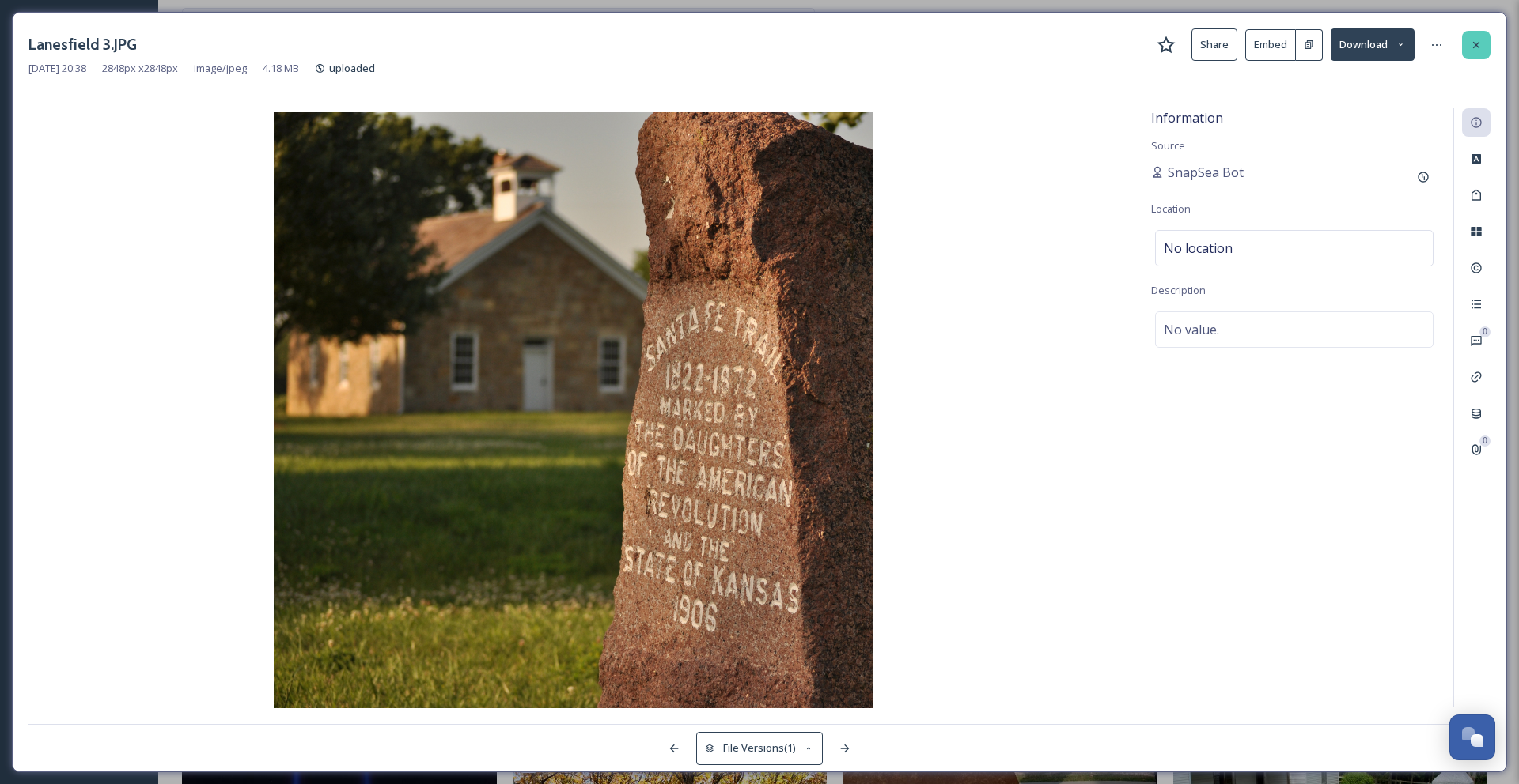
click at [1481, 54] on div at bounding box center [1476, 45] width 29 height 29
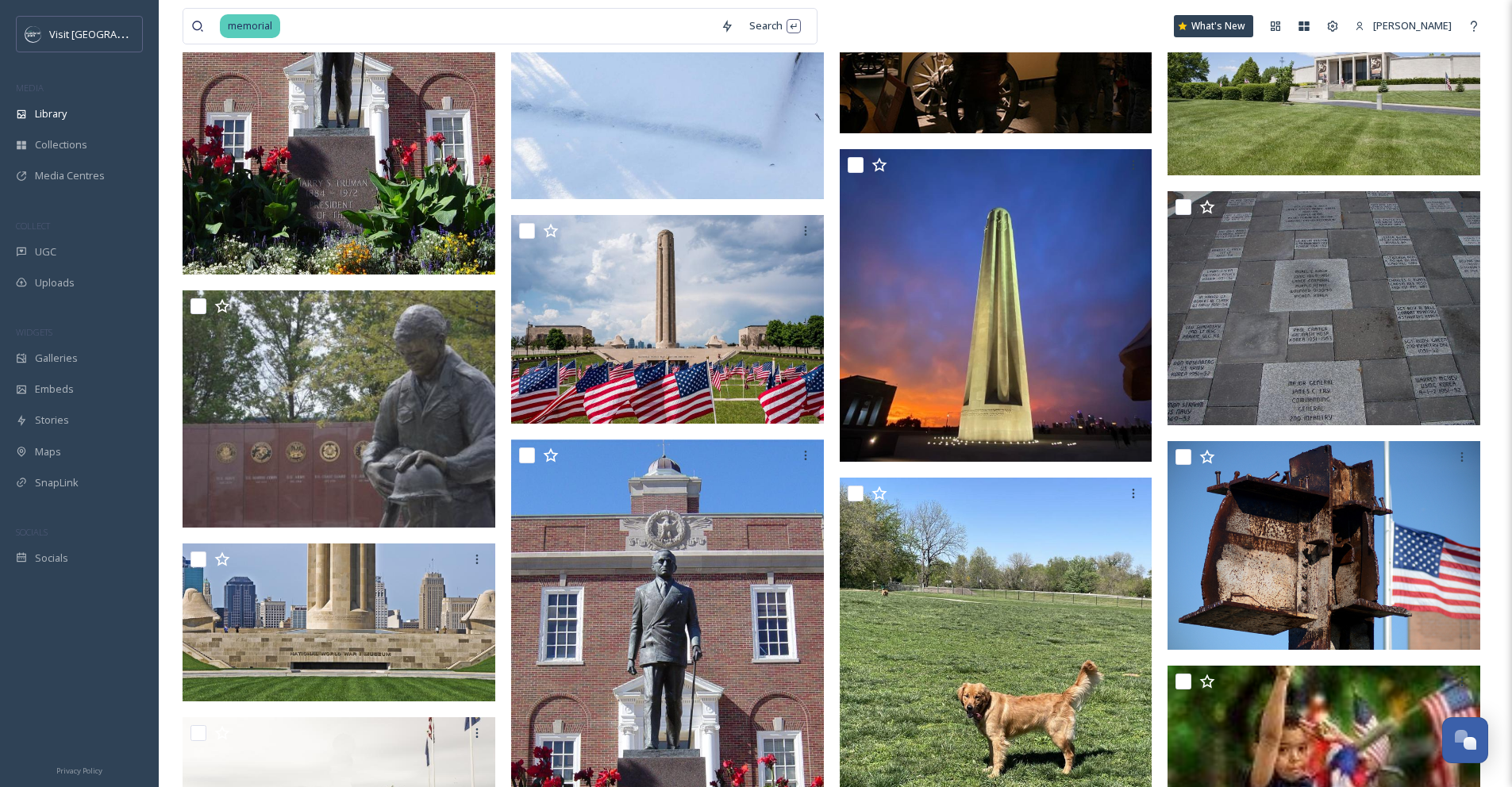
scroll to position [3281, 0]
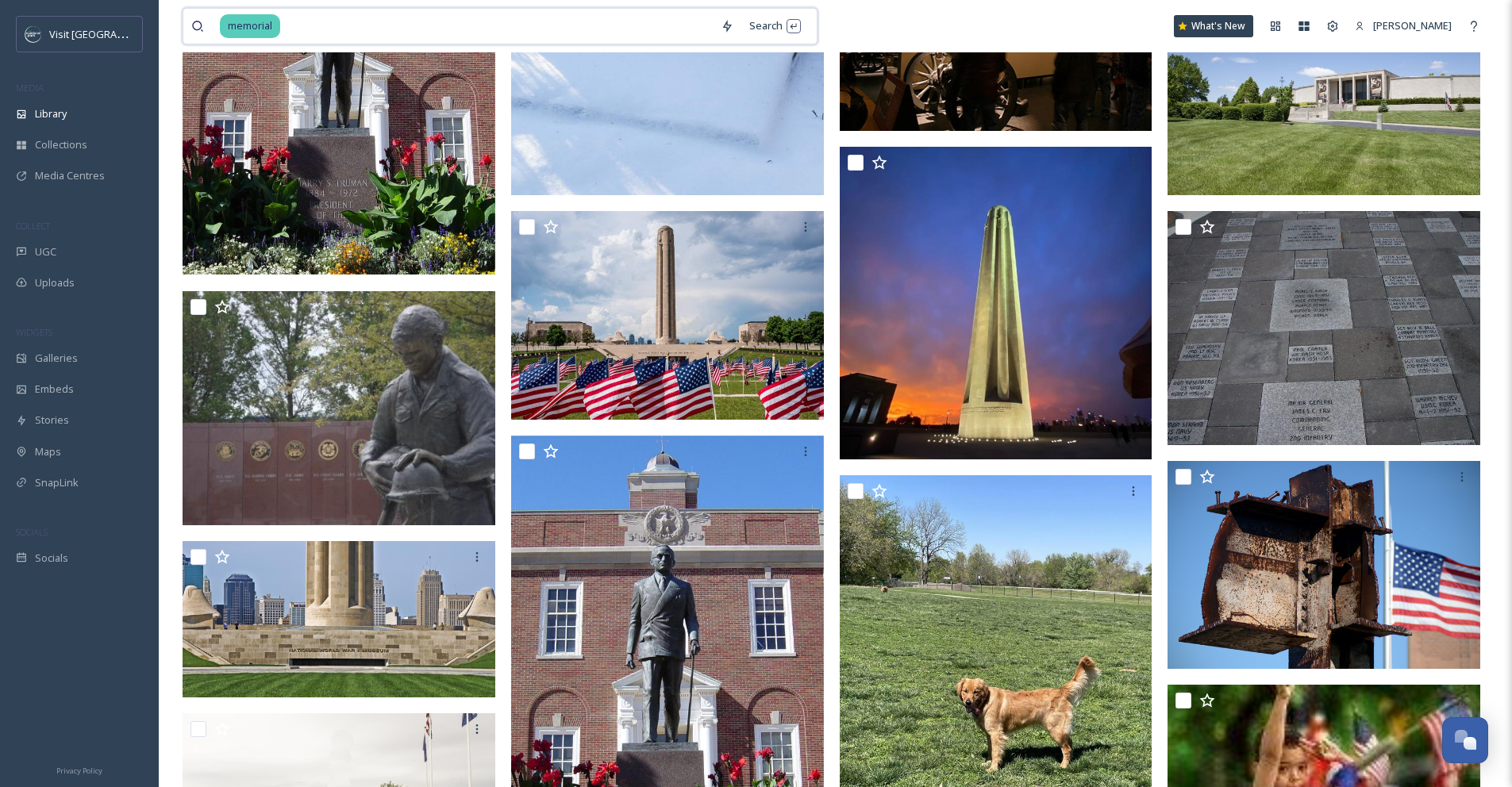
click at [396, 29] on input at bounding box center [497, 26] width 431 height 35
drag, startPoint x: 377, startPoint y: 29, endPoint x: 161, endPoint y: 14, distance: 216.4
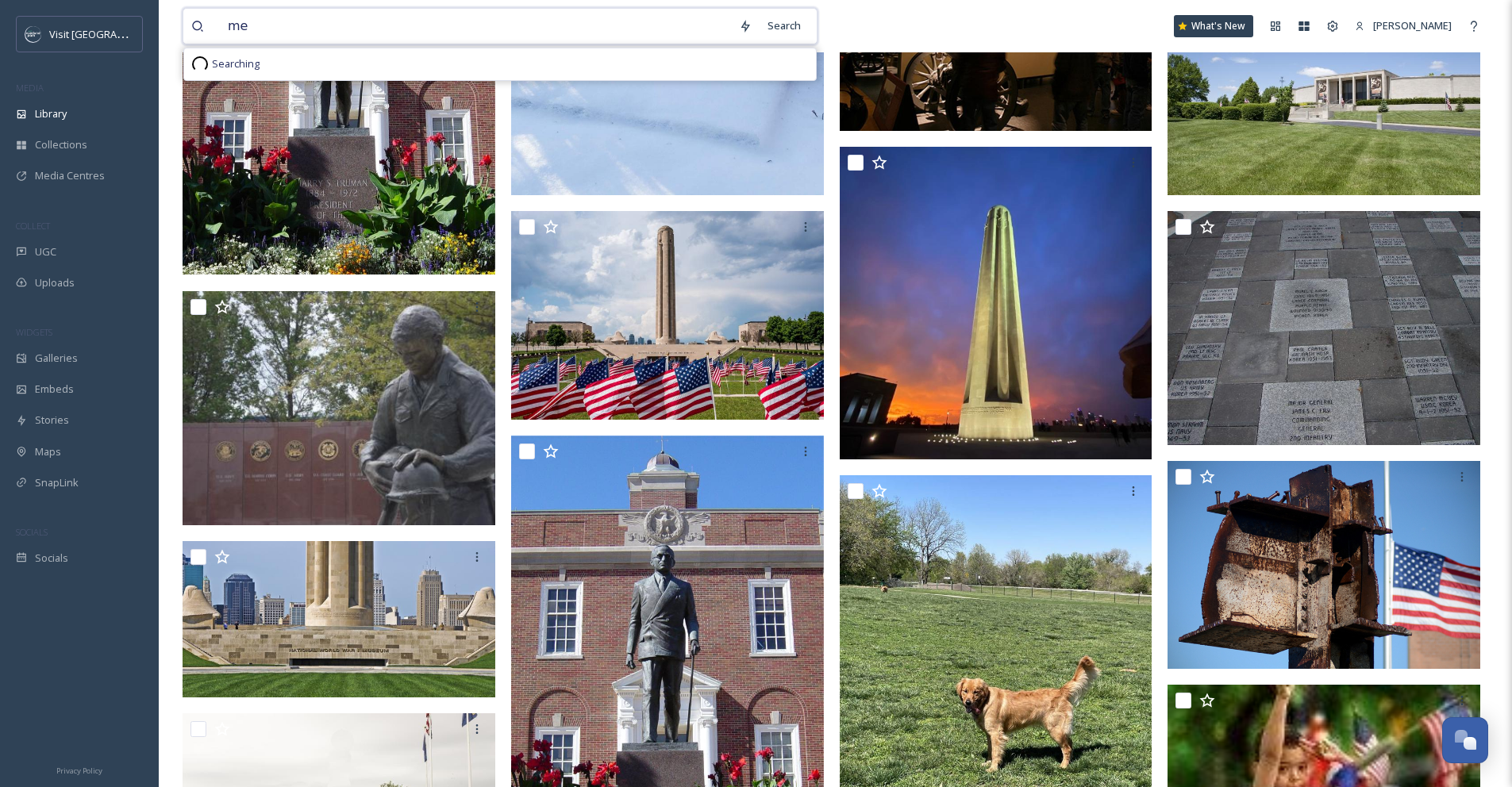
type input "m"
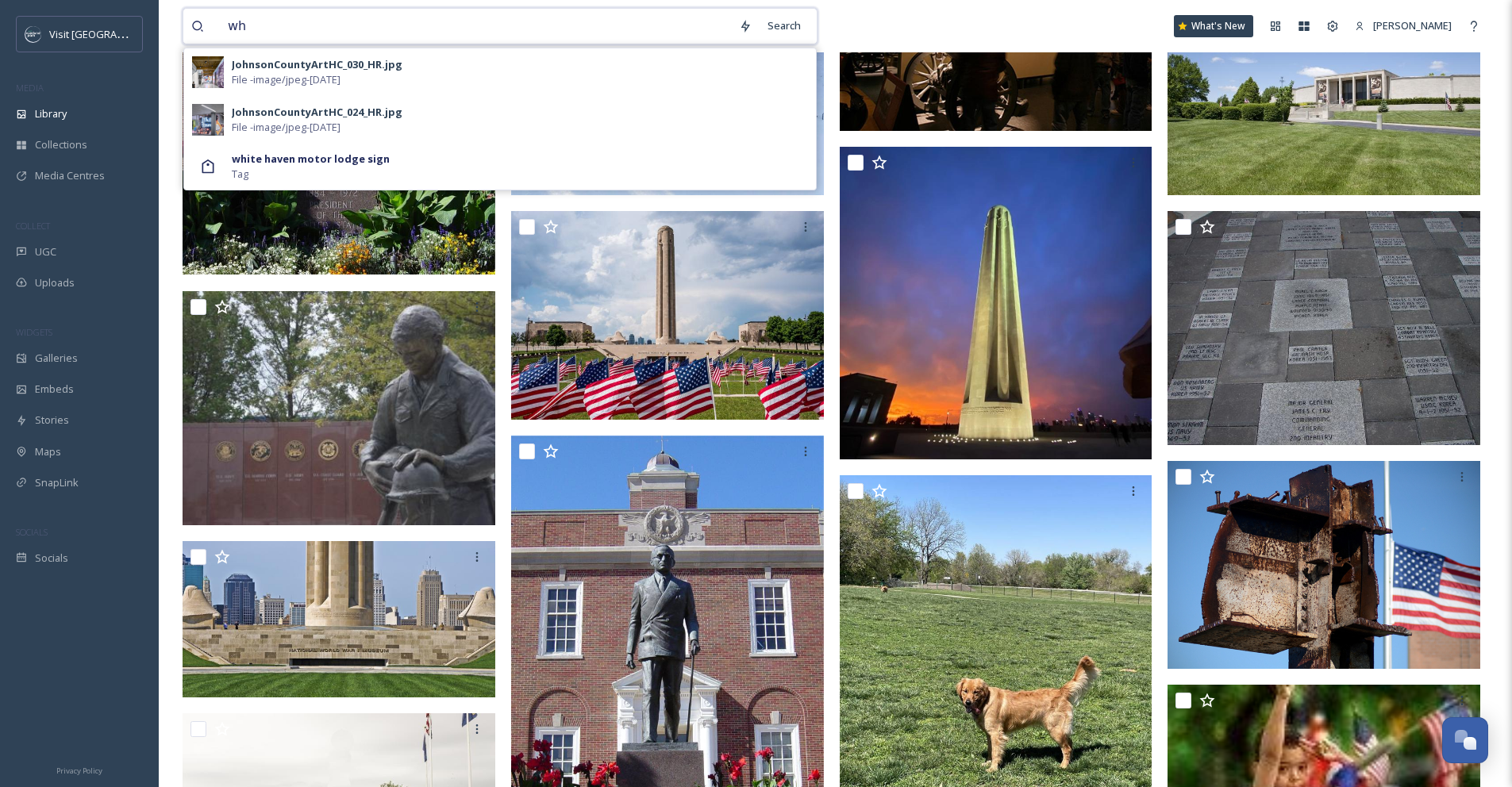
type input "w"
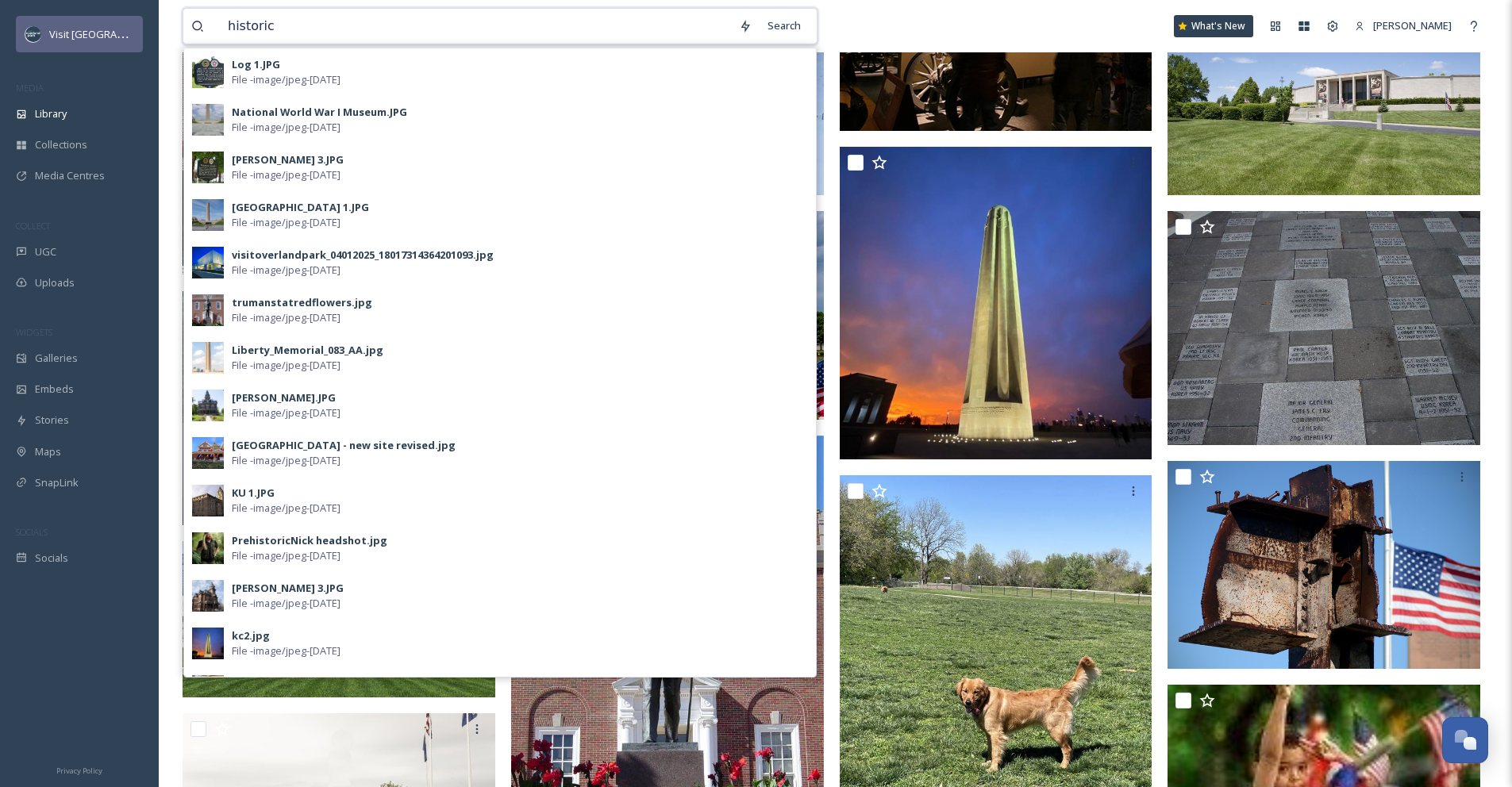
type input "historic"
